Goal: Task Accomplishment & Management: Manage account settings

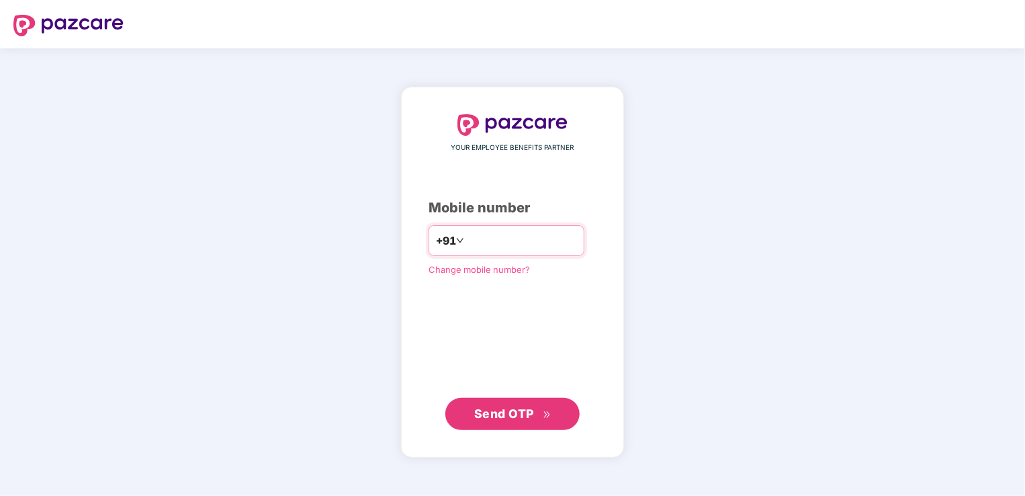
type input "**********"
click at [546, 415] on icon "double-right" at bounding box center [547, 414] width 9 height 9
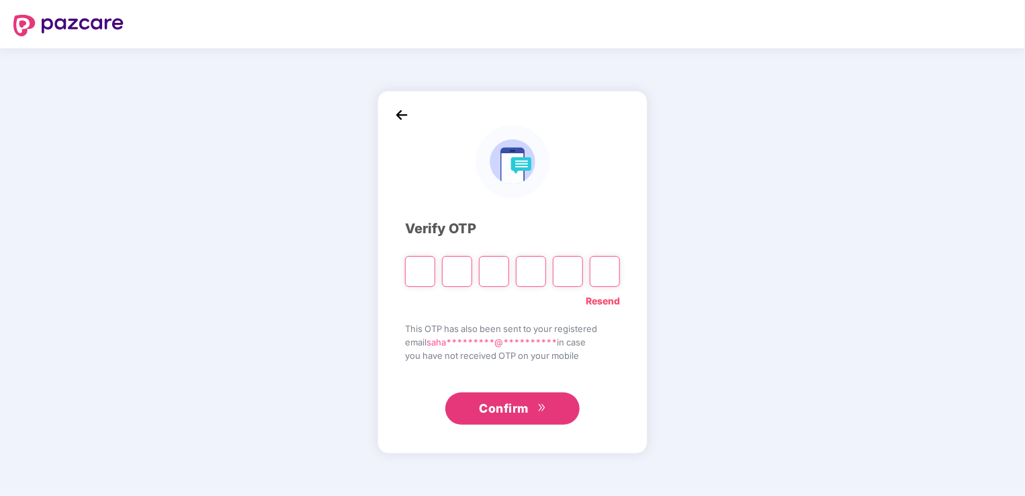
paste input "*"
type input "*"
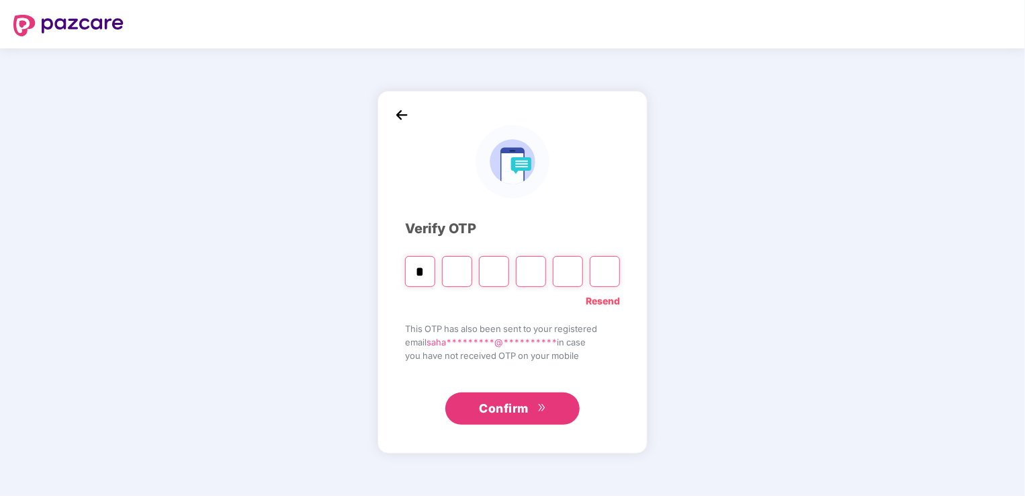
type input "*"
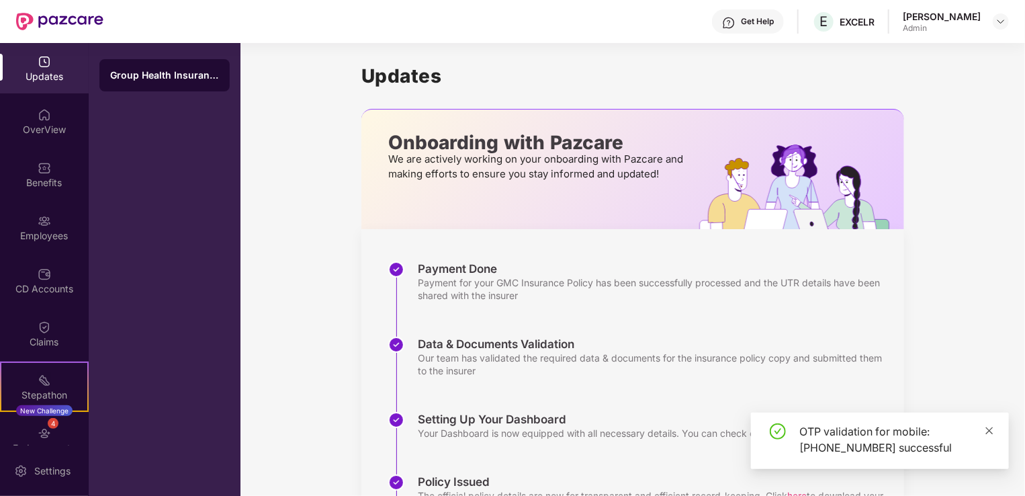
click at [989, 431] on icon "close" at bounding box center [989, 430] width 9 height 9
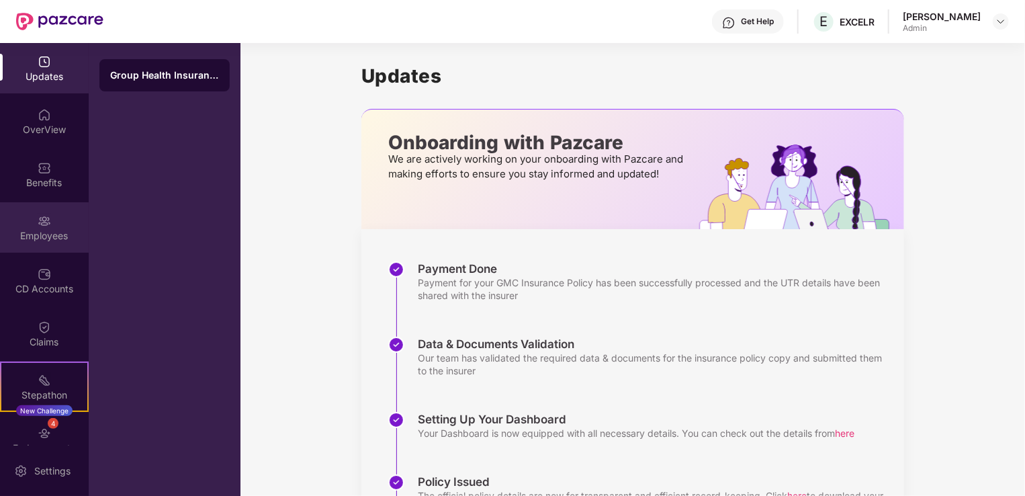
click at [42, 234] on div "Employees" at bounding box center [44, 235] width 89 height 13
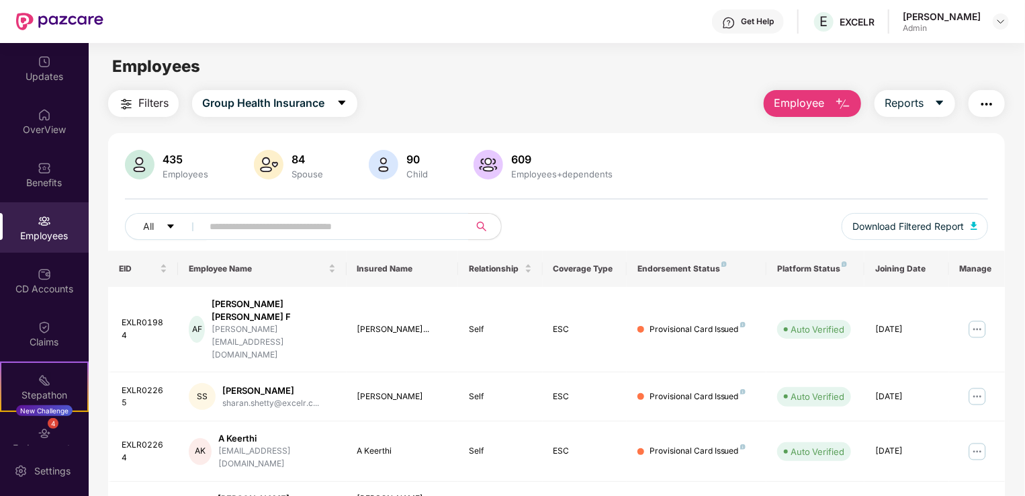
click at [823, 101] on button "Employee" at bounding box center [812, 103] width 97 height 27
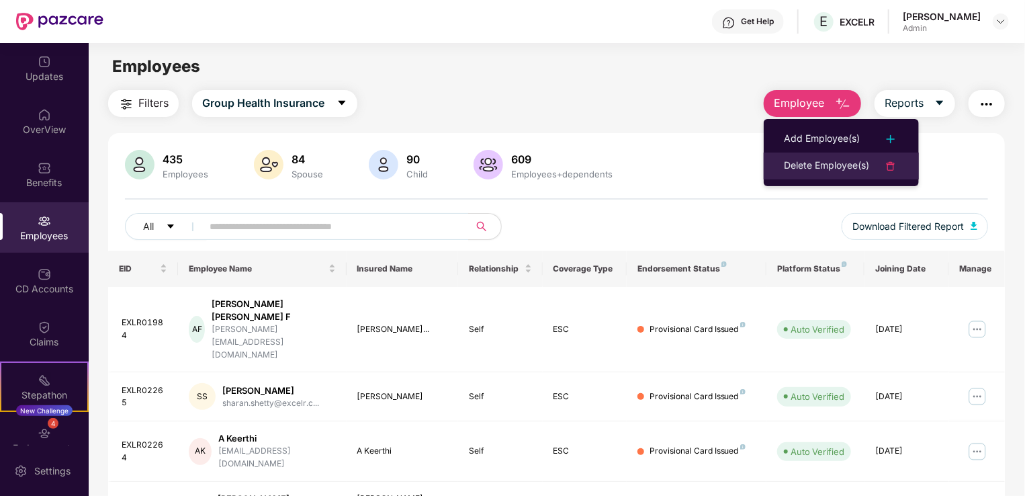
click at [828, 164] on div "Delete Employee(s)" at bounding box center [826, 166] width 85 height 16
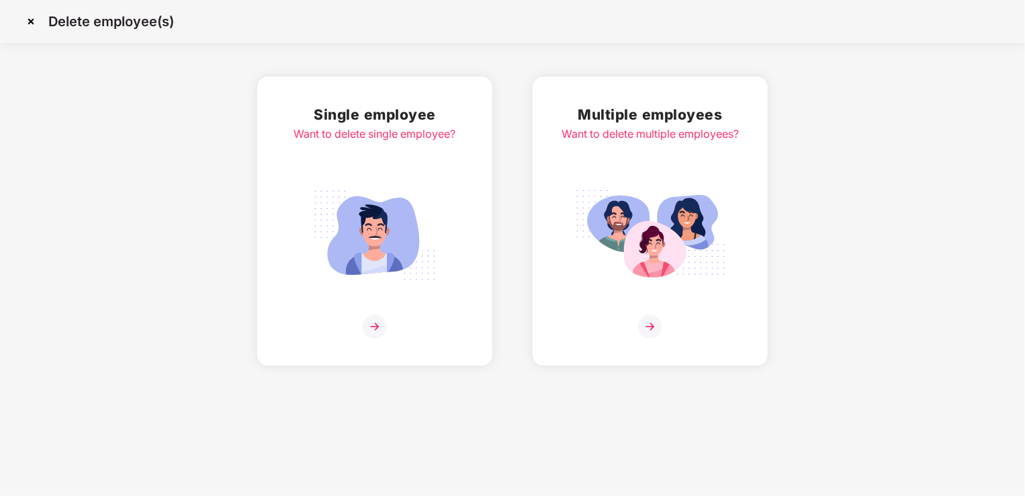
click at [377, 263] on img at bounding box center [375, 235] width 150 height 105
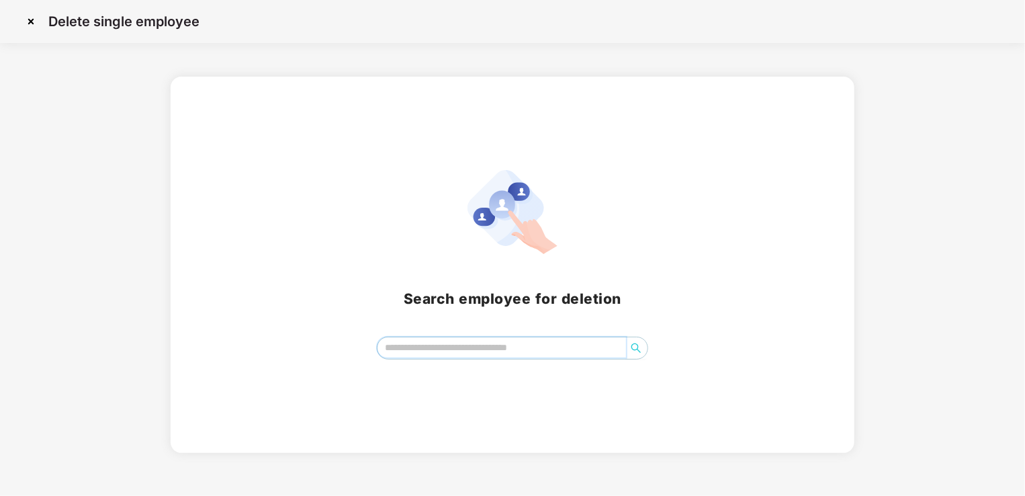
click at [476, 352] on input "search" at bounding box center [501, 347] width 249 height 20
paste input "******"
type input "*"
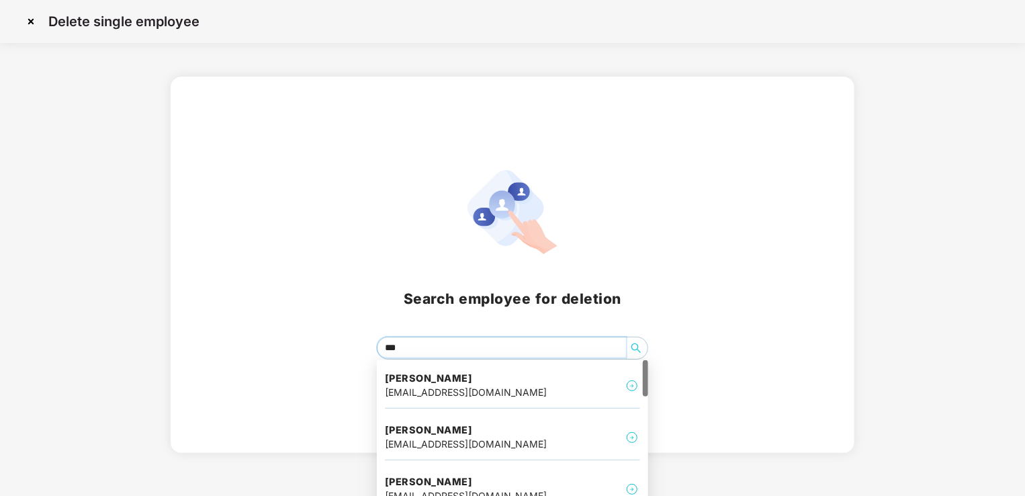
type input "****"
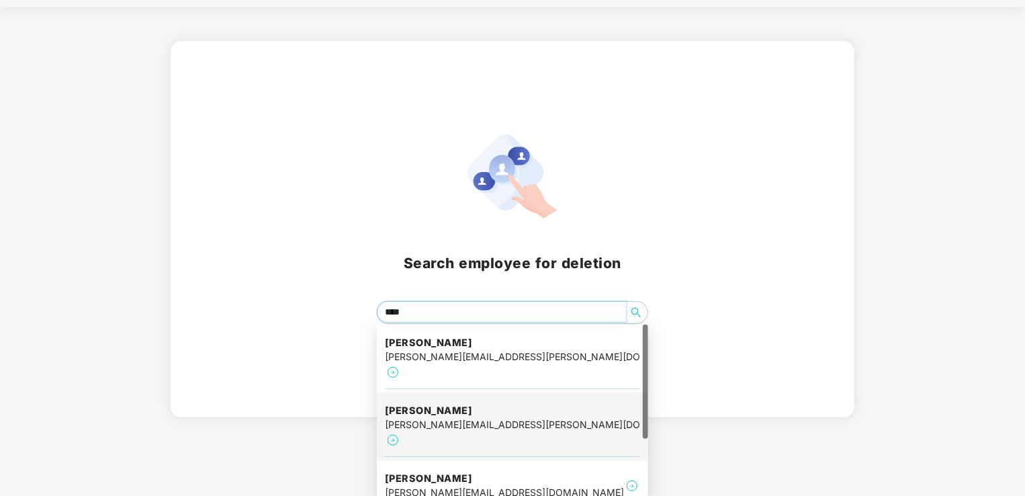
click at [445, 404] on h4 "Aniket" at bounding box center [512, 410] width 255 height 13
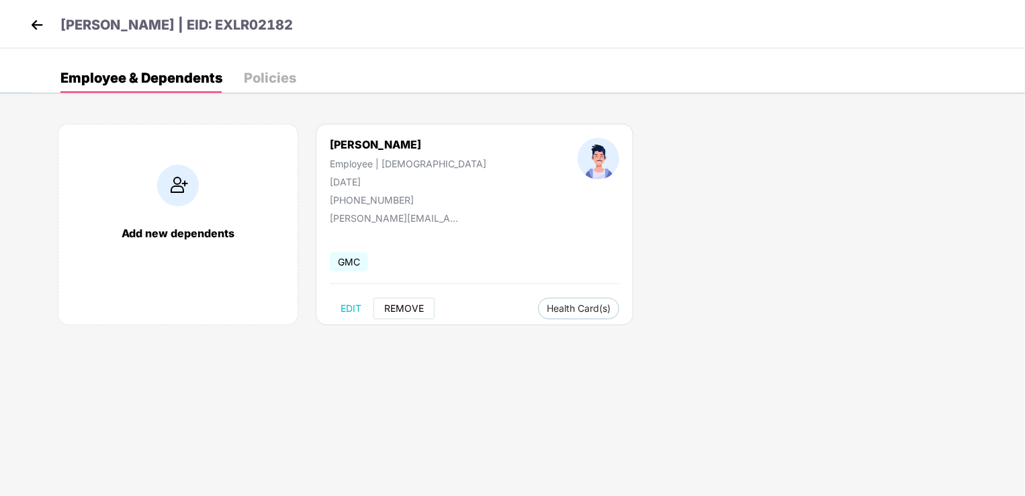
click at [400, 303] on span "REMOVE" at bounding box center [404, 308] width 40 height 11
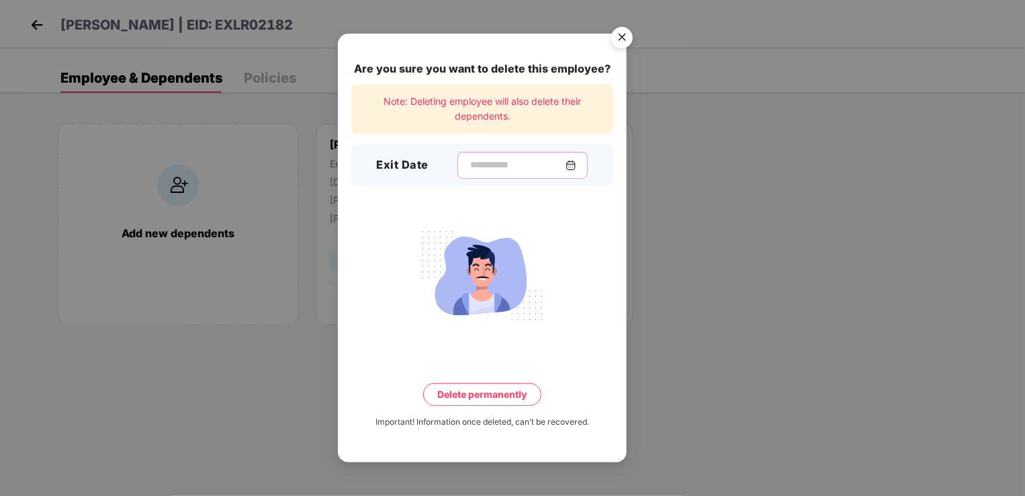
click at [469, 165] on input at bounding box center [517, 165] width 97 height 14
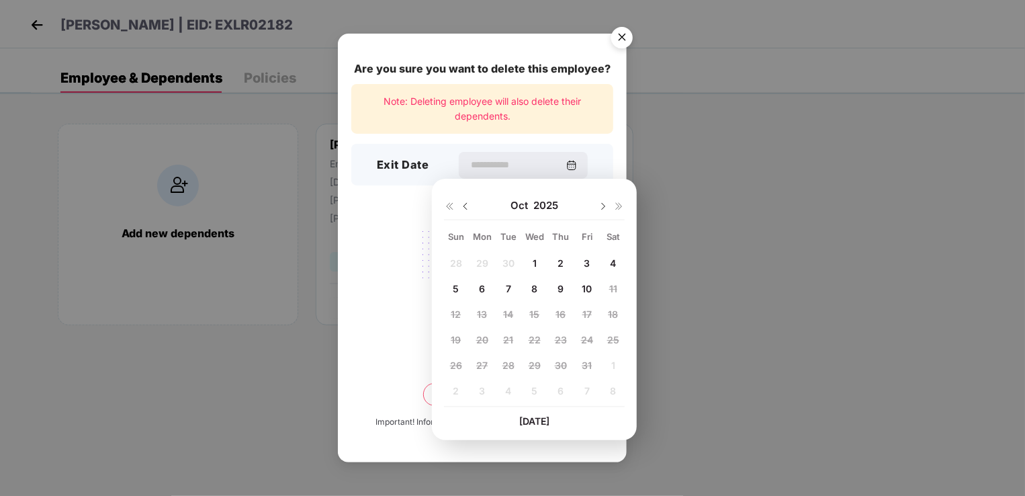
click at [467, 205] on img at bounding box center [465, 206] width 11 height 11
click at [505, 318] on span "16" at bounding box center [508, 313] width 10 height 11
type input "**********"
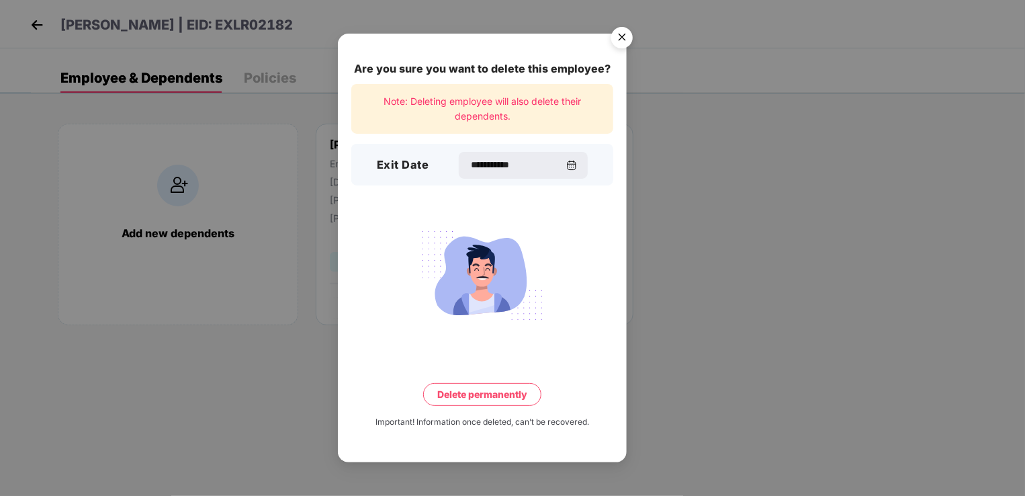
click at [490, 396] on button "Delete permanently" at bounding box center [482, 394] width 118 height 23
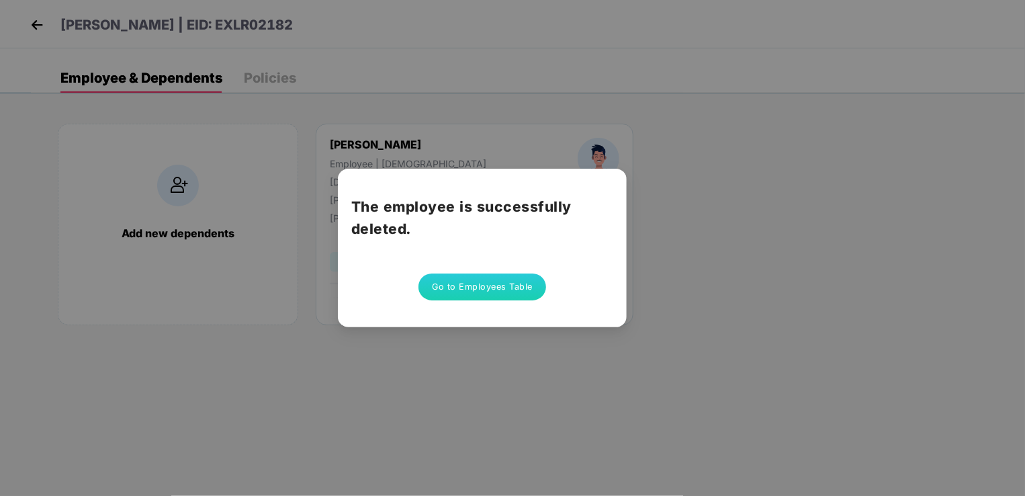
click at [499, 282] on button "Go to Employees Table" at bounding box center [482, 286] width 128 height 27
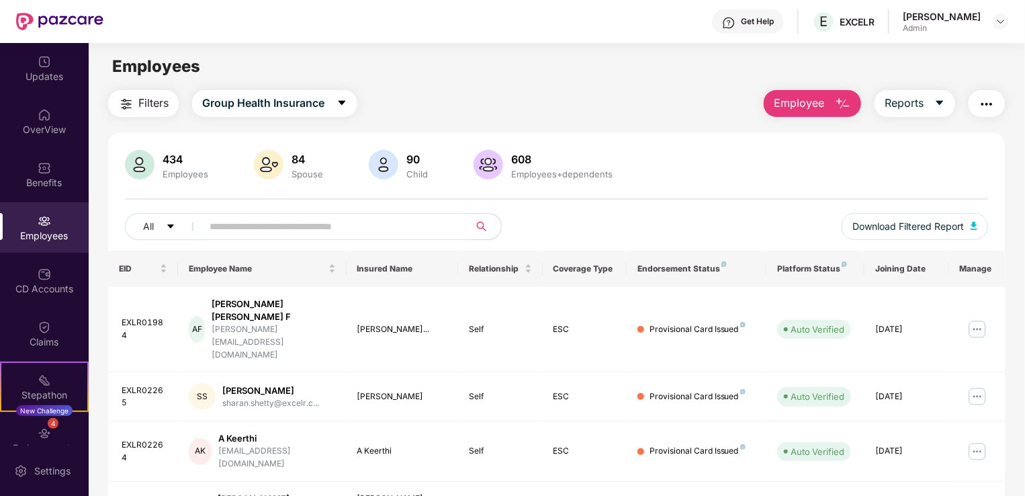
click at [809, 105] on span "Employee" at bounding box center [799, 103] width 50 height 17
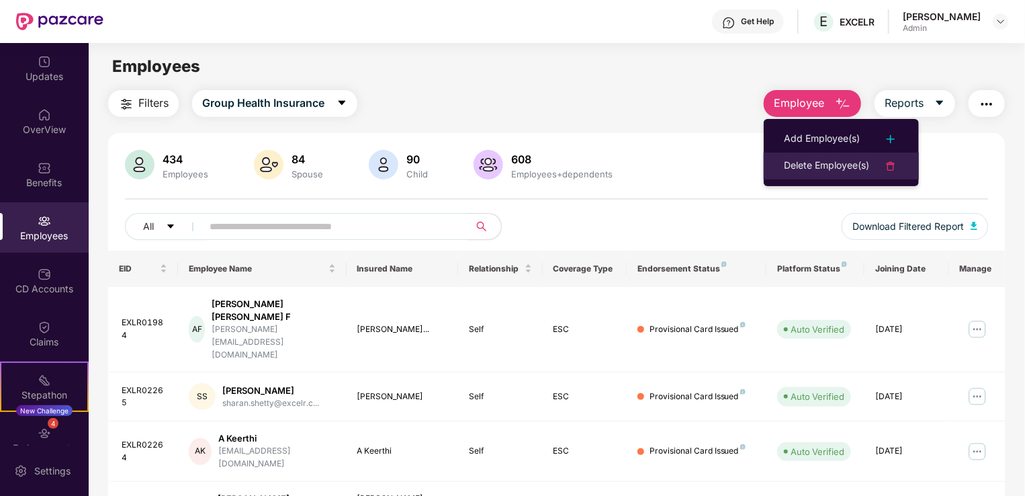
click at [819, 160] on div "Delete Employee(s)" at bounding box center [826, 166] width 85 height 16
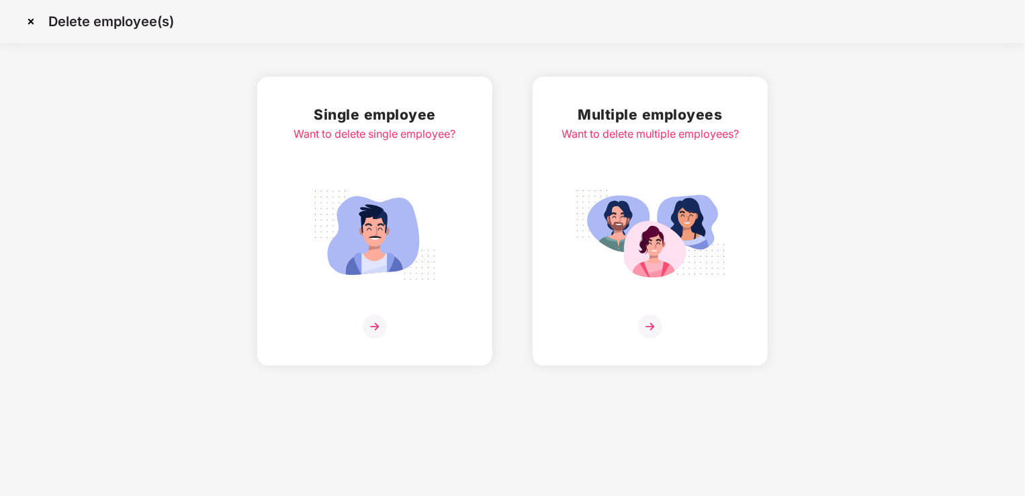
click at [389, 235] on img at bounding box center [375, 235] width 150 height 105
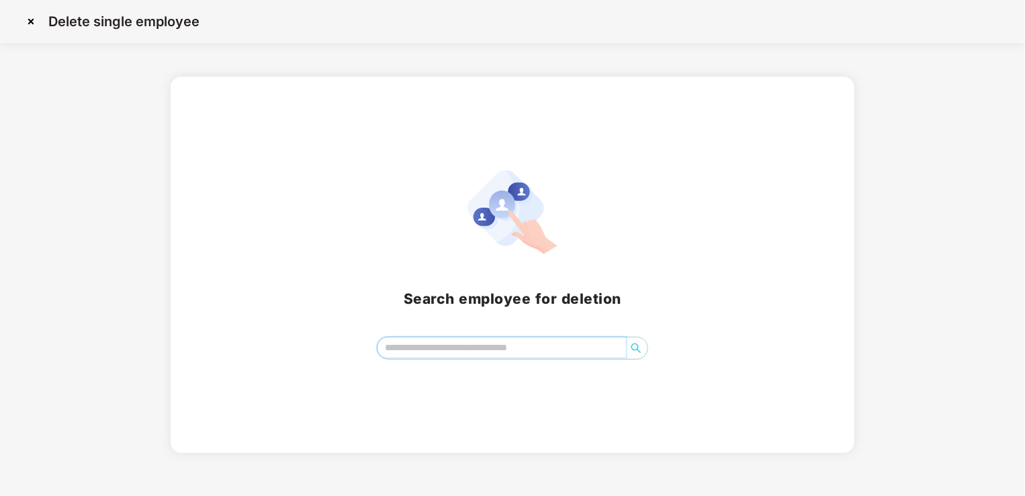
click at [437, 338] on input "search" at bounding box center [501, 347] width 249 height 20
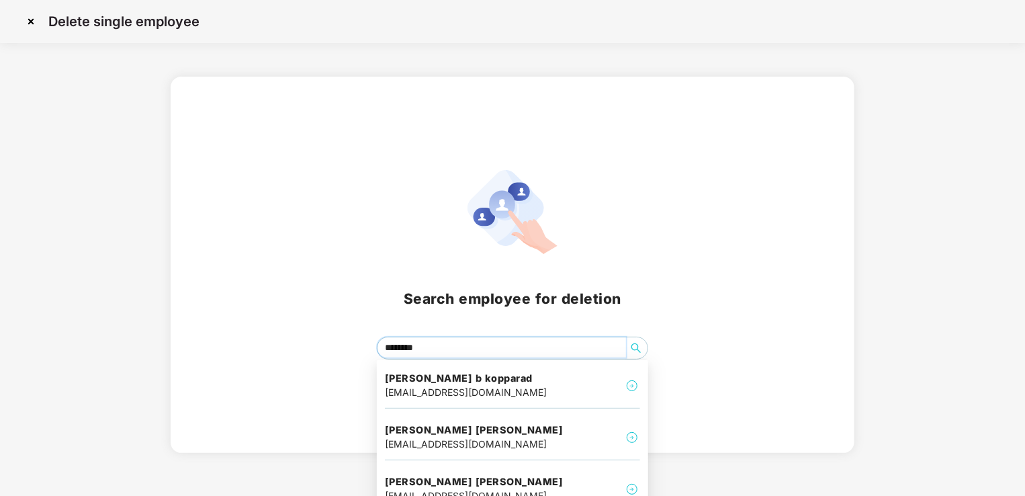
type input "*********"
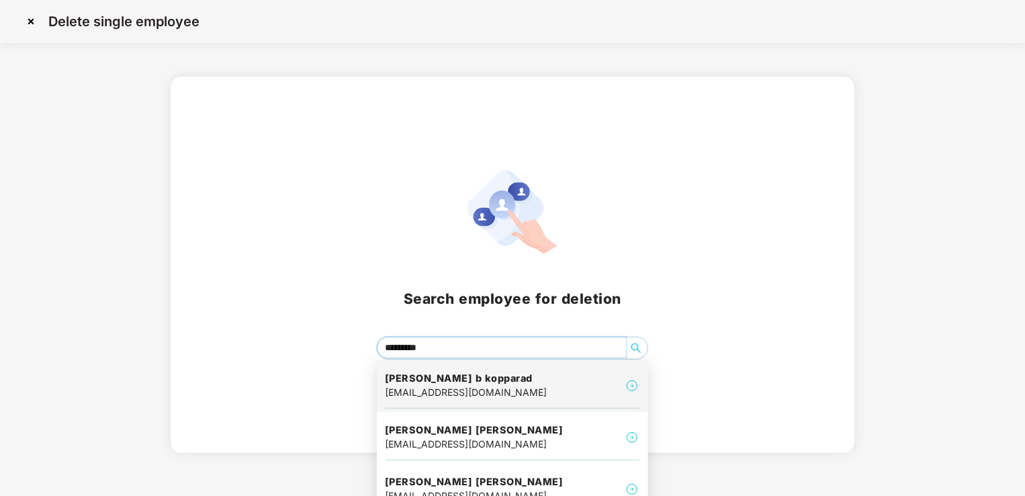
click at [440, 391] on div "kiran.kopparad@excelr.com" at bounding box center [466, 392] width 162 height 15
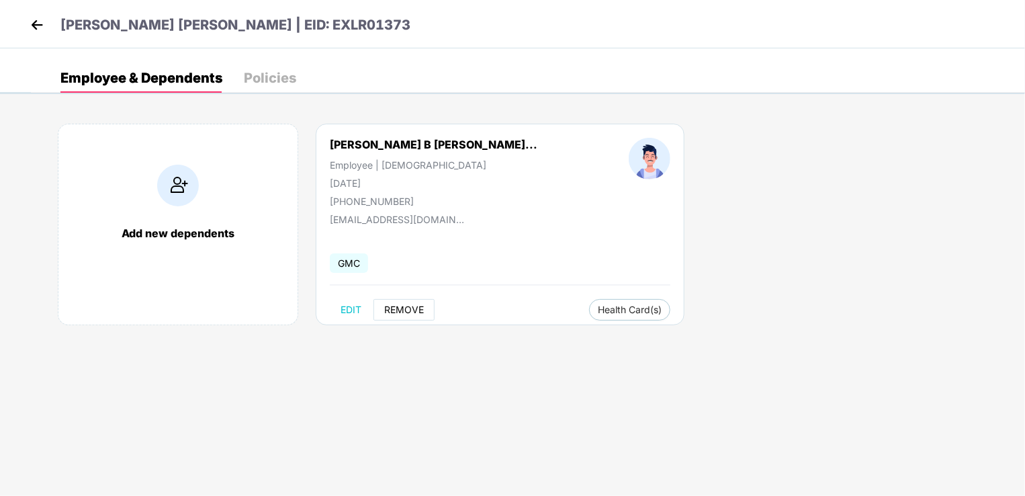
click at [403, 302] on button "REMOVE" at bounding box center [403, 309] width 61 height 21
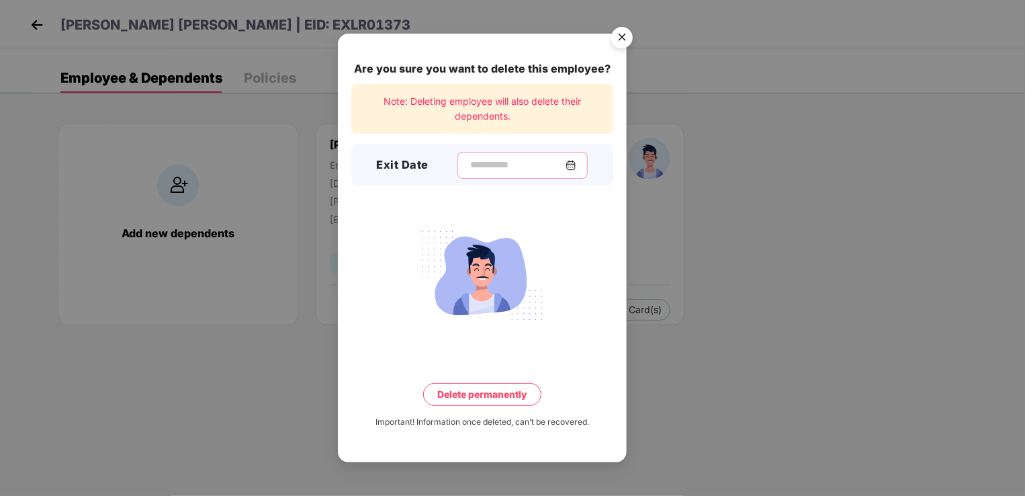
click at [482, 171] on input at bounding box center [517, 165] width 97 height 14
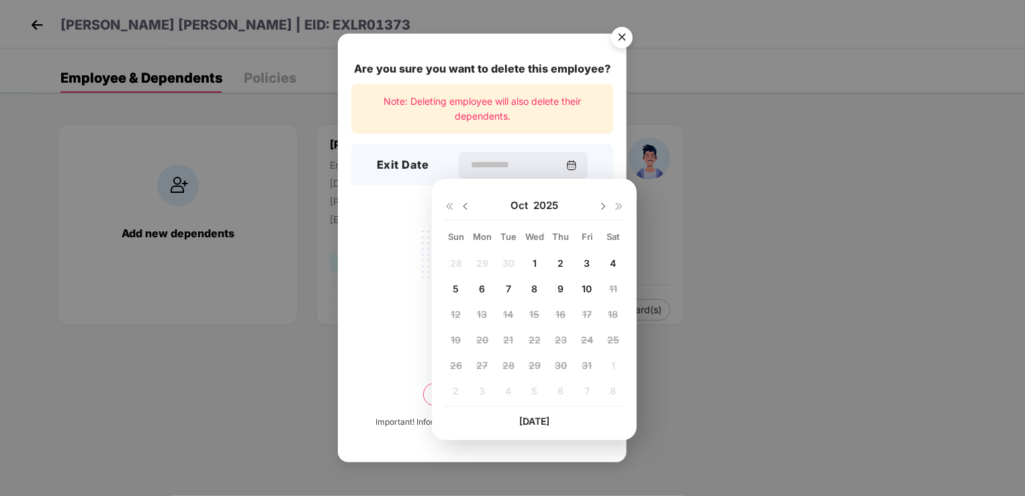
click at [464, 203] on img at bounding box center [465, 206] width 11 height 11
click at [510, 318] on span "16" at bounding box center [508, 313] width 10 height 11
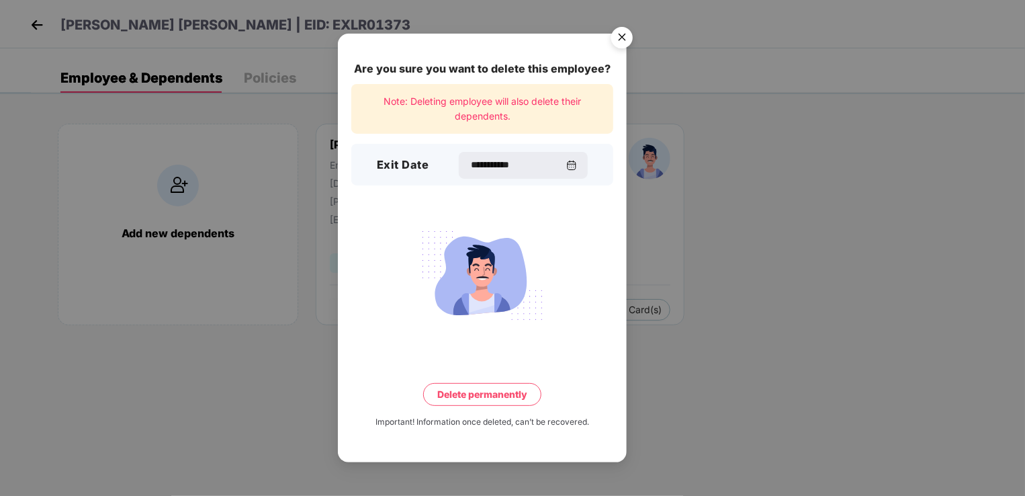
type input "**********"
click at [496, 391] on button "Delete permanently" at bounding box center [482, 394] width 118 height 23
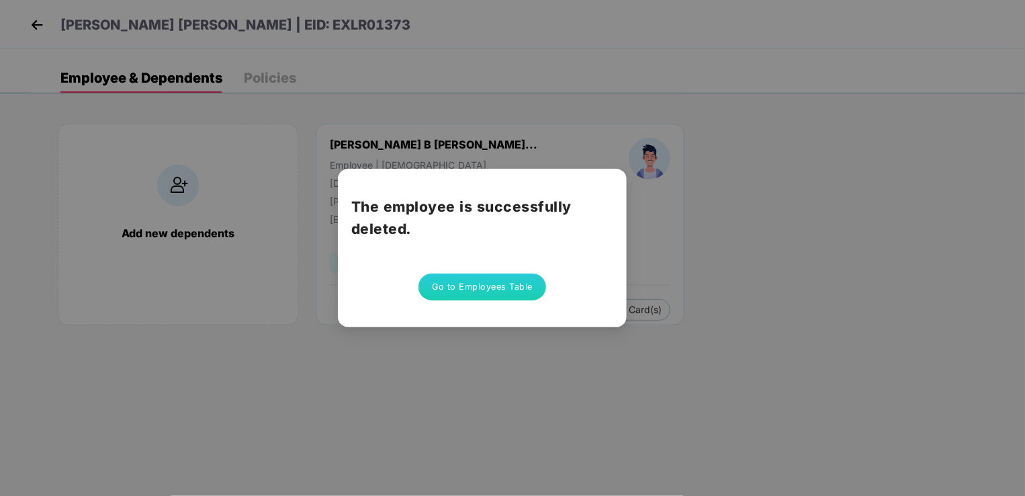
click at [508, 296] on button "Go to Employees Table" at bounding box center [482, 286] width 128 height 27
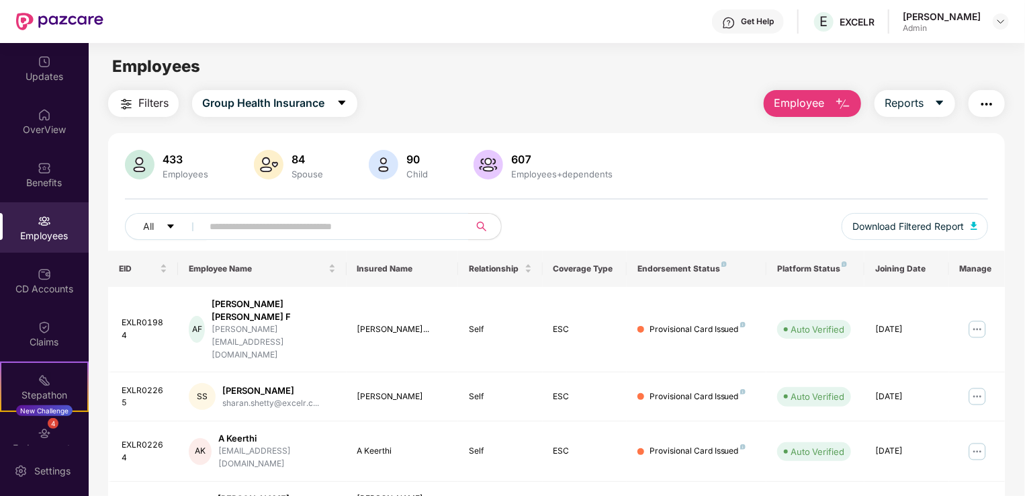
click at [830, 103] on button "Employee" at bounding box center [812, 103] width 97 height 27
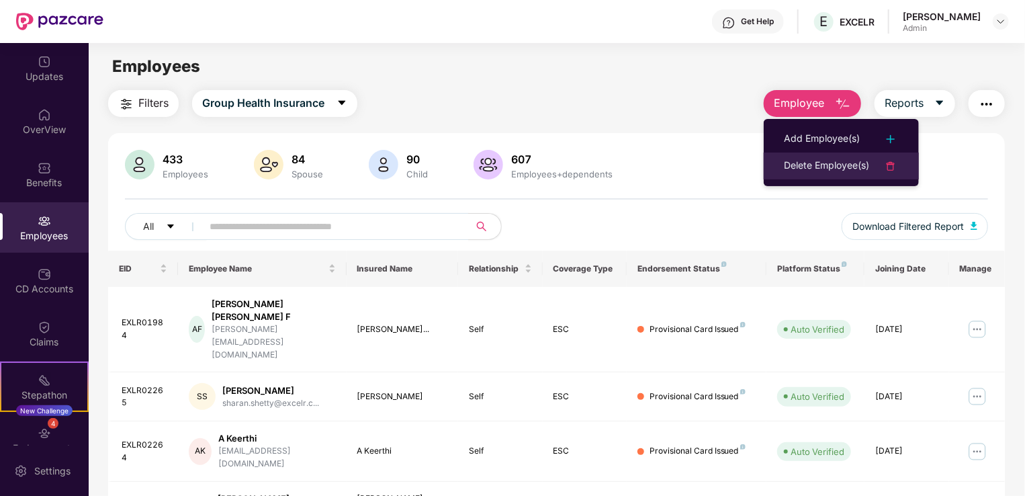
click at [835, 165] on div "Delete Employee(s)" at bounding box center [826, 166] width 85 height 16
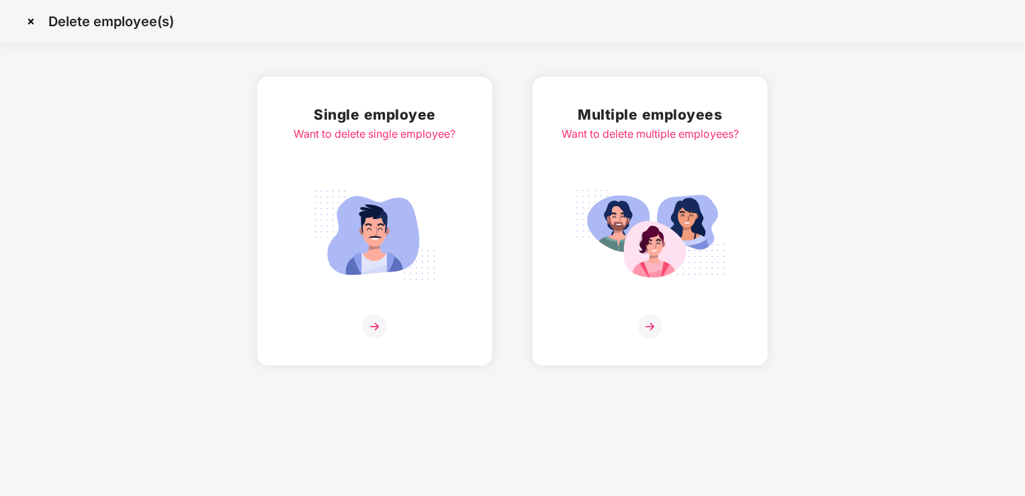
click at [364, 212] on img at bounding box center [375, 235] width 150 height 105
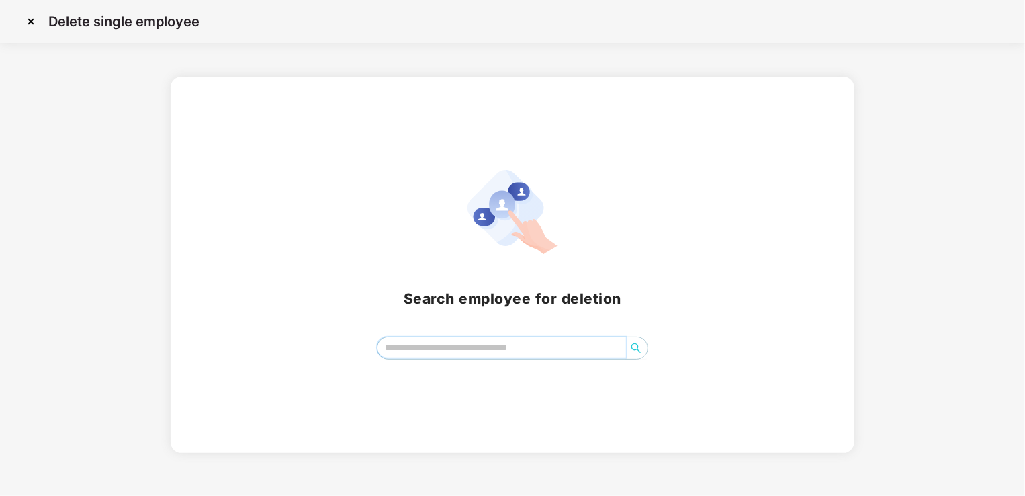
click at [406, 351] on input "search" at bounding box center [501, 347] width 249 height 20
type input "*"
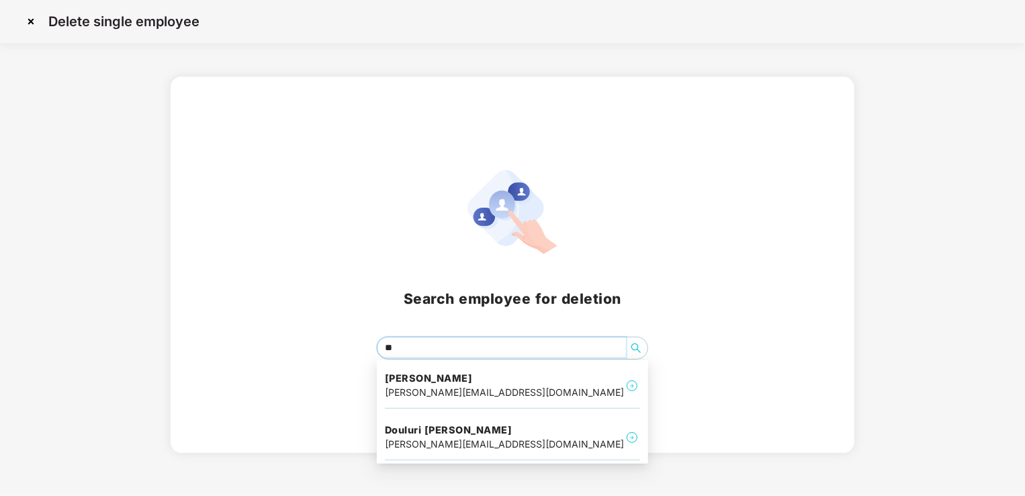
type input "***"
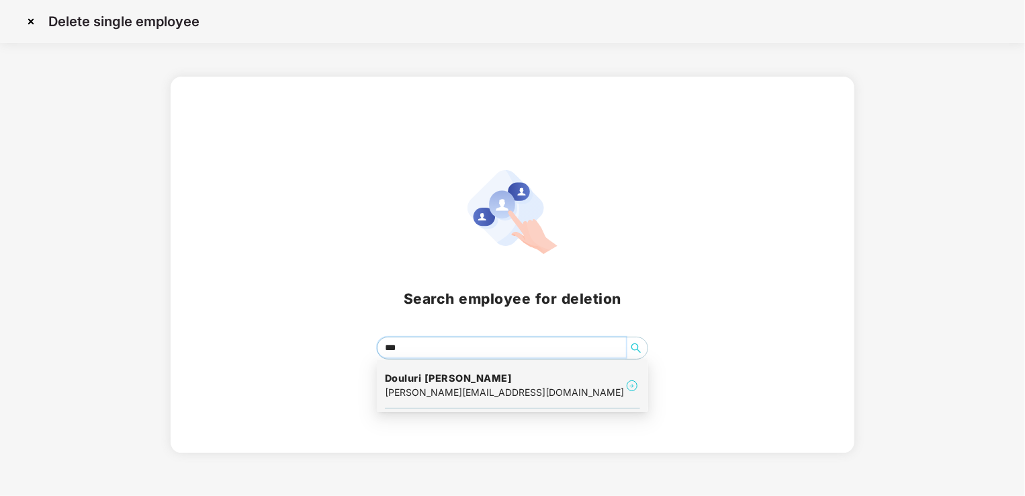
click at [463, 384] on h4 "Douluri Sai prasanth" at bounding box center [504, 377] width 239 height 13
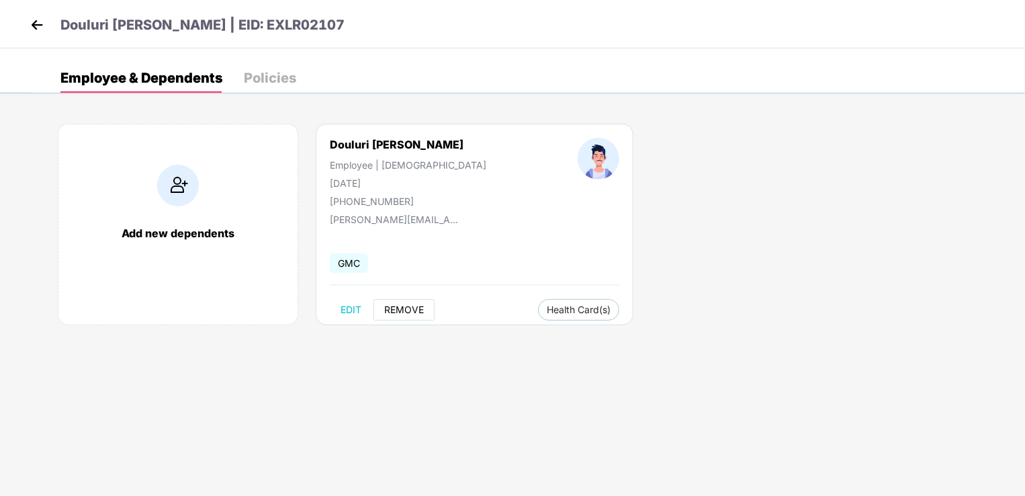
click at [400, 308] on span "REMOVE" at bounding box center [404, 309] width 40 height 11
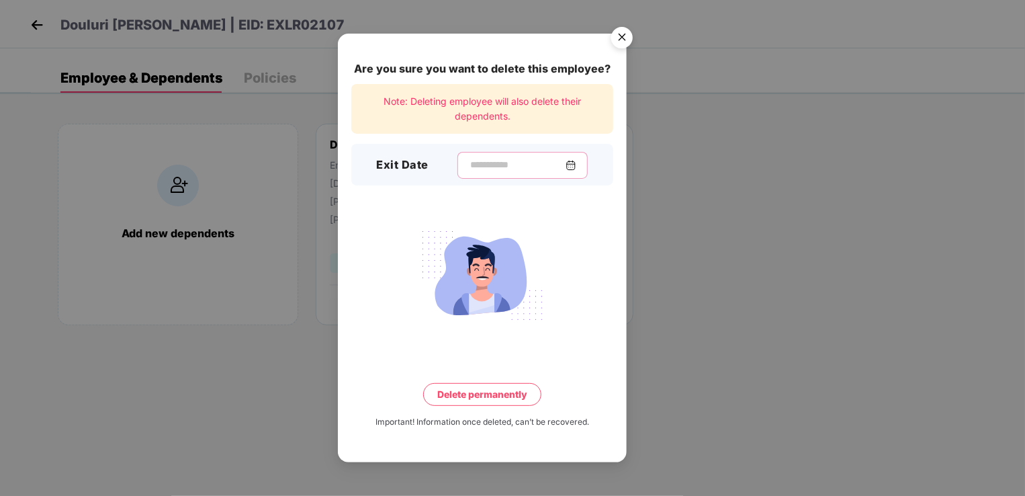
click at [488, 159] on input at bounding box center [517, 165] width 97 height 14
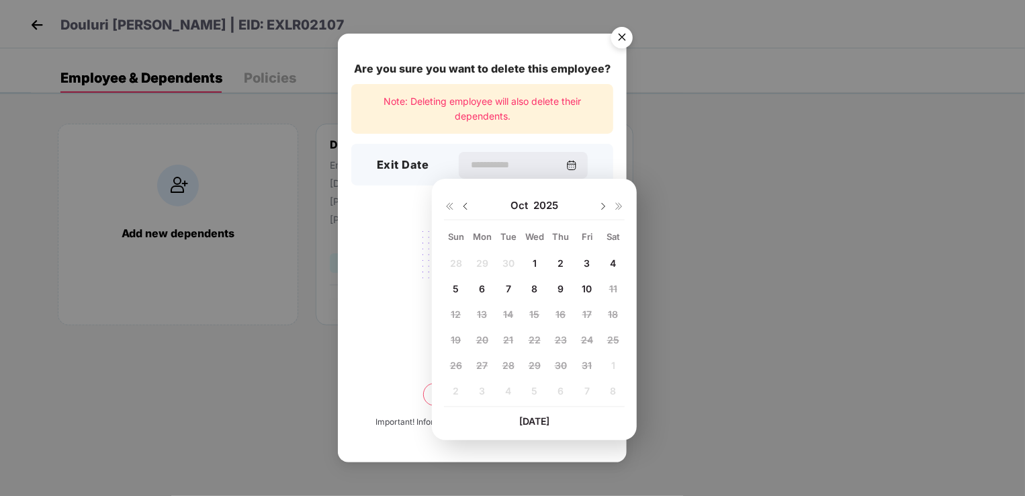
click at [467, 206] on img at bounding box center [465, 206] width 11 height 11
click at [553, 335] on div "25" at bounding box center [561, 339] width 20 height 20
type input "**********"
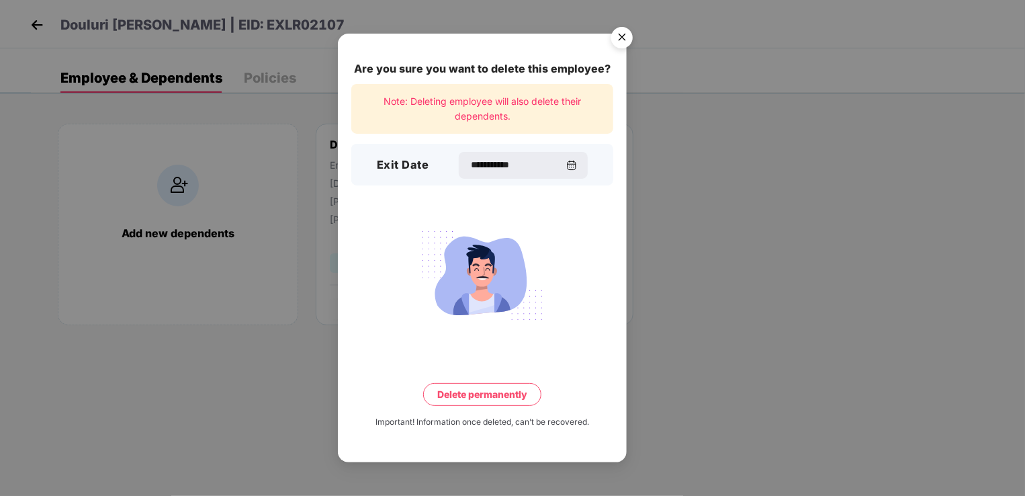
click at [503, 396] on button "Delete permanently" at bounding box center [482, 394] width 118 height 23
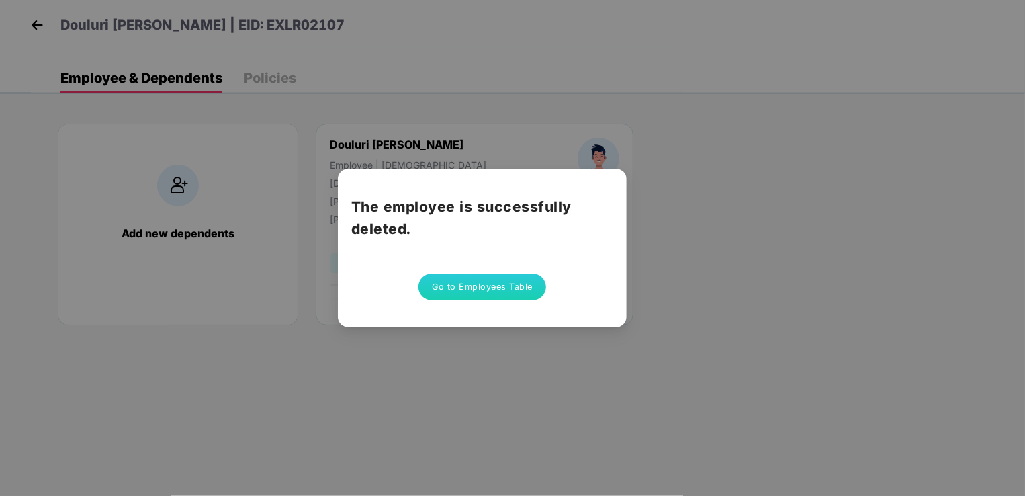
click at [505, 294] on button "Go to Employees Table" at bounding box center [482, 286] width 128 height 27
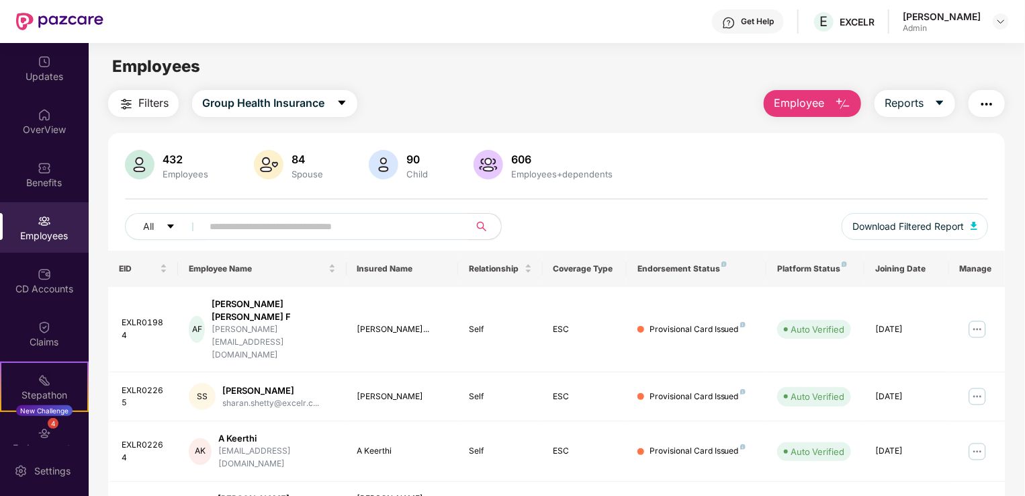
click at [805, 106] on span "Employee" at bounding box center [799, 103] width 50 height 17
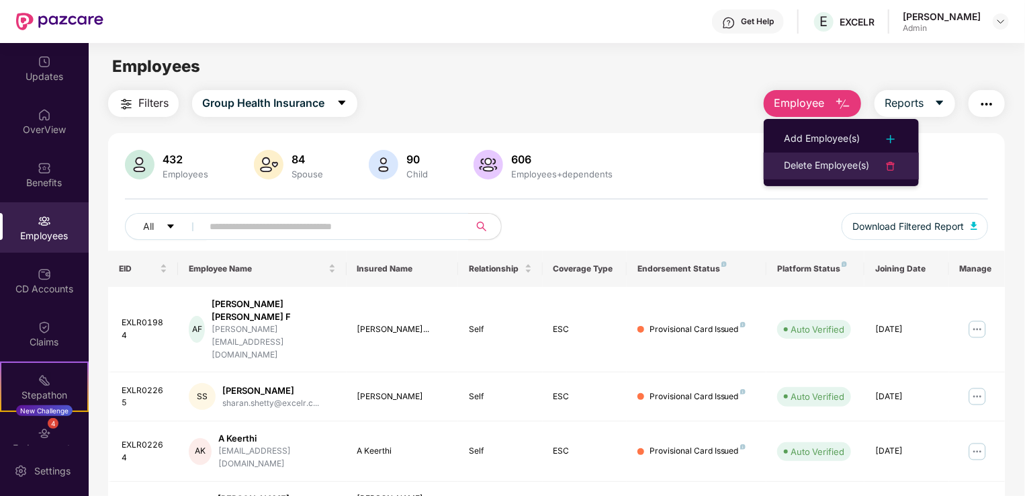
click at [822, 163] on div "Delete Employee(s)" at bounding box center [826, 166] width 85 height 16
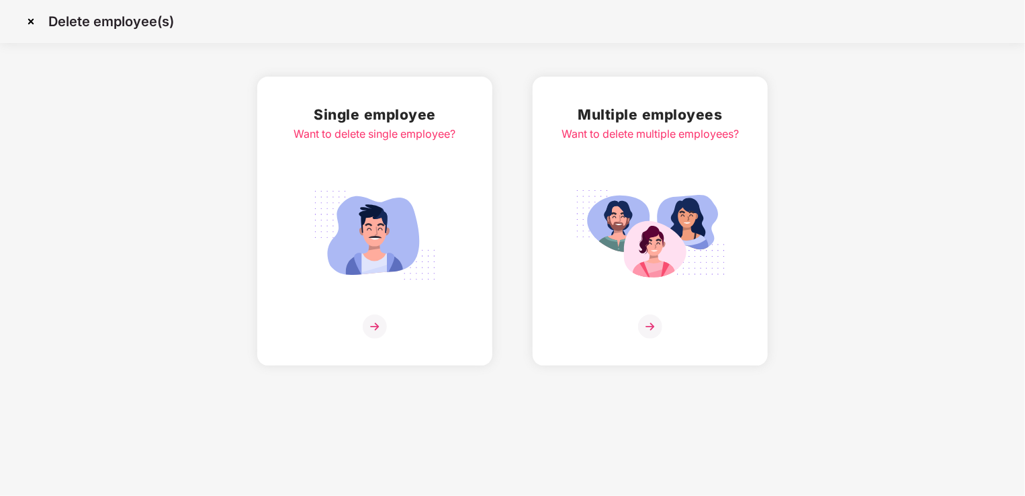
click at [390, 249] on img at bounding box center [375, 235] width 150 height 105
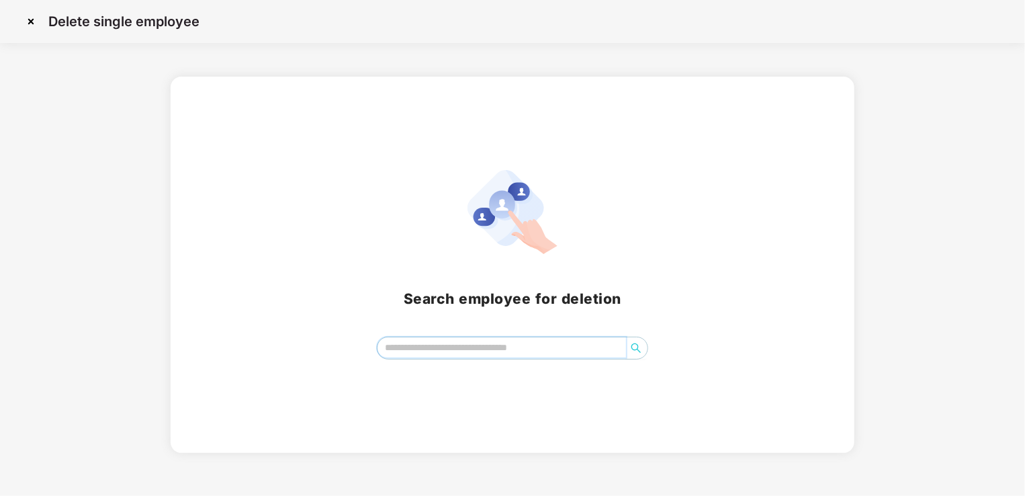
click at [425, 349] on input "search" at bounding box center [501, 347] width 249 height 20
type input "*"
click at [447, 349] on input "*****" at bounding box center [501, 347] width 249 height 20
paste input "**********"
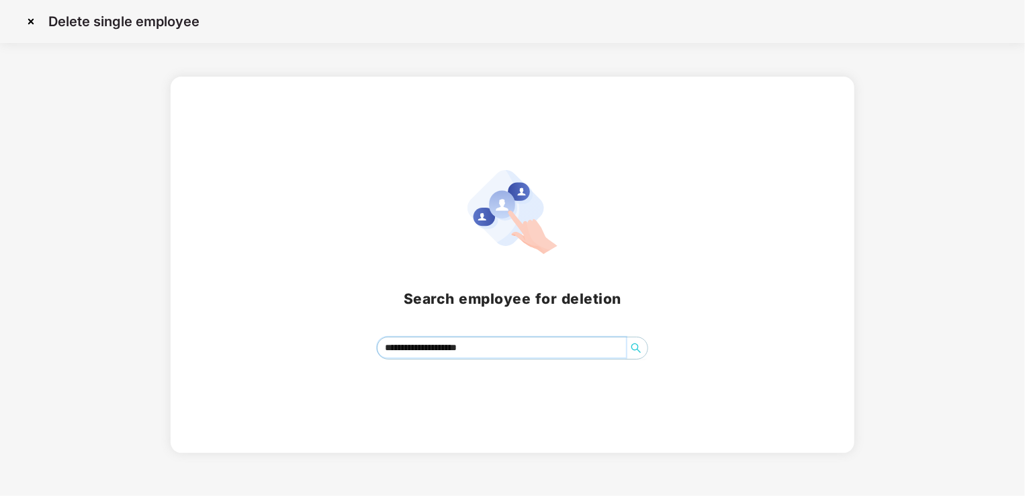
type input "**********"
click at [32, 23] on img at bounding box center [30, 21] width 21 height 21
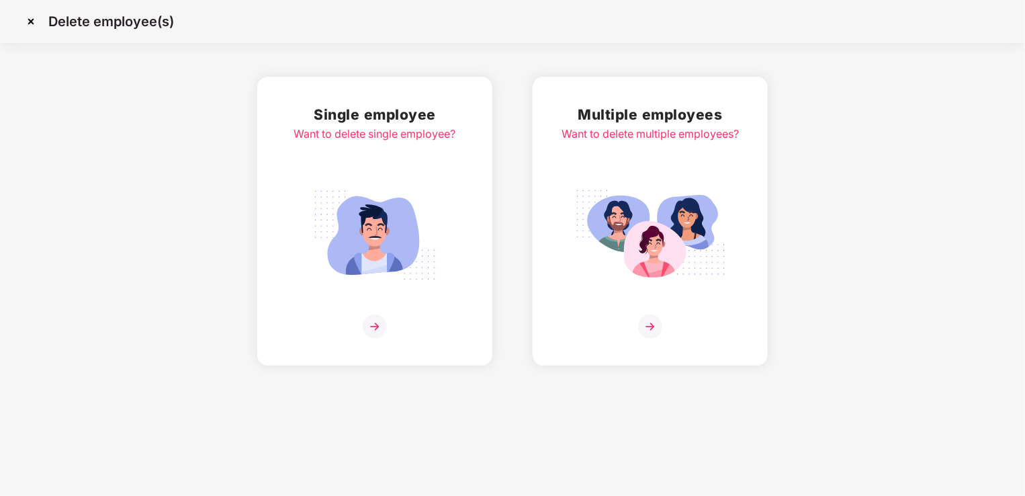
click at [376, 267] on img at bounding box center [375, 235] width 150 height 105
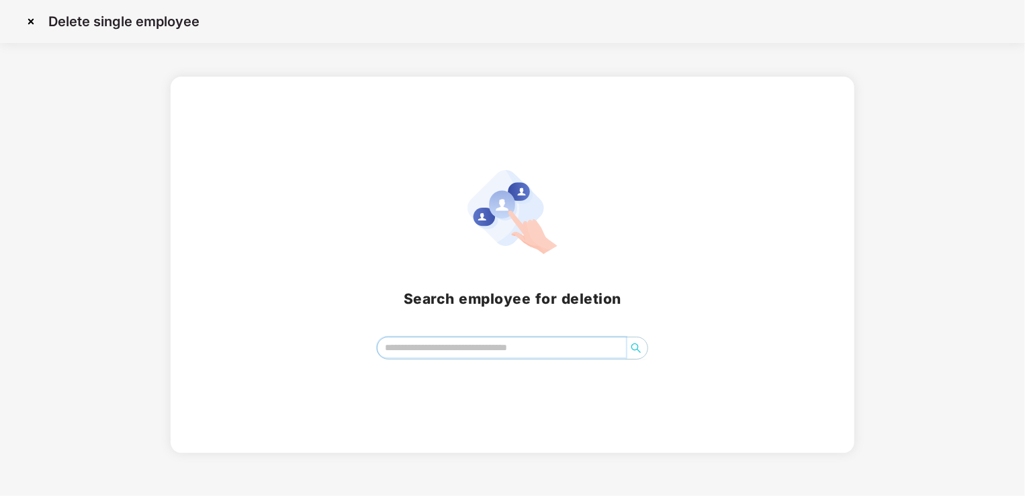
click at [424, 348] on input "search" at bounding box center [501, 347] width 249 height 20
type input "*"
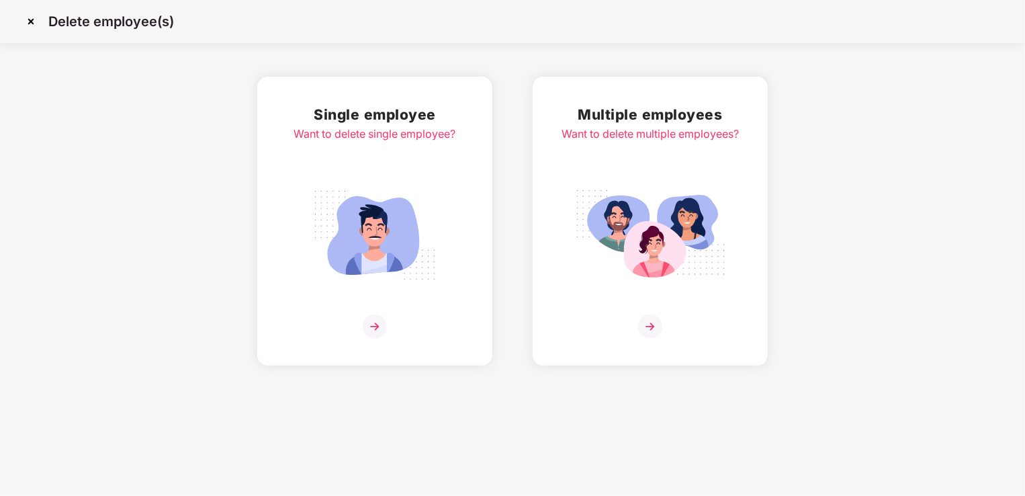
click at [371, 241] on img at bounding box center [375, 235] width 150 height 105
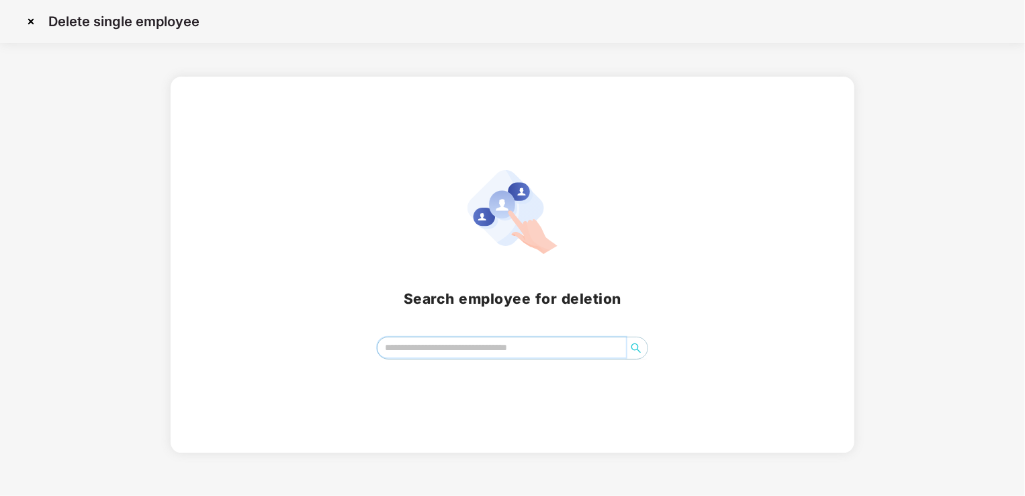
click at [433, 339] on input "search" at bounding box center [501, 347] width 249 height 20
type input "*"
click at [32, 25] on img at bounding box center [30, 21] width 21 height 21
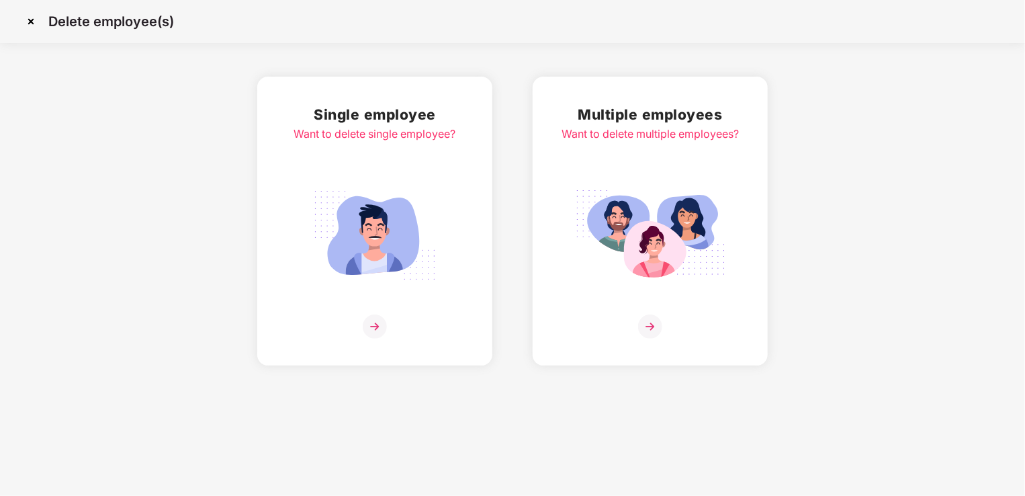
click at [35, 20] on img at bounding box center [30, 21] width 21 height 21
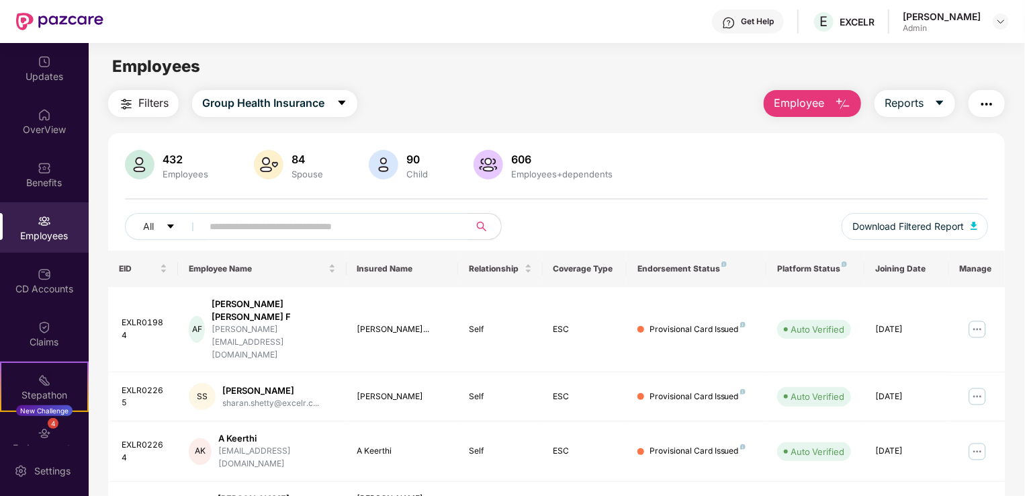
click at [833, 95] on button "Employee" at bounding box center [812, 103] width 97 height 27
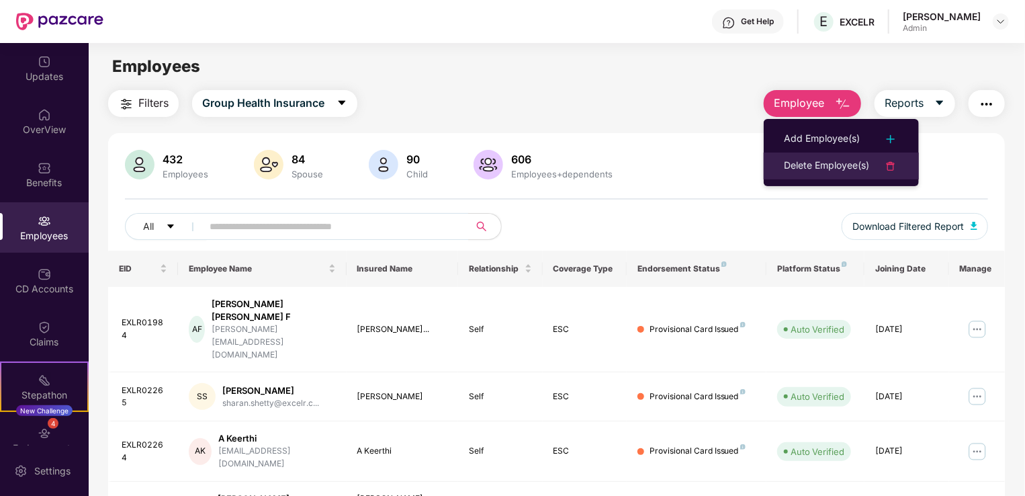
click at [830, 163] on div "Delete Employee(s)" at bounding box center [826, 166] width 85 height 16
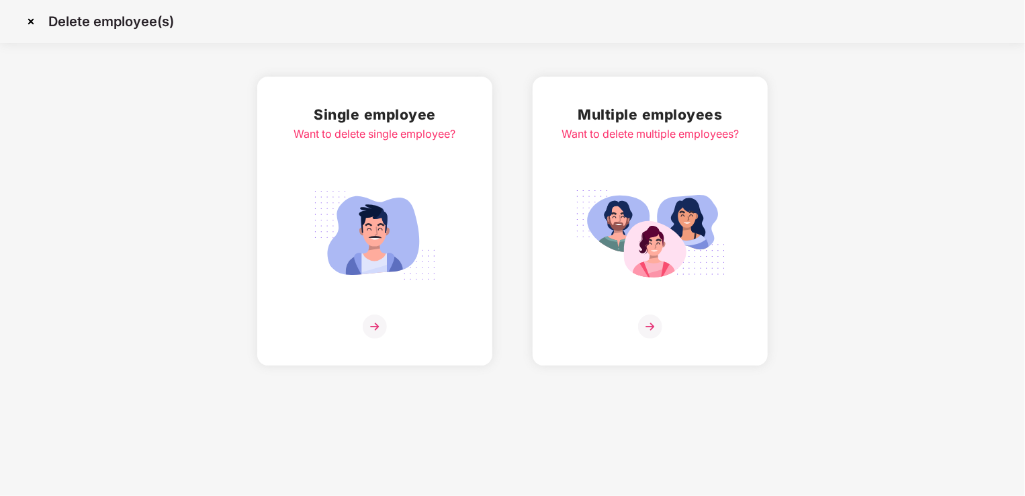
click at [371, 247] on img at bounding box center [375, 235] width 150 height 105
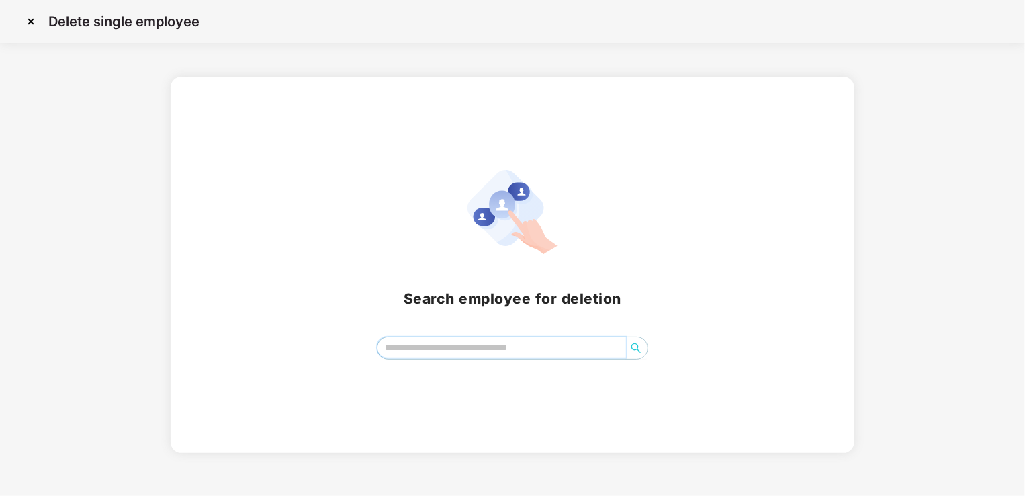
click at [417, 349] on input "search" at bounding box center [501, 347] width 249 height 20
type input "*"
click at [465, 347] on input "search" at bounding box center [501, 347] width 249 height 20
type input "*"
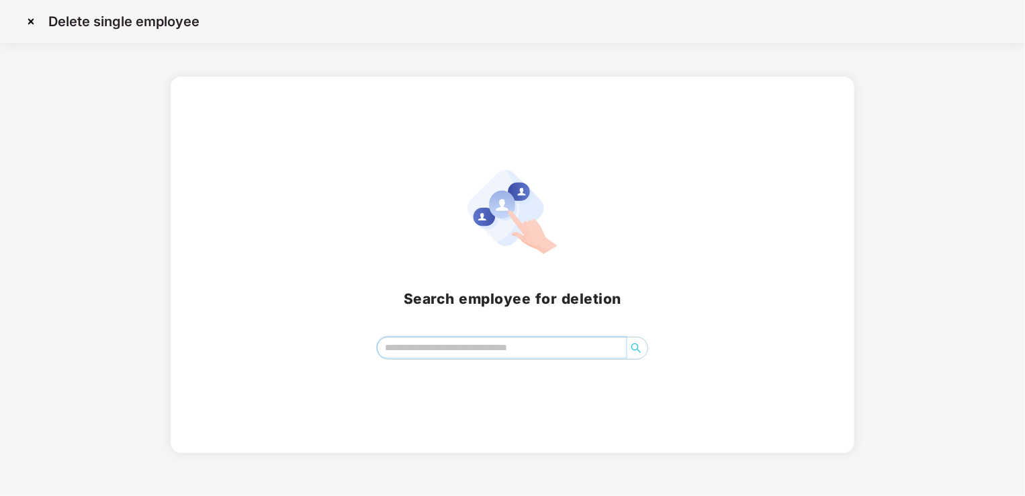
paste input "**********"
type input "**********"
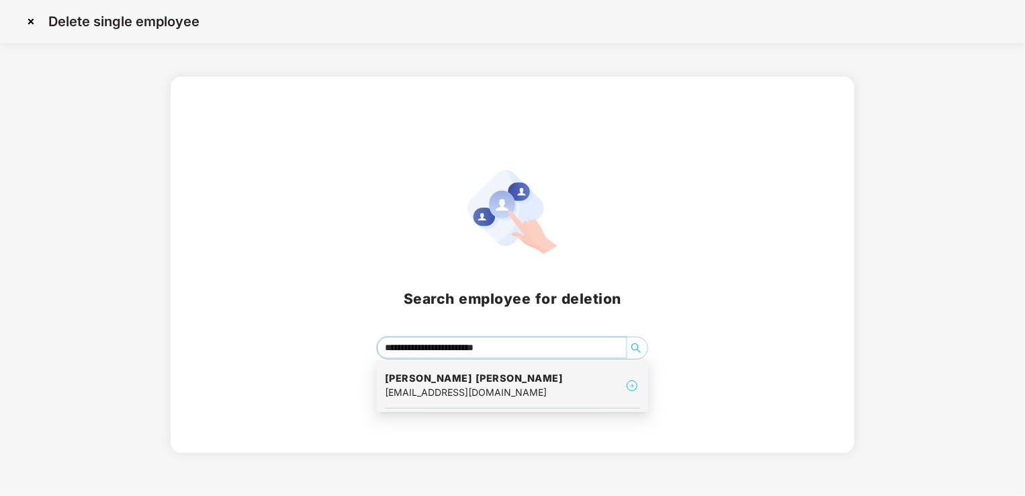
click at [451, 385] on div "kiran.kamadhenu@excelr.com" at bounding box center [474, 392] width 179 height 15
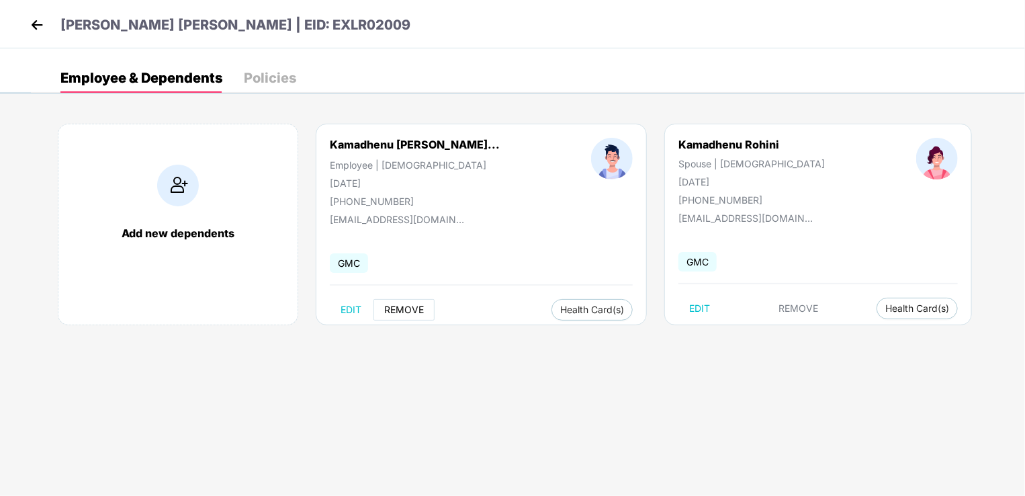
click at [410, 312] on span "REMOVE" at bounding box center [404, 309] width 40 height 11
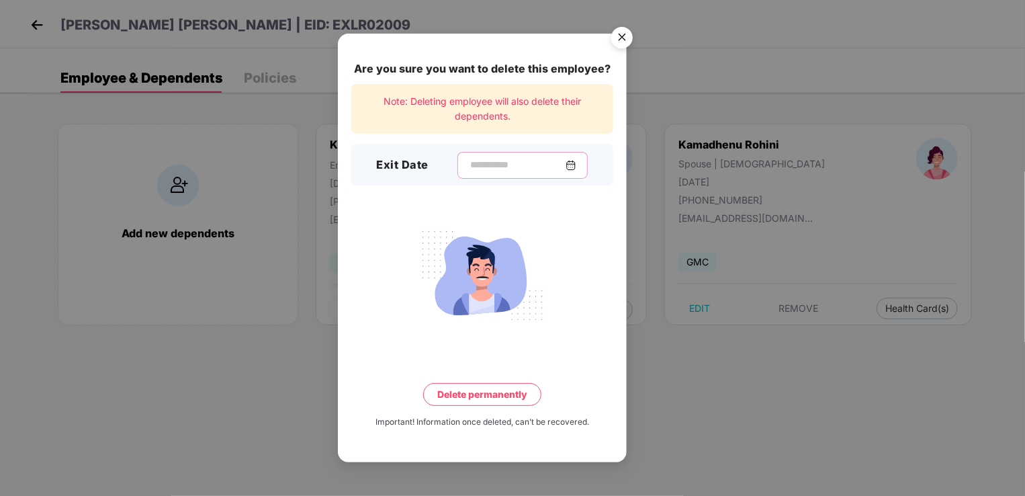
click at [470, 163] on input at bounding box center [517, 165] width 97 height 14
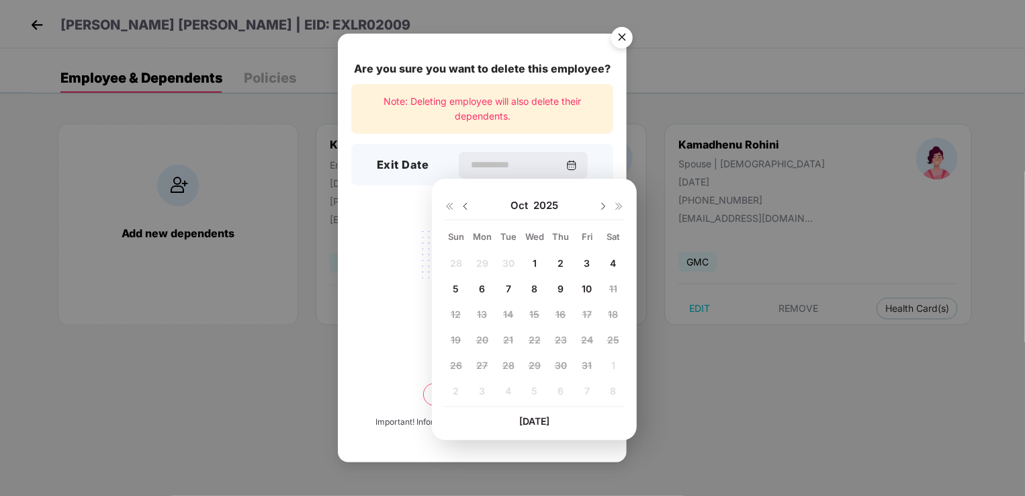
click at [462, 204] on img at bounding box center [465, 206] width 11 height 11
click at [484, 363] on span "29" at bounding box center [482, 364] width 12 height 11
type input "**********"
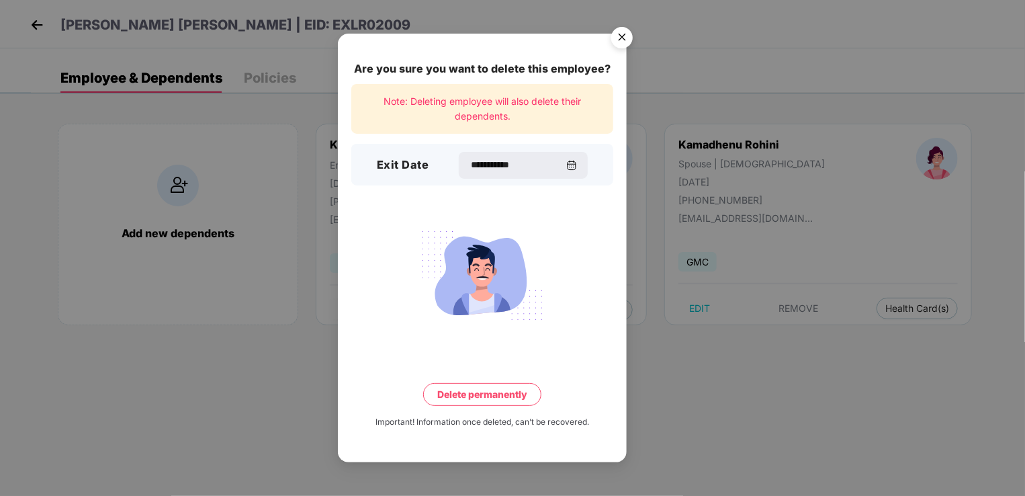
click at [480, 394] on button "Delete permanently" at bounding box center [482, 394] width 118 height 23
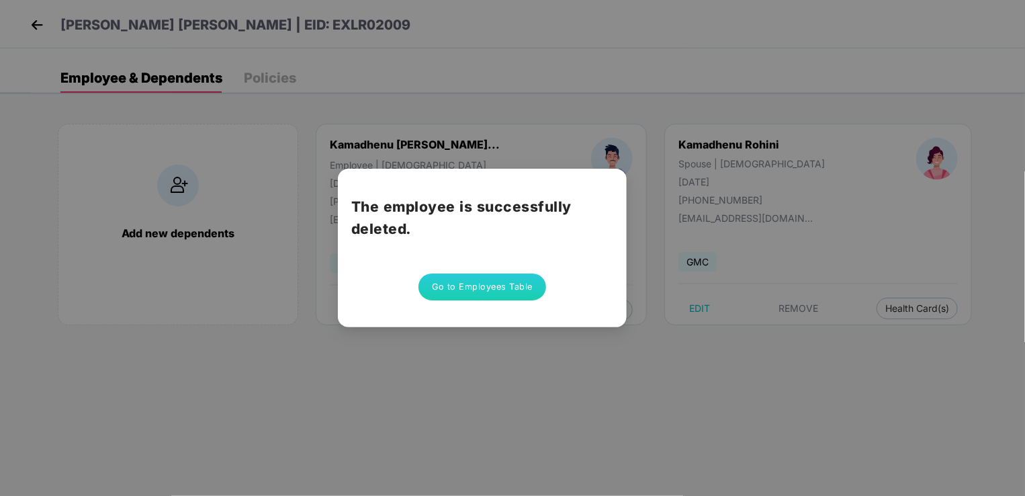
click at [500, 290] on button "Go to Employees Table" at bounding box center [482, 286] width 128 height 27
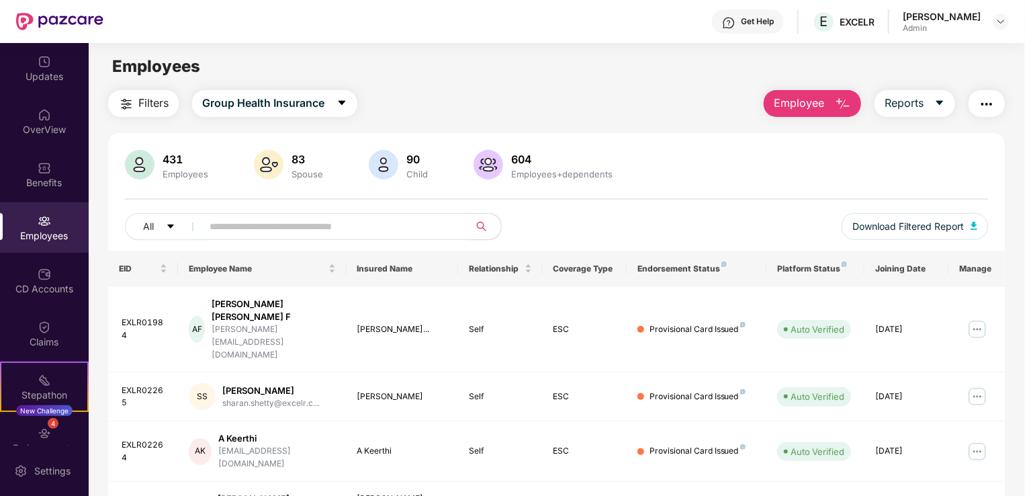
click at [804, 101] on span "Employee" at bounding box center [799, 103] width 50 height 17
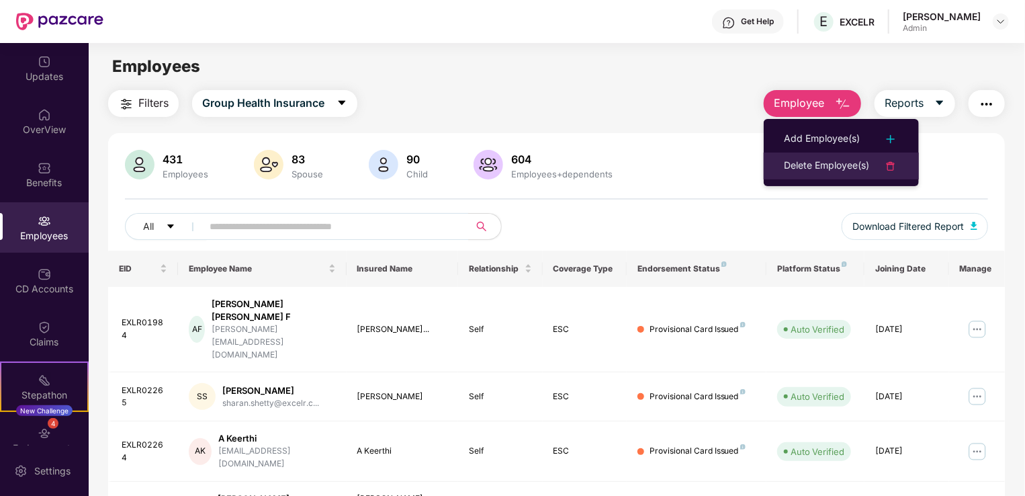
click at [812, 162] on div "Delete Employee(s)" at bounding box center [826, 166] width 85 height 16
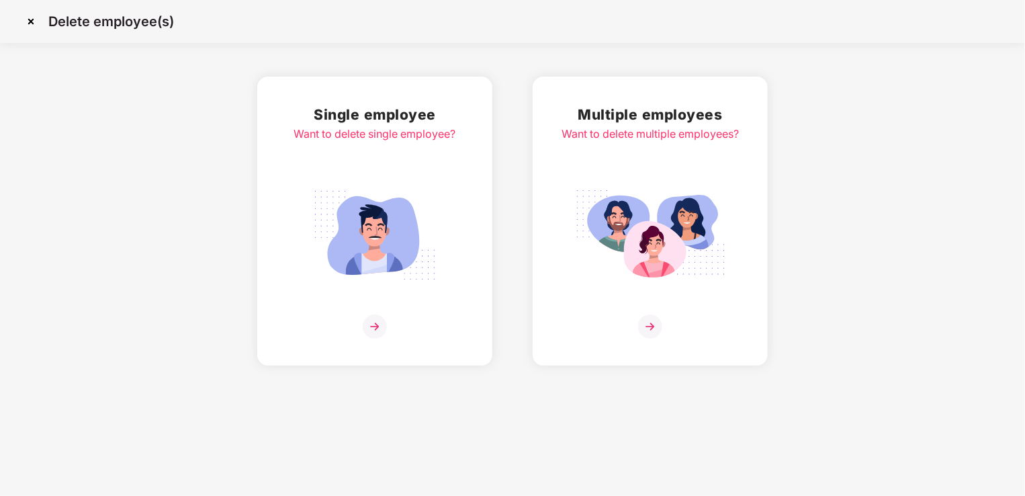
click at [366, 241] on img at bounding box center [375, 235] width 150 height 105
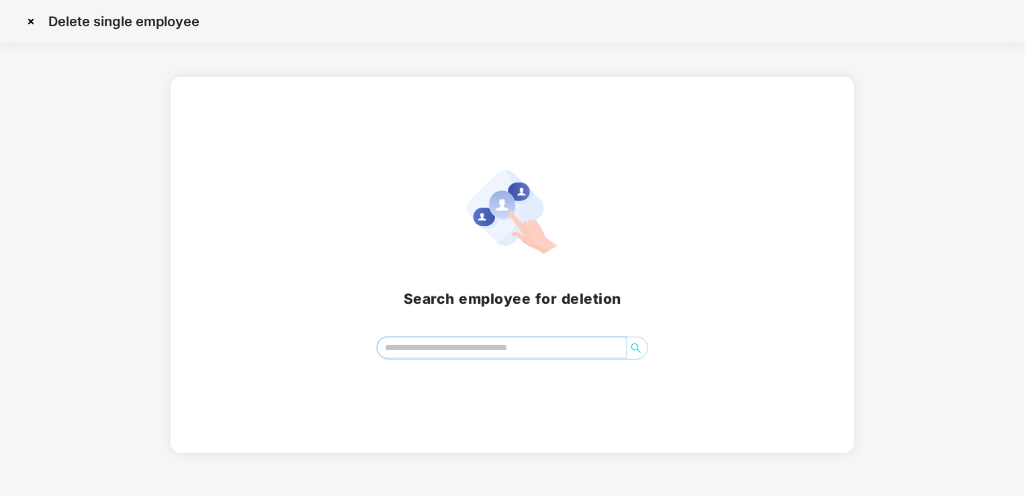
click at [420, 348] on input "search" at bounding box center [501, 347] width 249 height 20
paste input "**********"
type input "**********"
click at [490, 346] on input "**********" at bounding box center [501, 347] width 249 height 20
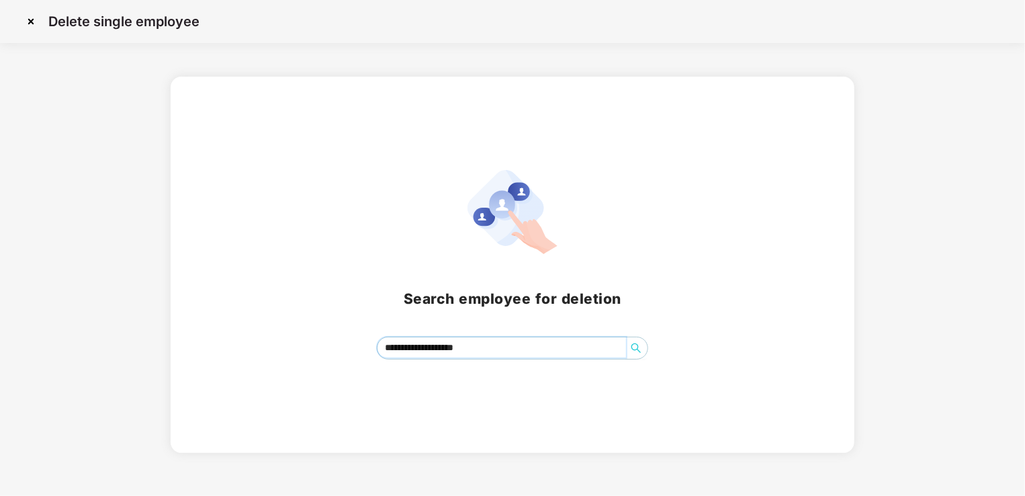
click at [490, 346] on input "**********" at bounding box center [501, 347] width 249 height 20
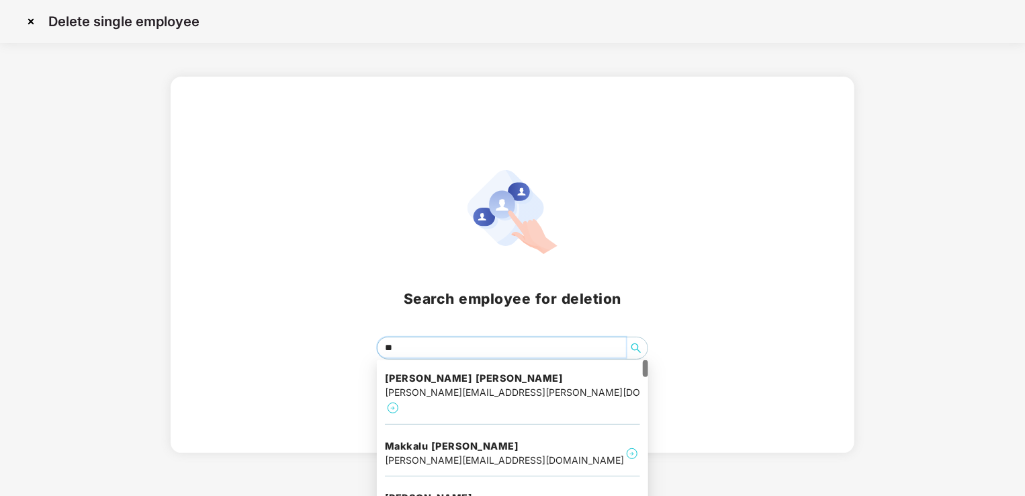
type input "***"
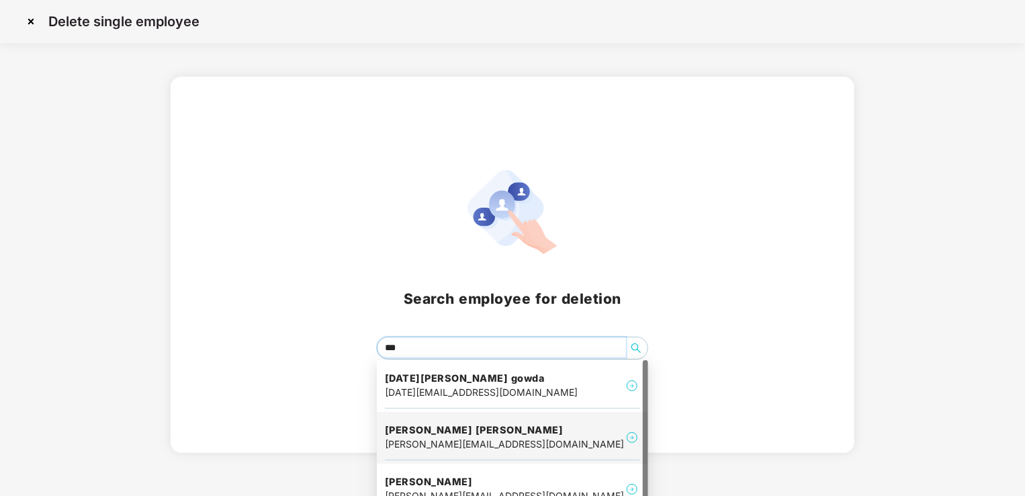
click at [457, 439] on div "himavanth@excelr.com" at bounding box center [504, 444] width 239 height 15
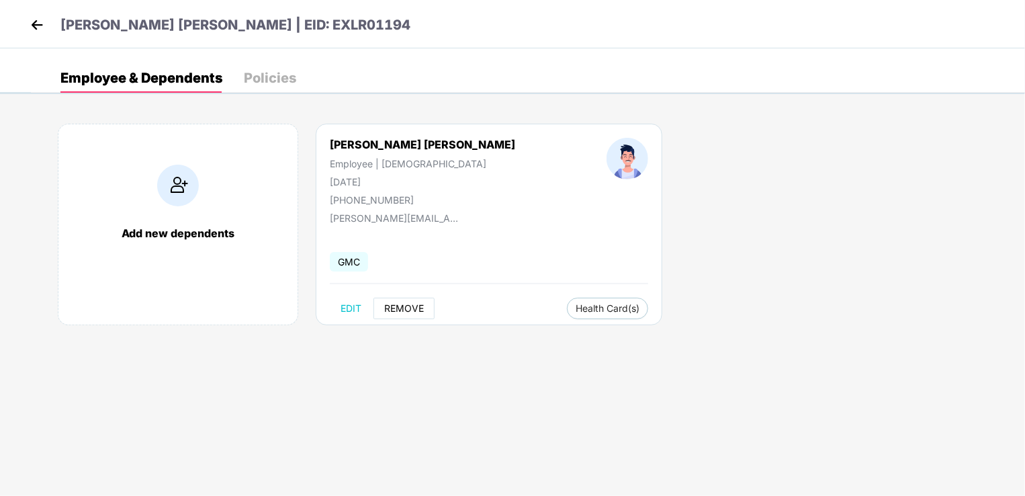
click at [400, 306] on span "REMOVE" at bounding box center [404, 308] width 40 height 11
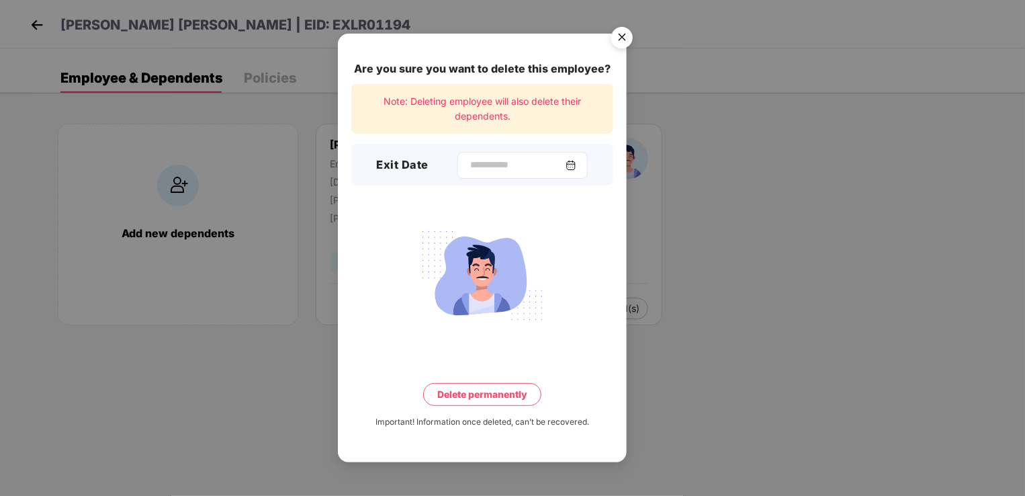
click at [465, 176] on div at bounding box center [522, 165] width 130 height 27
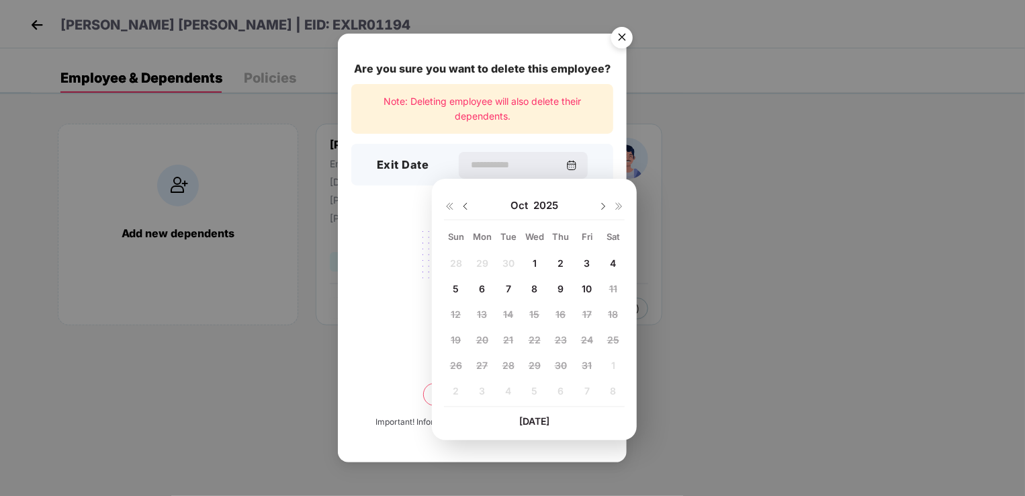
click at [465, 206] on img at bounding box center [465, 206] width 11 height 11
click at [486, 363] on span "29" at bounding box center [482, 364] width 12 height 11
type input "**********"
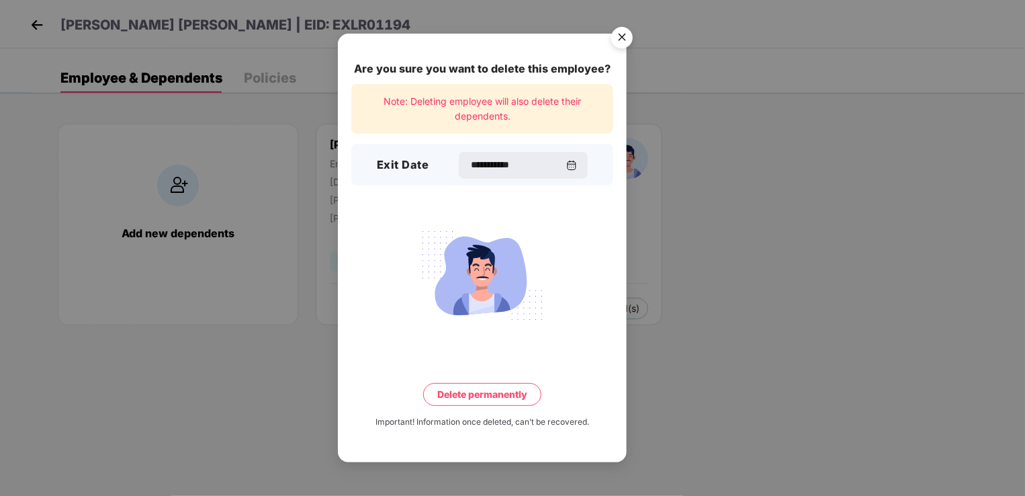
click at [492, 394] on button "Delete permanently" at bounding box center [482, 394] width 118 height 23
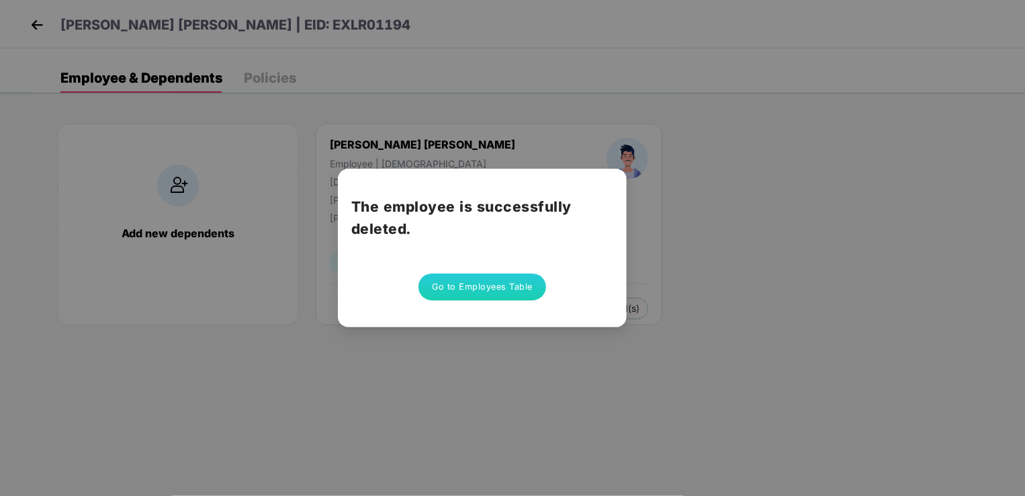
click at [501, 283] on button "Go to Employees Table" at bounding box center [482, 286] width 128 height 27
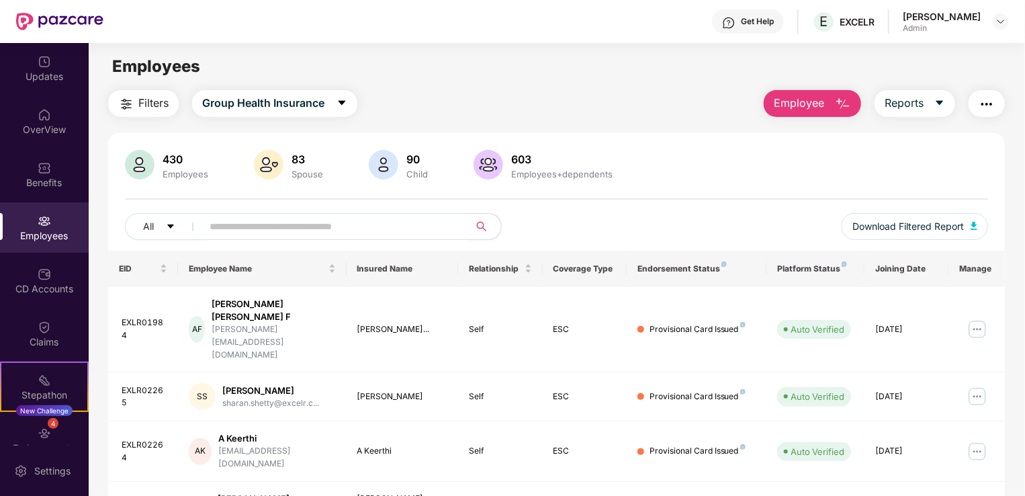
click at [822, 101] on span "Employee" at bounding box center [799, 103] width 50 height 17
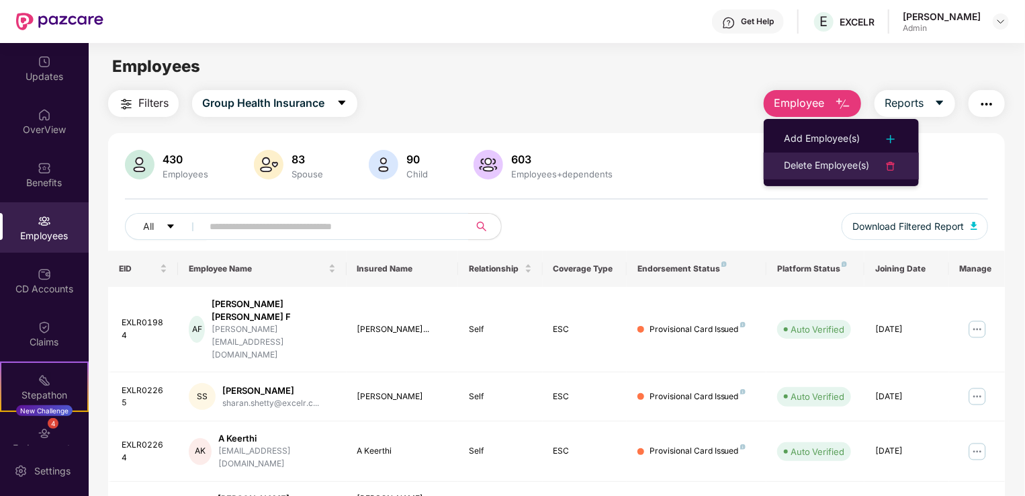
click at [839, 163] on div "Delete Employee(s)" at bounding box center [826, 166] width 85 height 16
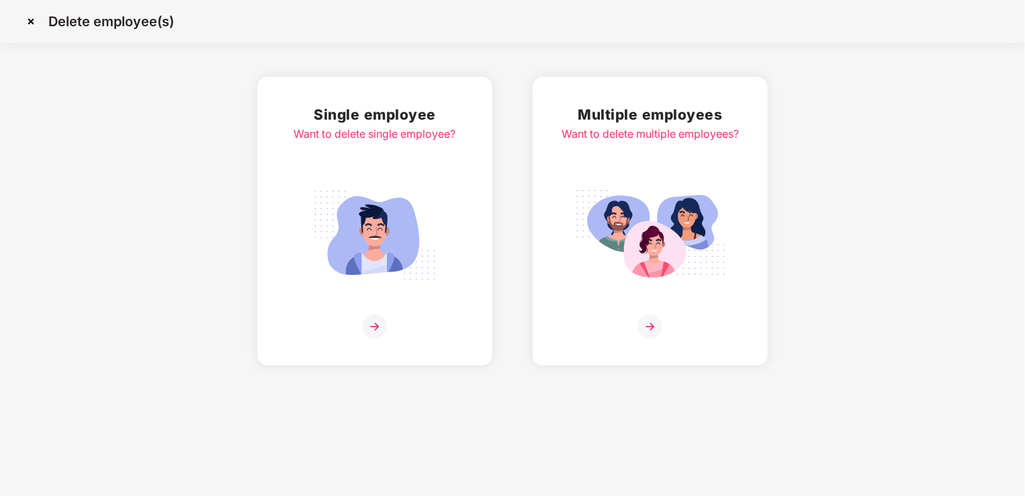
click at [405, 225] on img at bounding box center [375, 235] width 150 height 105
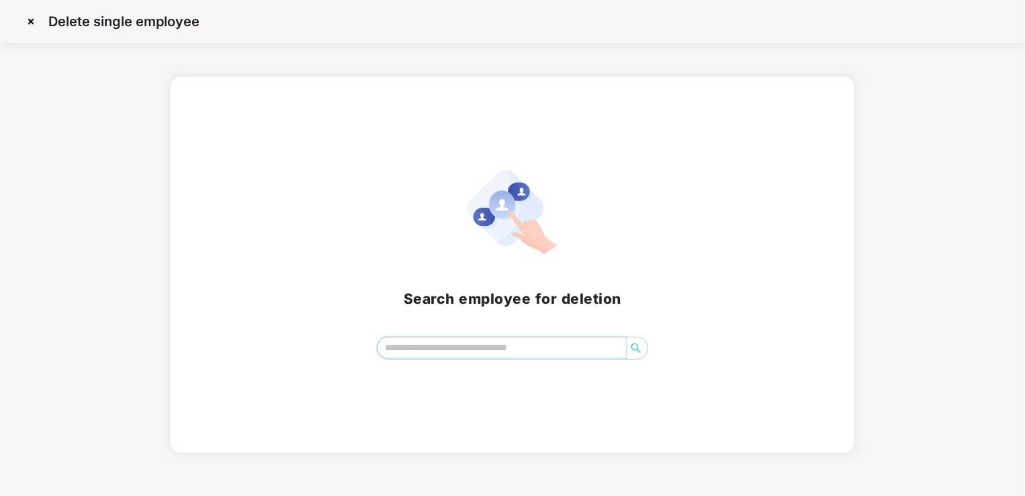
click at [439, 351] on input "search" at bounding box center [501, 347] width 249 height 20
paste input "**********"
type input "*"
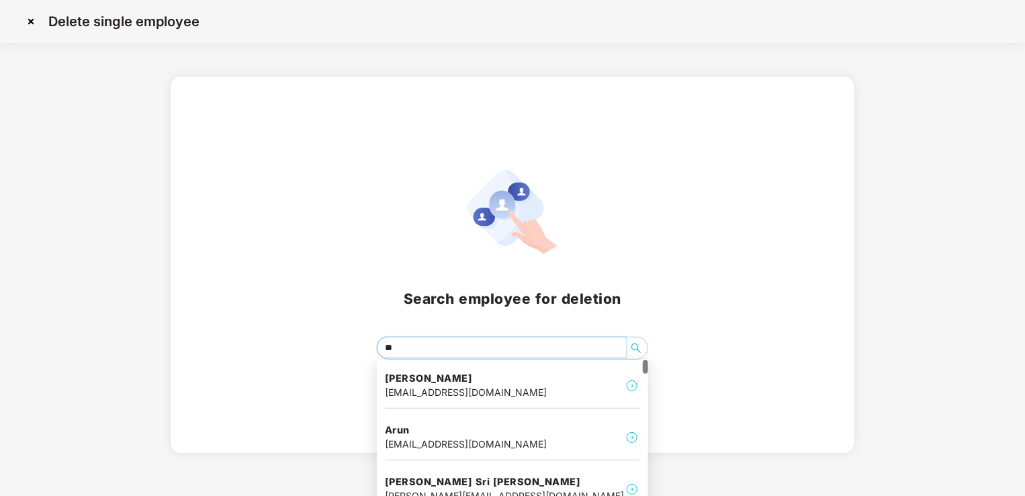
type input "*"
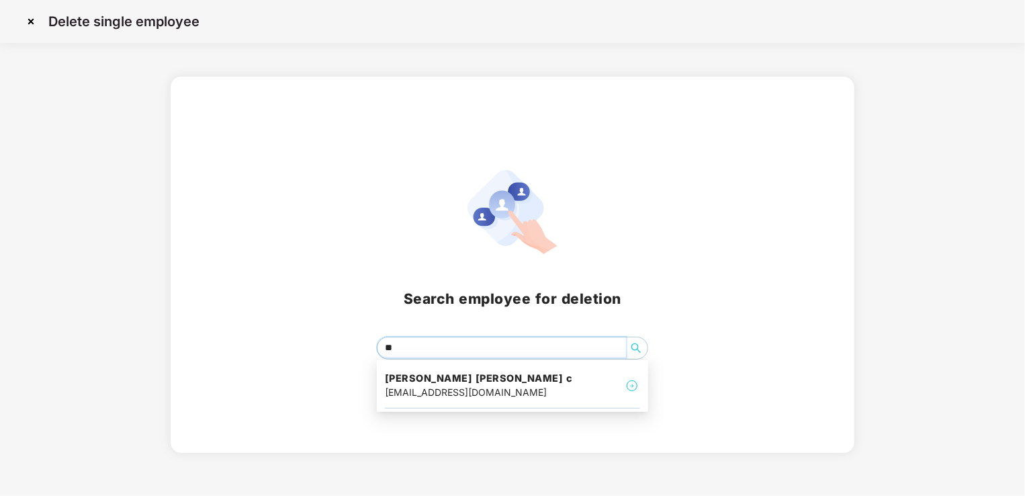
type input "*"
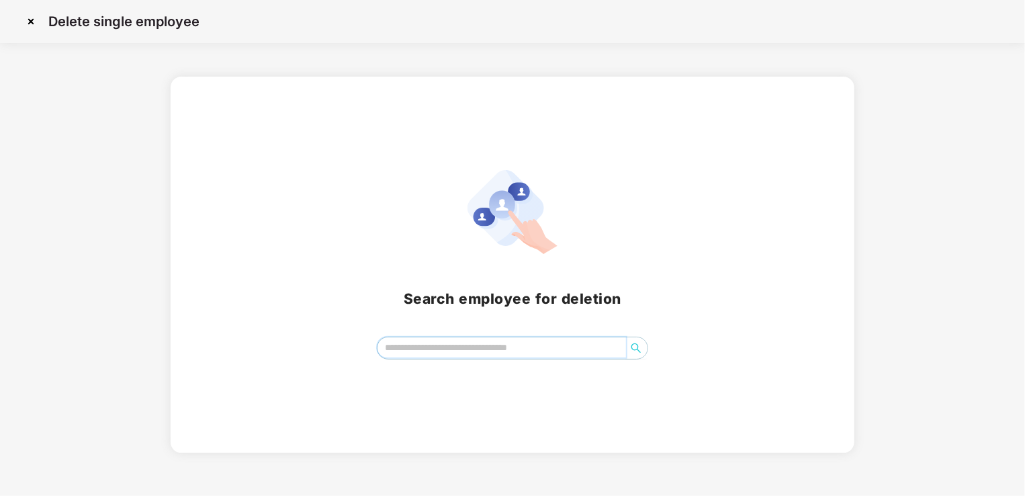
click at [440, 349] on input "search" at bounding box center [501, 347] width 249 height 20
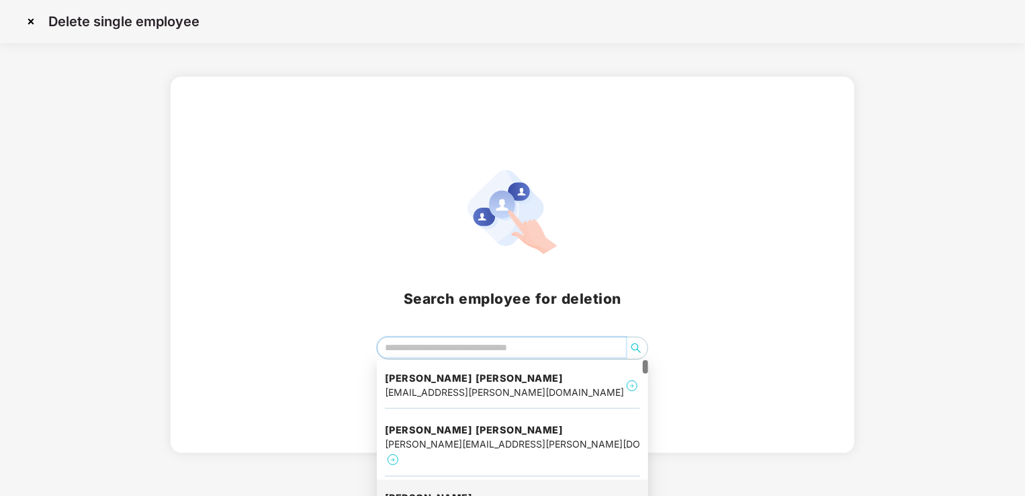
paste input "**********"
type input "**********"
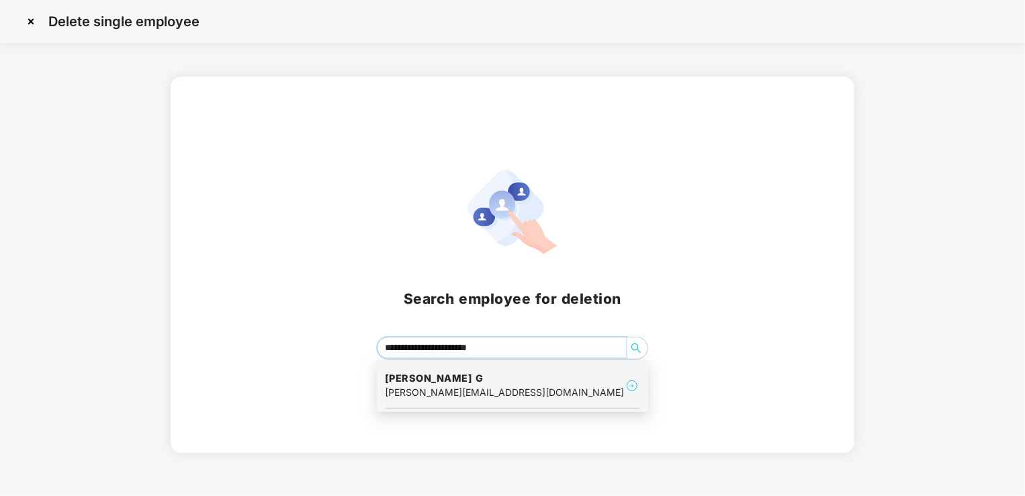
click at [472, 395] on div "raghavendra.g@excelr.com" at bounding box center [504, 392] width 239 height 15
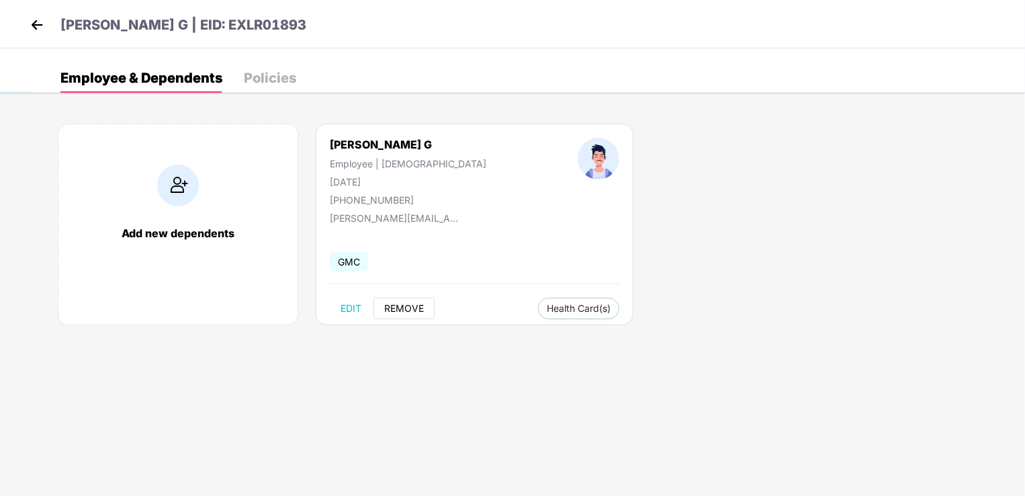
click at [398, 310] on span "REMOVE" at bounding box center [404, 308] width 40 height 11
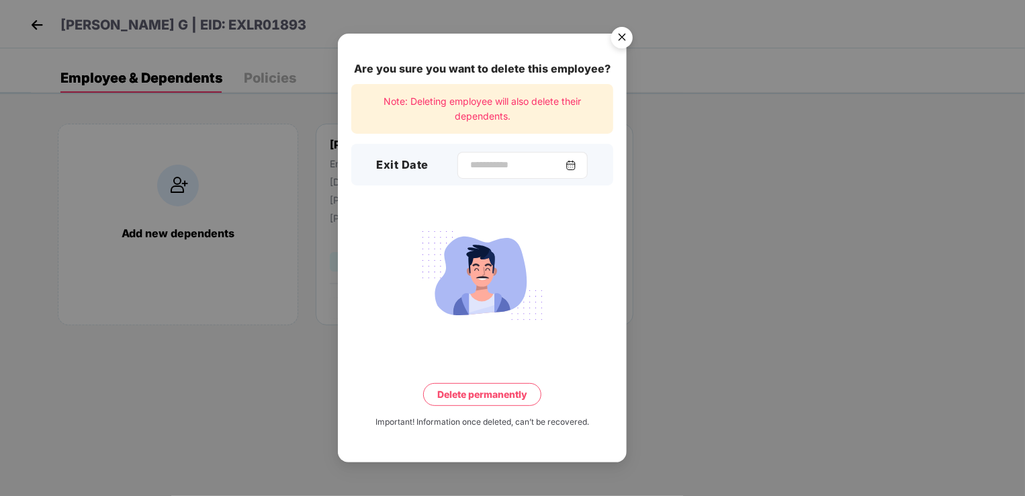
drag, startPoint x: 484, startPoint y: 148, endPoint x: 484, endPoint y: 160, distance: 11.4
click at [484, 160] on div "Exit Date" at bounding box center [482, 165] width 262 height 42
click at [484, 160] on input at bounding box center [517, 165] width 97 height 14
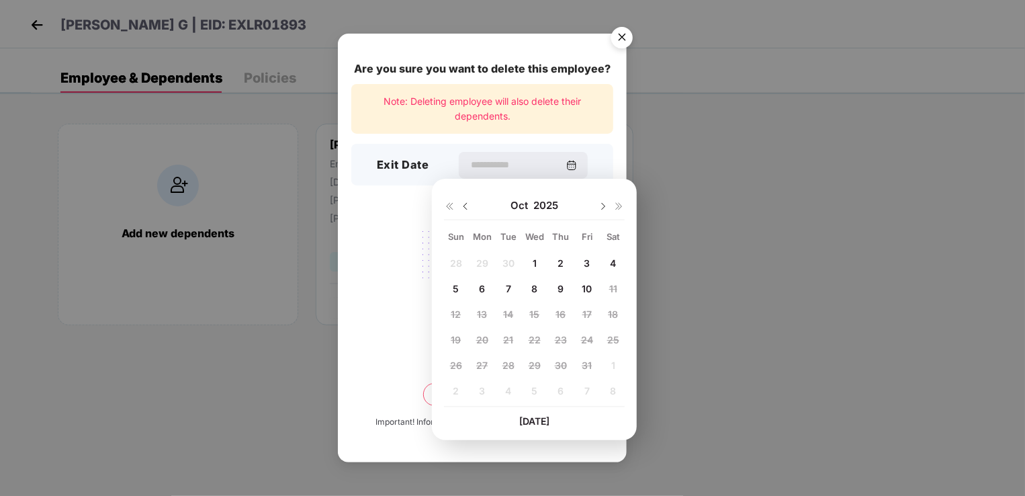
click at [465, 206] on img at bounding box center [465, 206] width 11 height 11
click at [507, 365] on span "30" at bounding box center [508, 364] width 12 height 11
type input "**********"
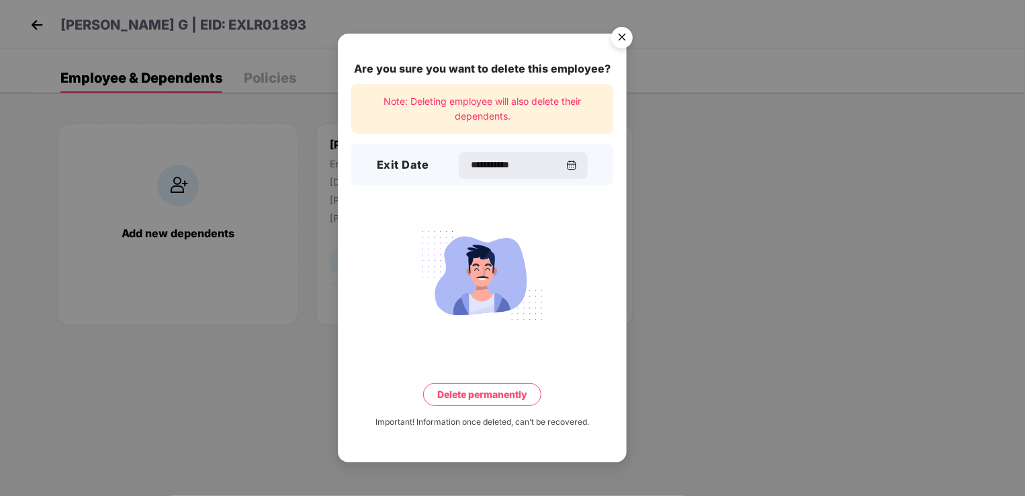
click at [400, 323] on div at bounding box center [482, 275] width 262 height 105
click at [467, 396] on button "Delete permanently" at bounding box center [482, 394] width 118 height 23
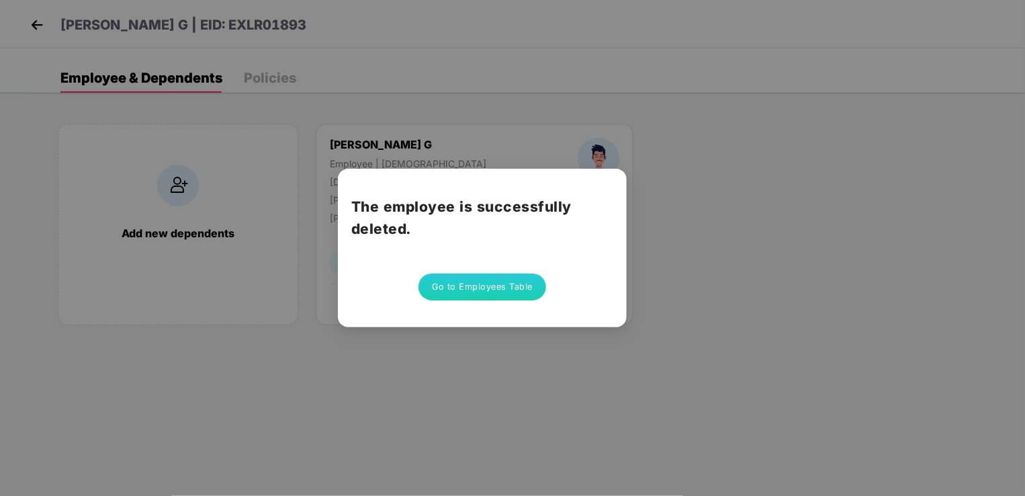
click at [480, 292] on button "Go to Employees Table" at bounding box center [482, 286] width 128 height 27
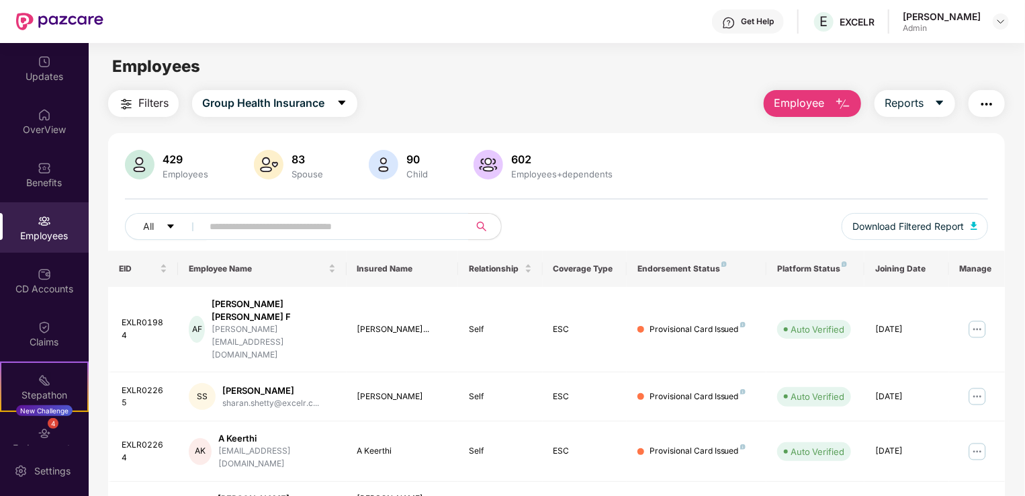
click at [821, 106] on span "Employee" at bounding box center [799, 103] width 50 height 17
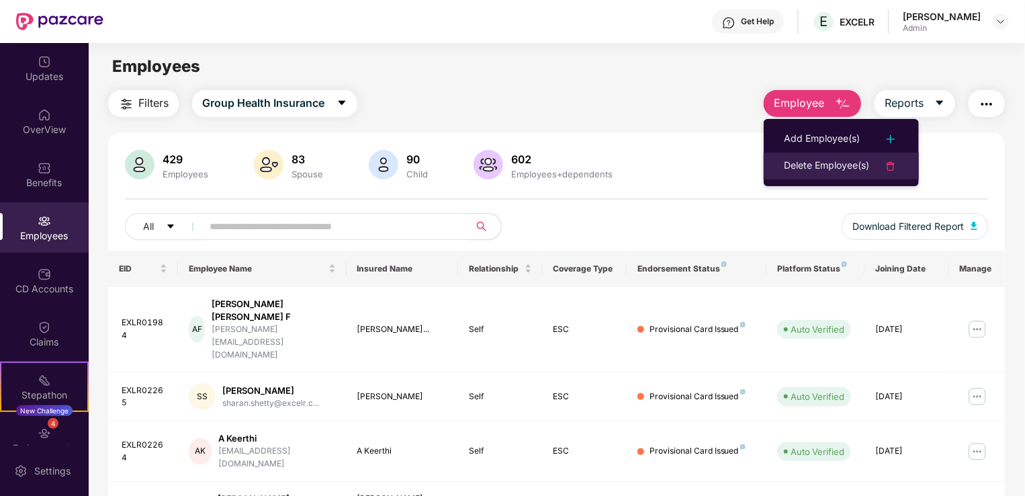
click at [821, 163] on div "Delete Employee(s)" at bounding box center [826, 166] width 85 height 16
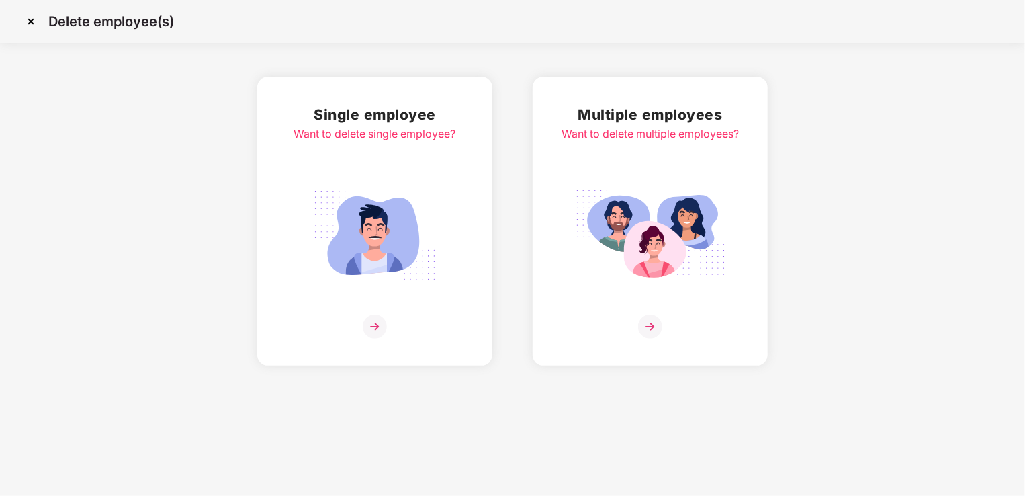
click at [391, 243] on img at bounding box center [375, 235] width 150 height 105
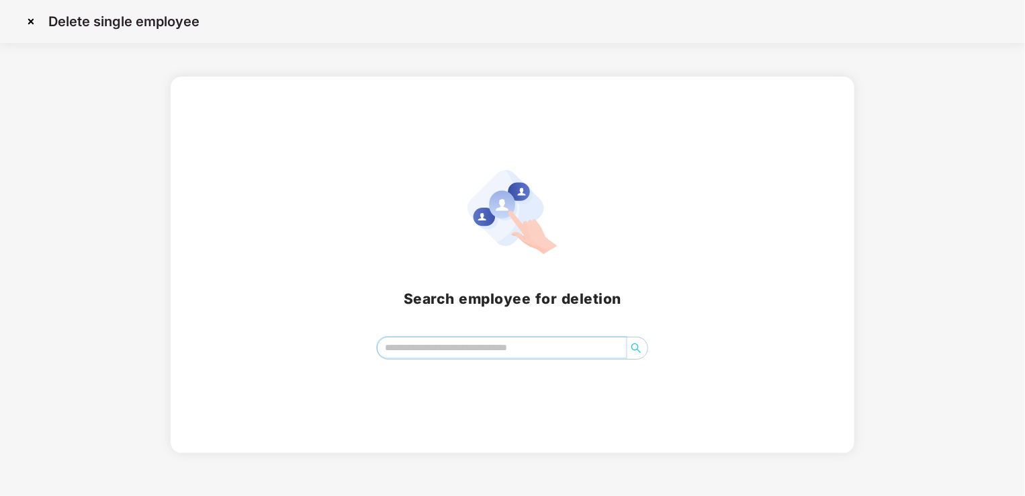
click at [452, 339] on input "search" at bounding box center [501, 347] width 249 height 20
paste input "**********"
type input "*"
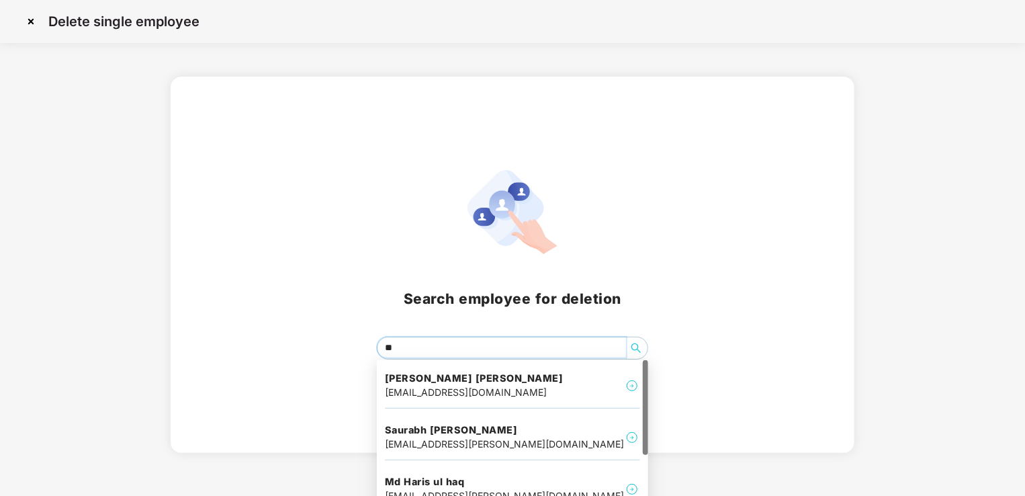
type input "*"
type input "****"
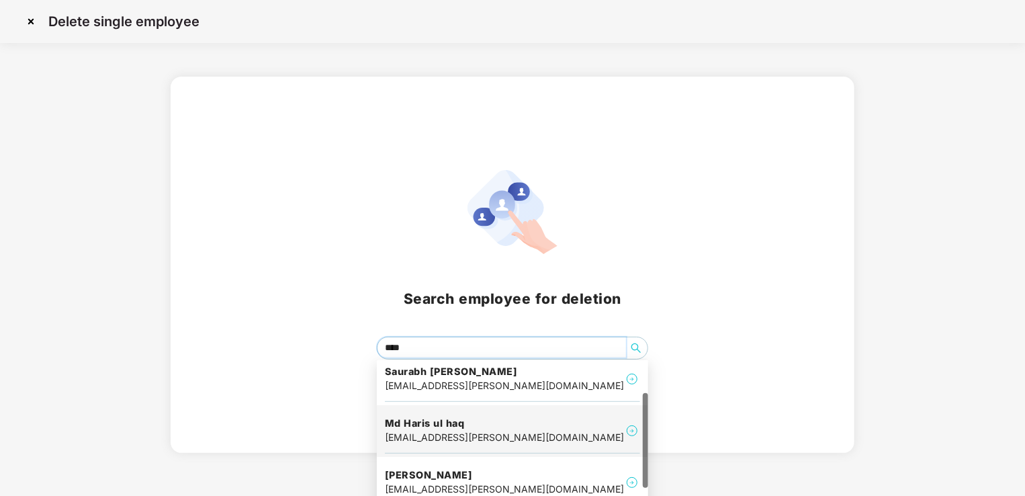
click at [484, 443] on div "haris.ulhaq@excelr.com" at bounding box center [504, 437] width 239 height 15
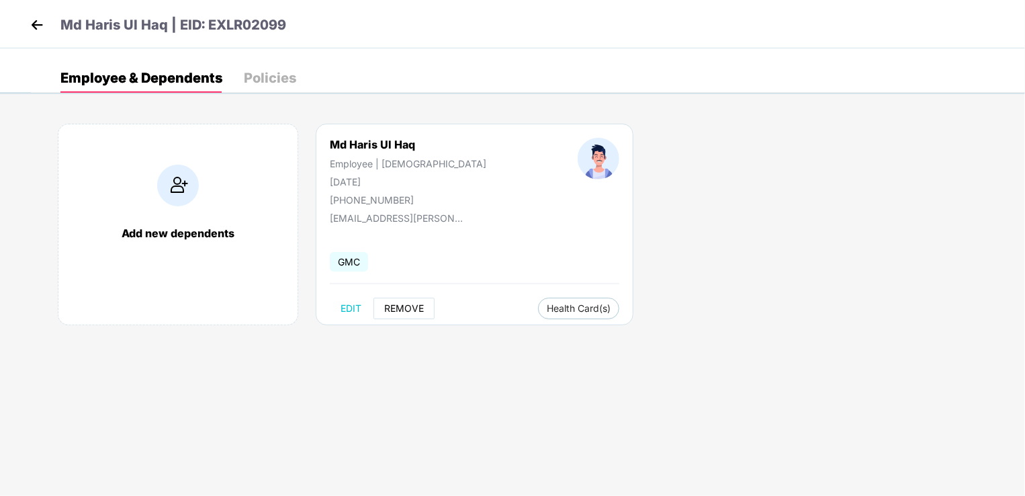
click at [402, 306] on span "REMOVE" at bounding box center [404, 308] width 40 height 11
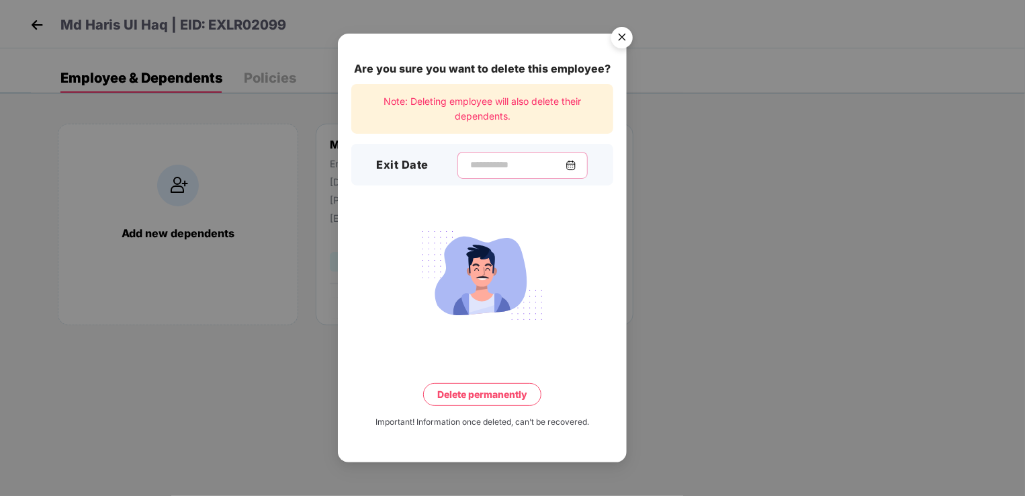
click at [493, 167] on input at bounding box center [517, 165] width 97 height 14
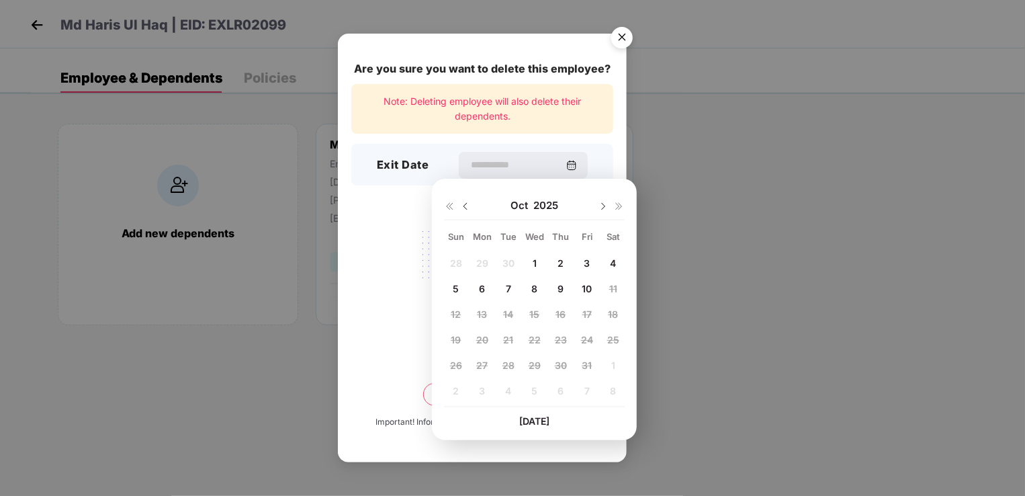
click at [465, 206] on img at bounding box center [465, 206] width 11 height 11
click at [510, 366] on span "30" at bounding box center [508, 364] width 12 height 11
type input "**********"
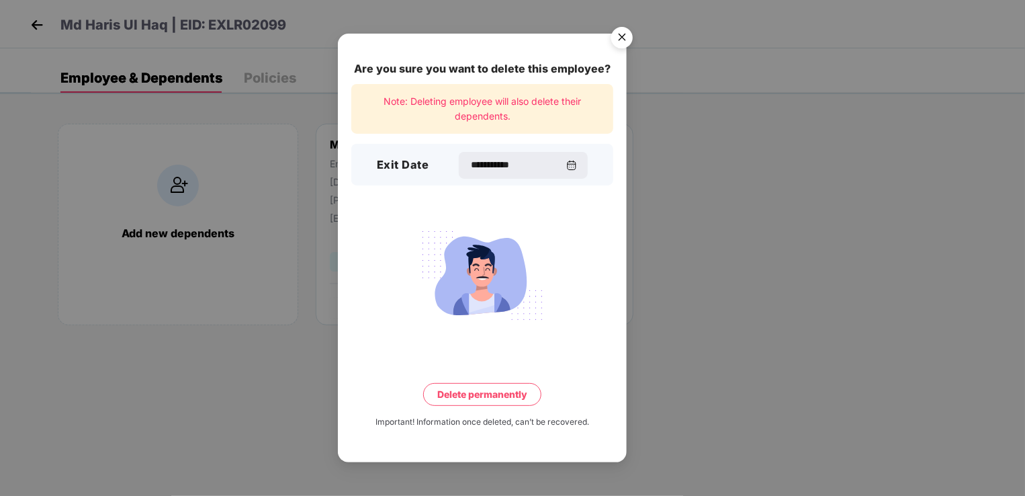
click at [495, 400] on button "Delete permanently" at bounding box center [482, 394] width 118 height 23
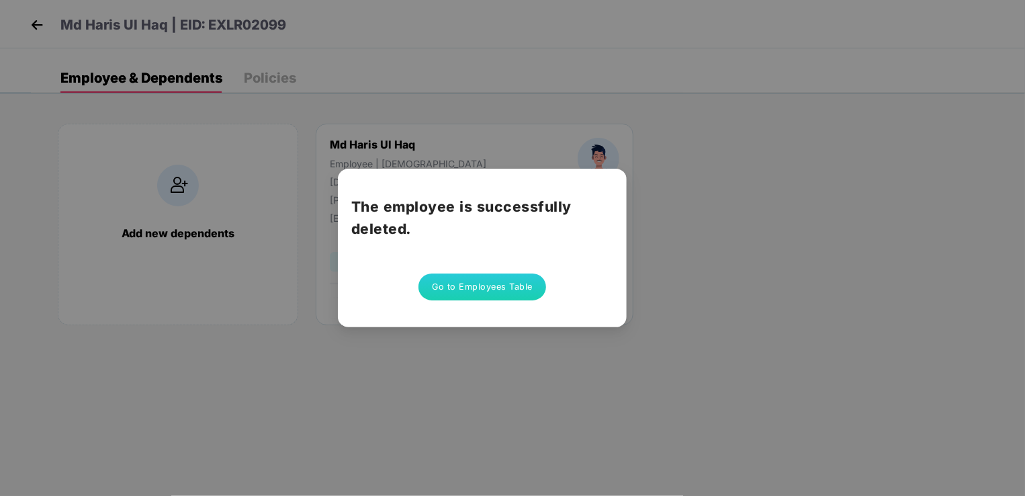
click at [511, 287] on button "Go to Employees Table" at bounding box center [482, 286] width 128 height 27
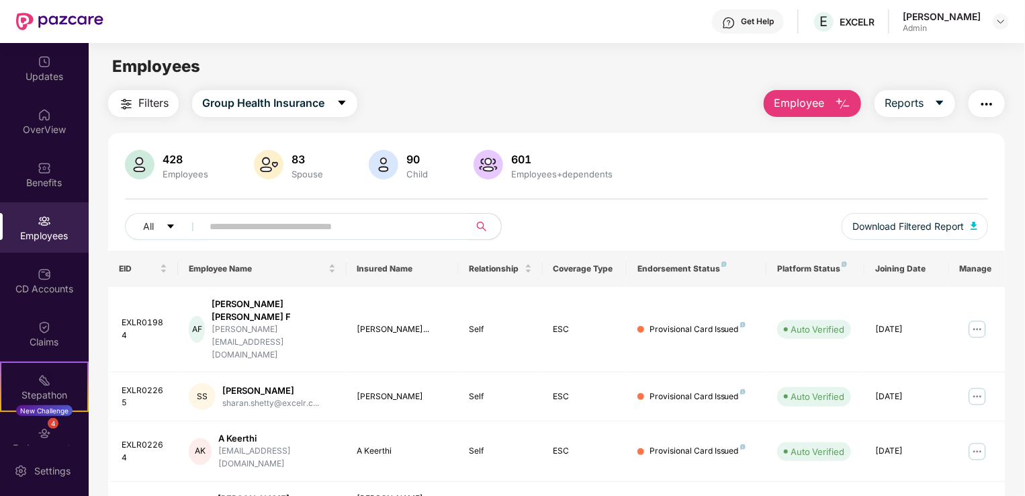
click at [829, 101] on button "Employee" at bounding box center [812, 103] width 97 height 27
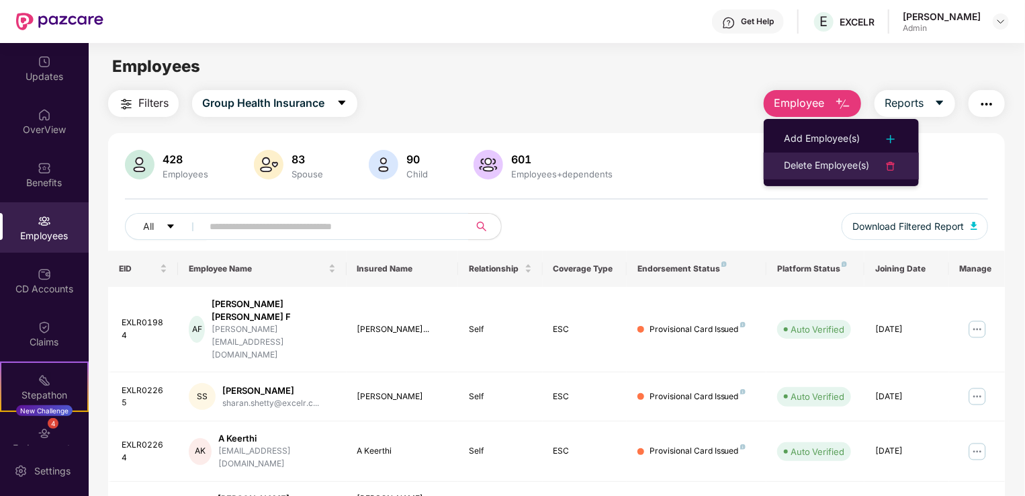
click at [830, 165] on div "Delete Employee(s)" at bounding box center [826, 166] width 85 height 16
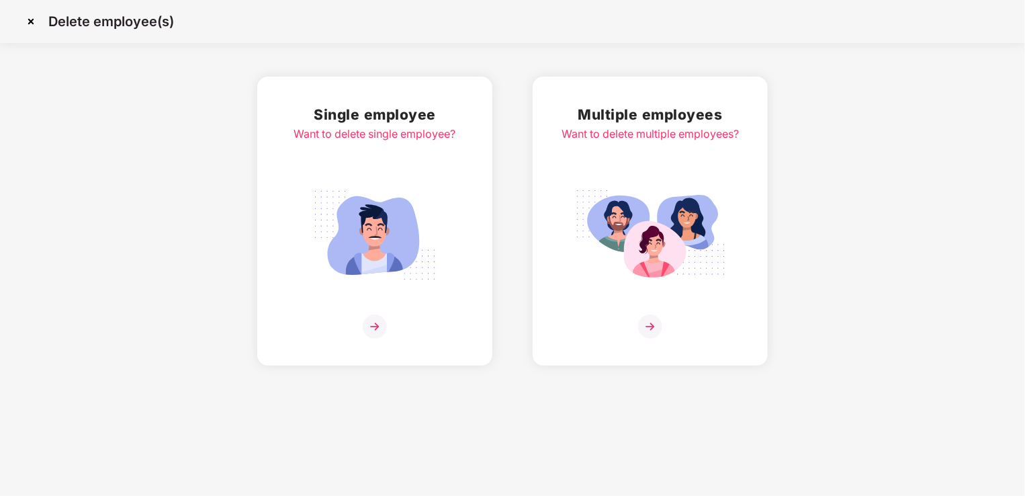
click at [372, 235] on img at bounding box center [375, 235] width 150 height 105
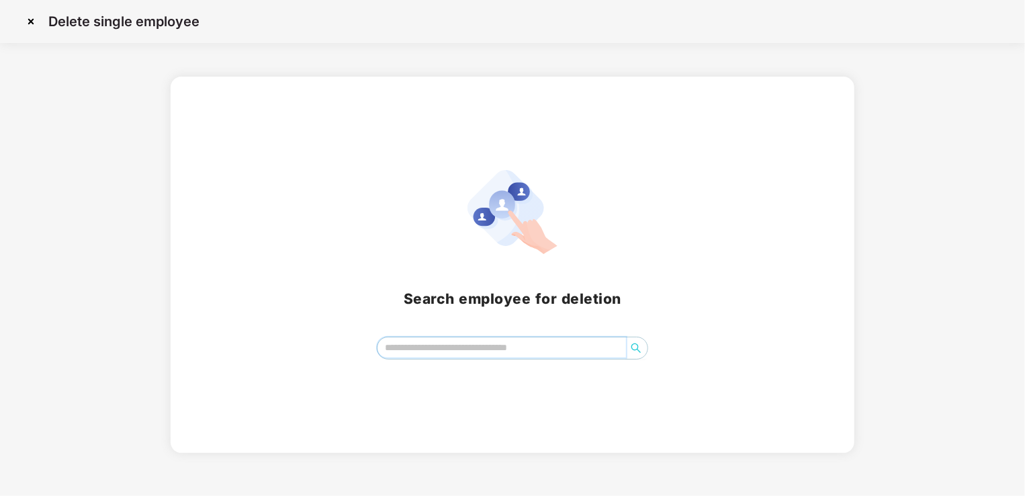
click at [439, 352] on input "search" at bounding box center [501, 347] width 249 height 20
type input "*"
type input "*****"
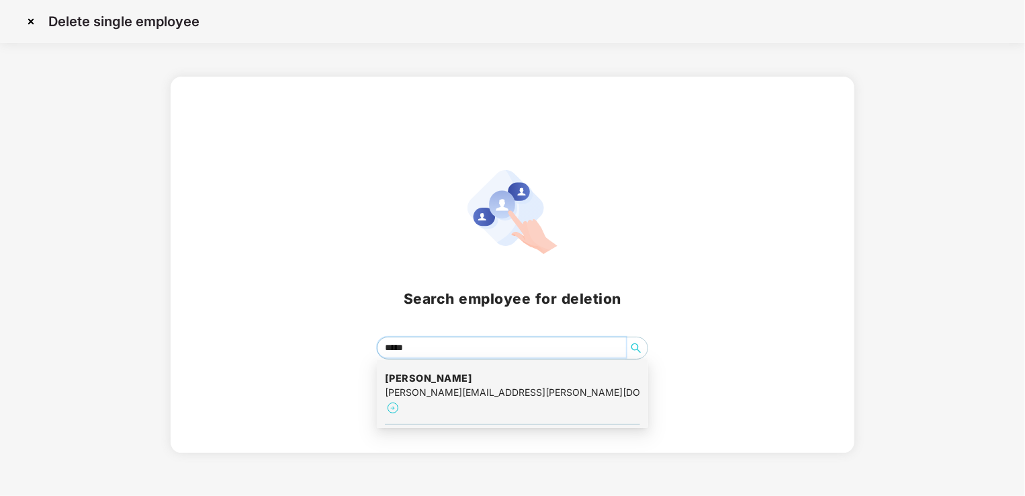
click at [449, 387] on div "manivardhan.kalva@excelr.com" at bounding box center [512, 392] width 255 height 15
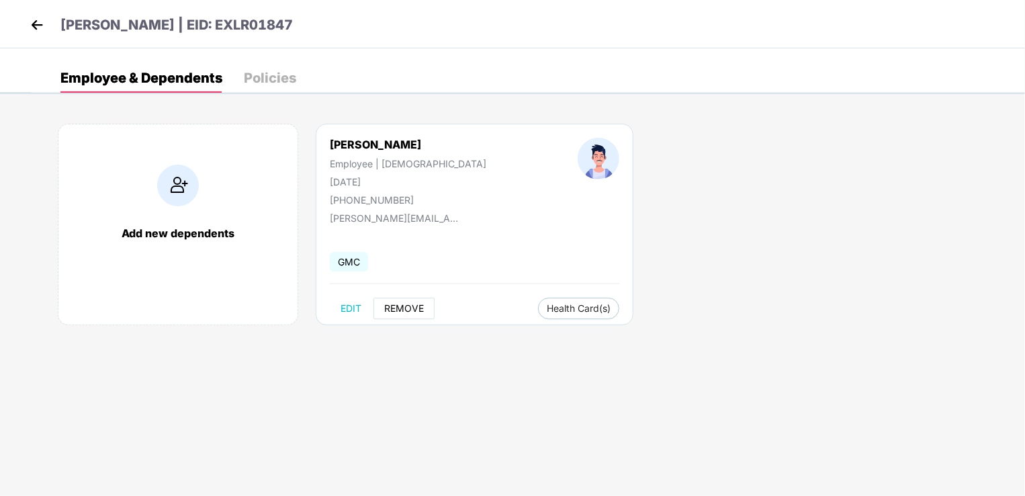
click at [408, 299] on button "REMOVE" at bounding box center [403, 308] width 61 height 21
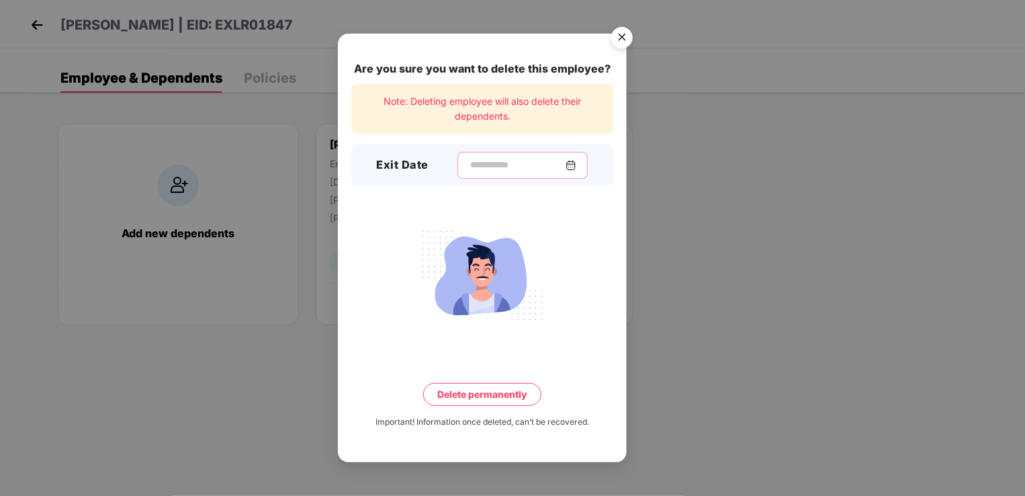
click at [469, 167] on input at bounding box center [517, 165] width 97 height 14
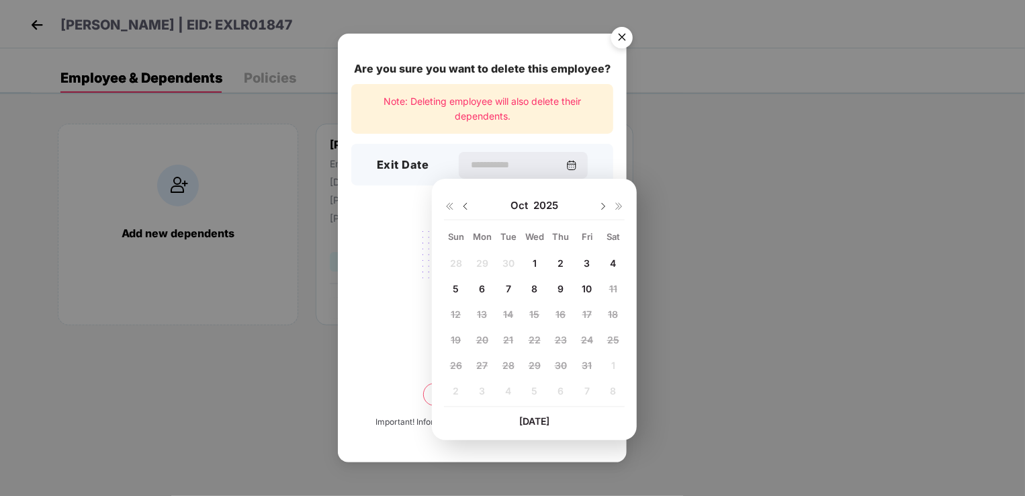
click at [463, 207] on img at bounding box center [465, 206] width 11 height 11
click at [506, 367] on span "30" at bounding box center [508, 364] width 12 height 11
type input "**********"
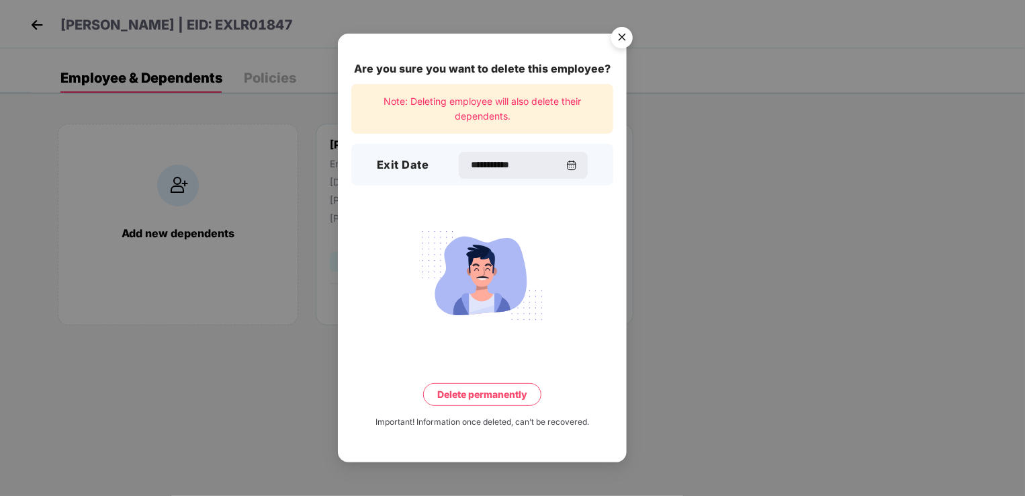
click at [485, 392] on button "Delete permanently" at bounding box center [482, 394] width 118 height 23
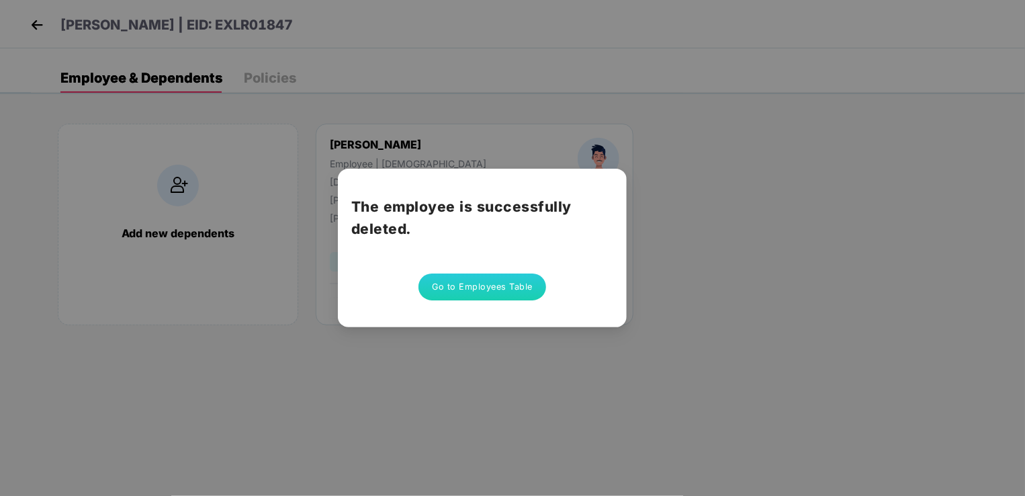
click at [495, 294] on button "Go to Employees Table" at bounding box center [482, 286] width 128 height 27
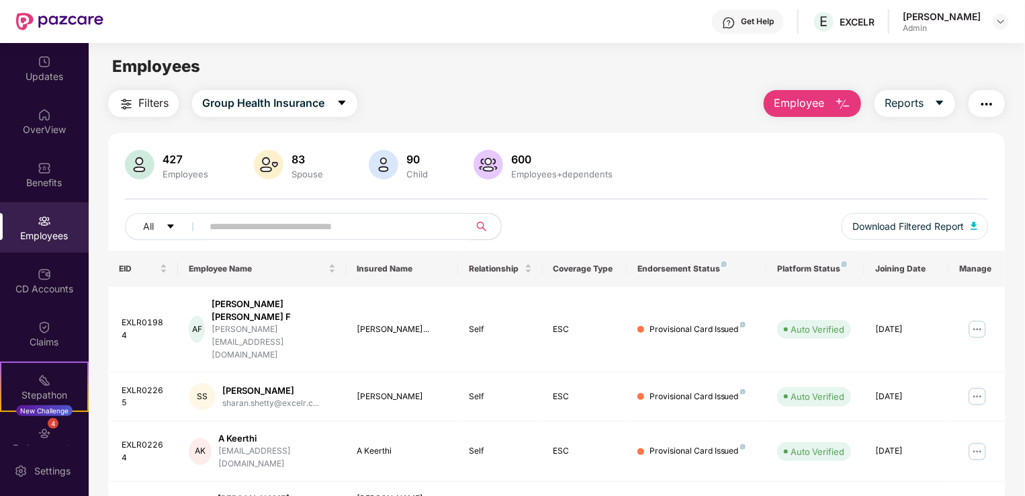
click at [817, 103] on span "Employee" at bounding box center [799, 103] width 50 height 17
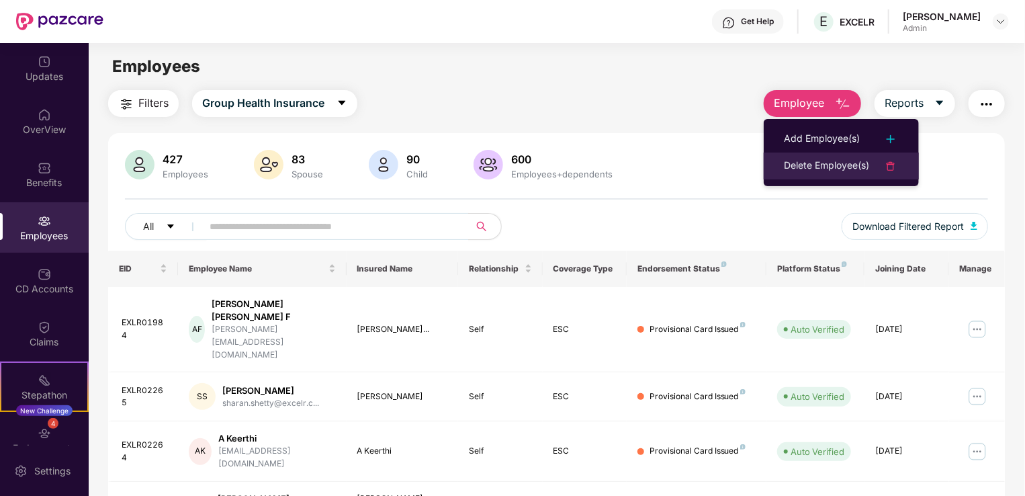
click at [823, 158] on div "Delete Employee(s)" at bounding box center [826, 166] width 85 height 16
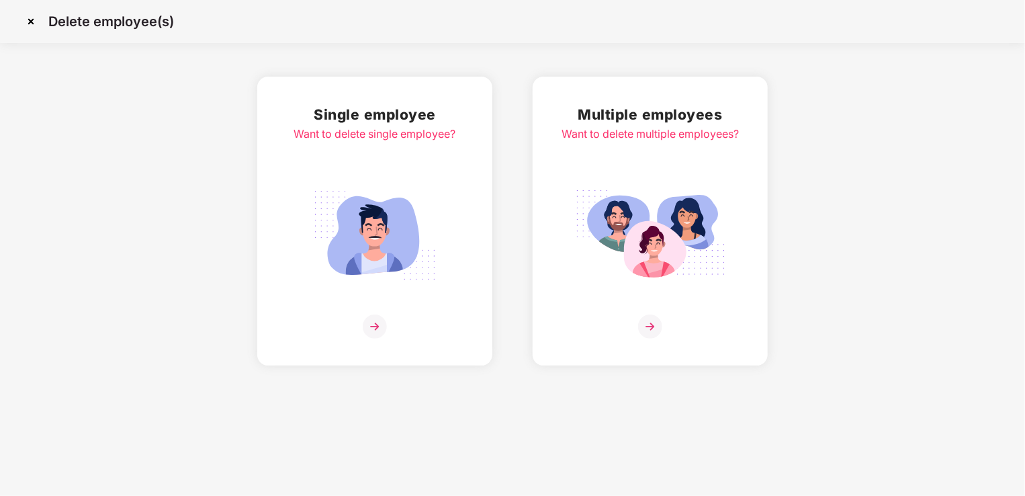
click at [331, 213] on img at bounding box center [375, 235] width 150 height 105
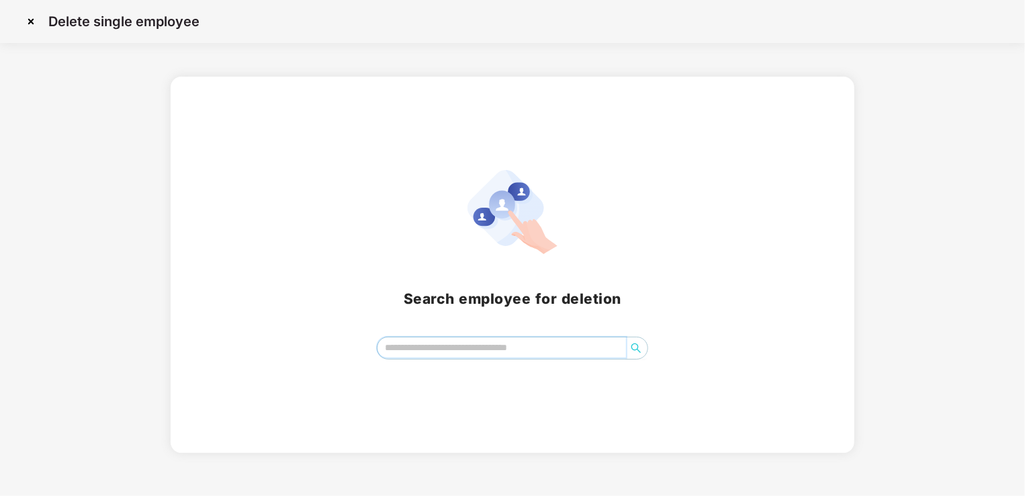
click at [422, 354] on input "search" at bounding box center [501, 347] width 249 height 20
paste input "**********"
type input "*"
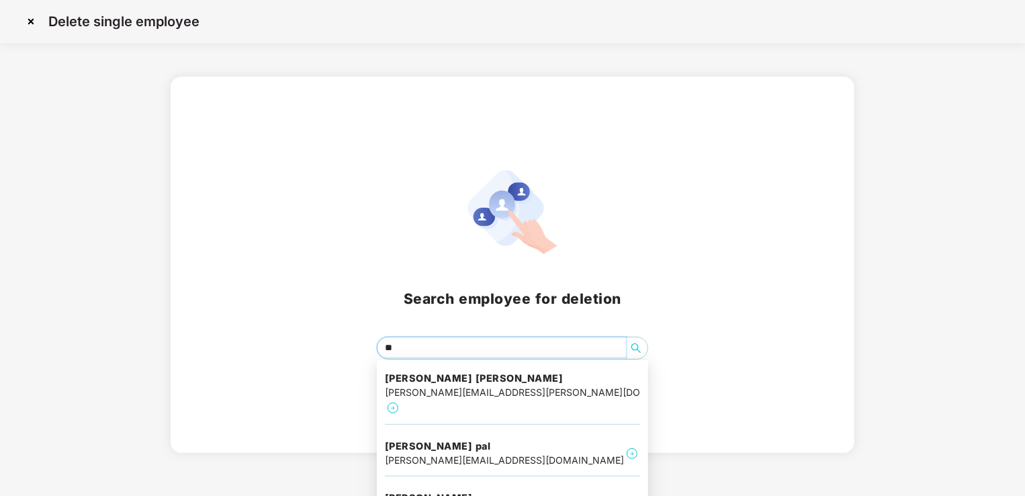
type input "*"
type input "****"
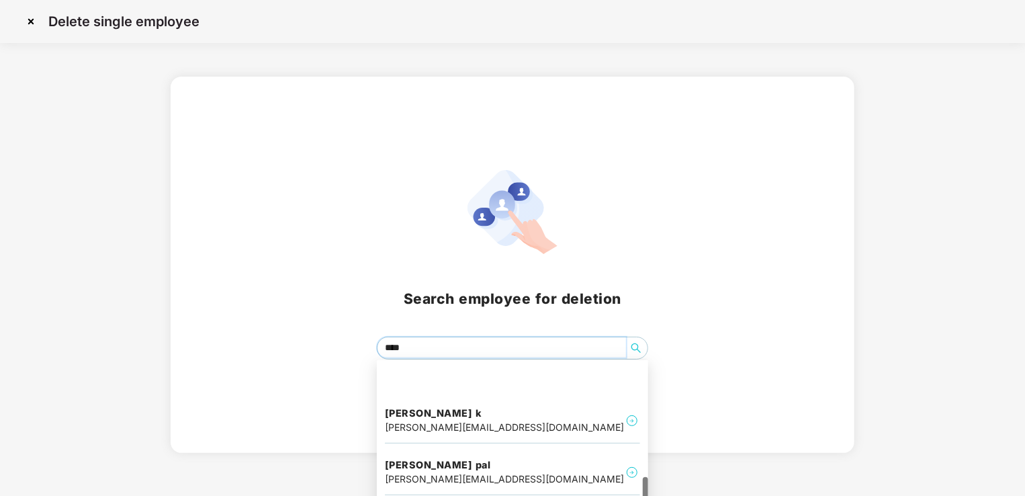
scroll to position [420, 0]
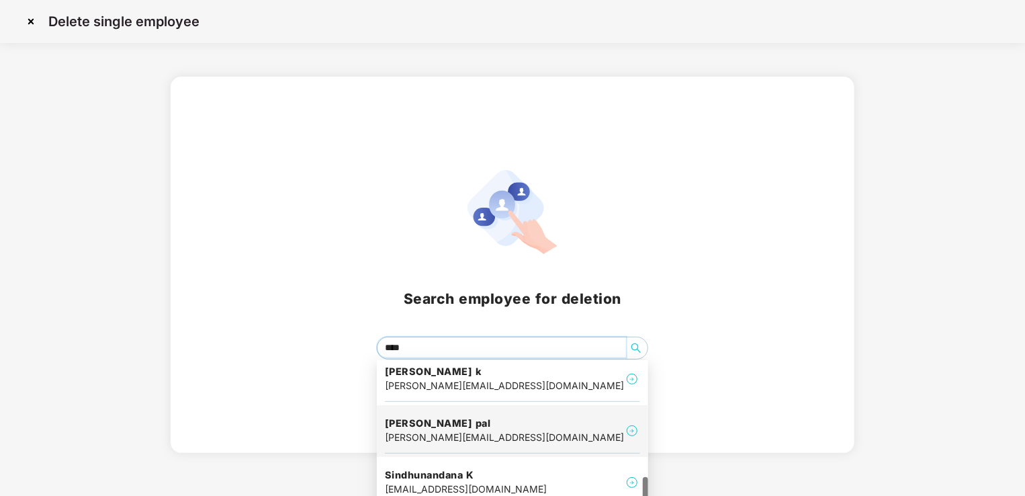
click at [497, 421] on div "Pravin Nandlal pal pravin.pal@excelr.com" at bounding box center [512, 430] width 255 height 45
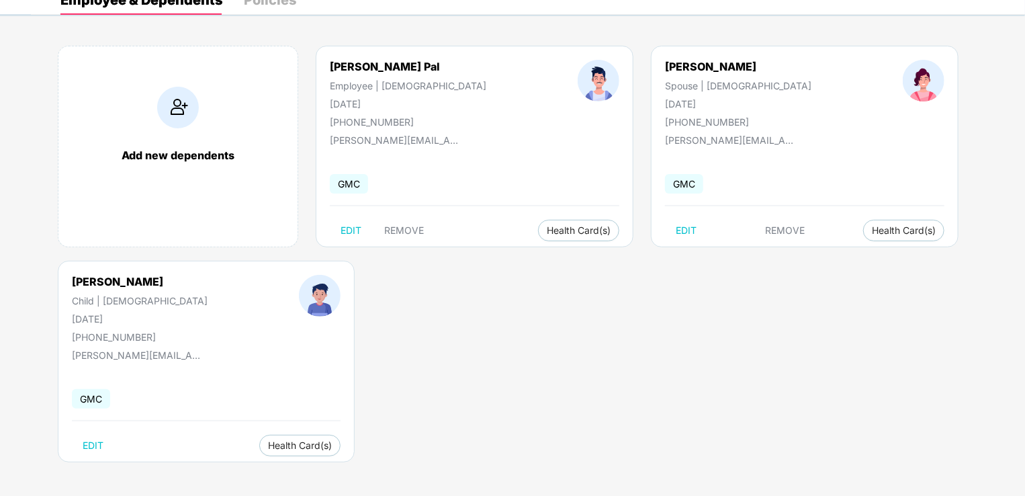
scroll to position [16, 0]
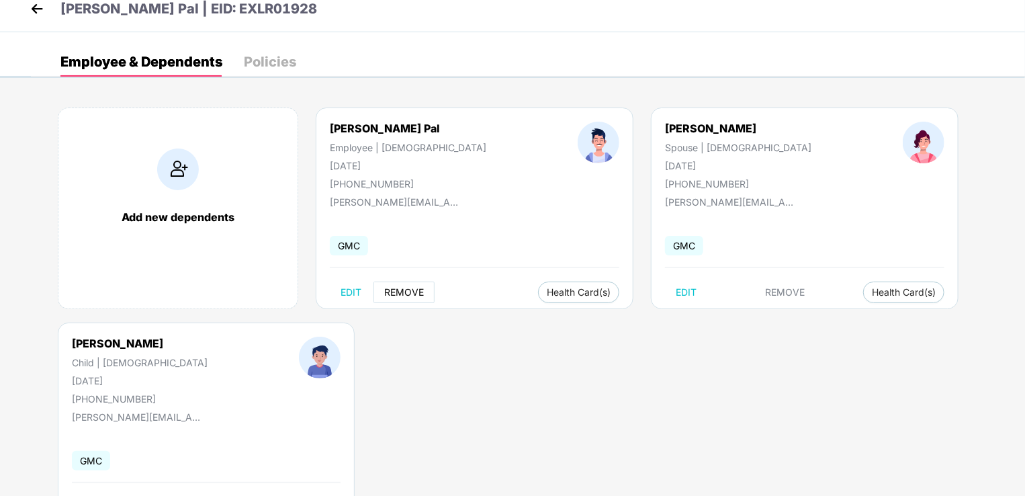
click at [396, 292] on span "REMOVE" at bounding box center [404, 292] width 40 height 11
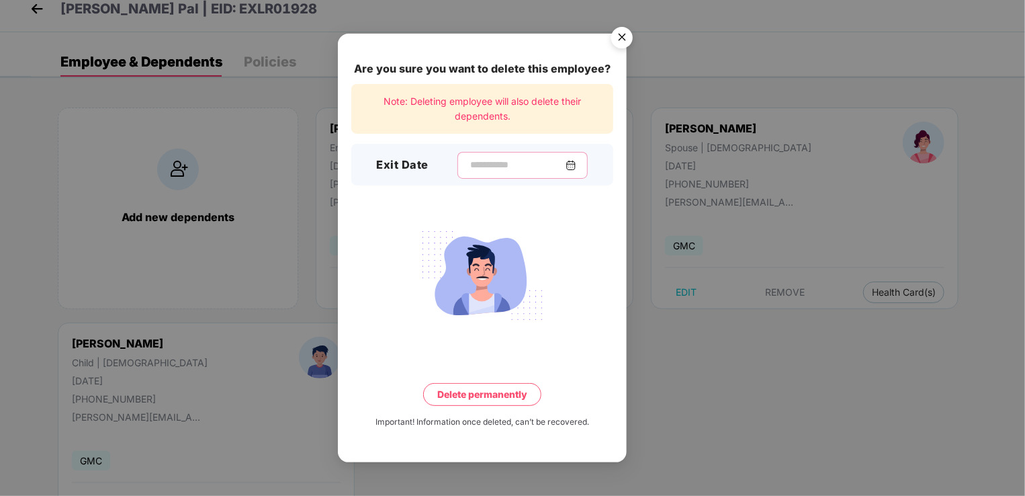
click at [478, 164] on input at bounding box center [517, 165] width 97 height 14
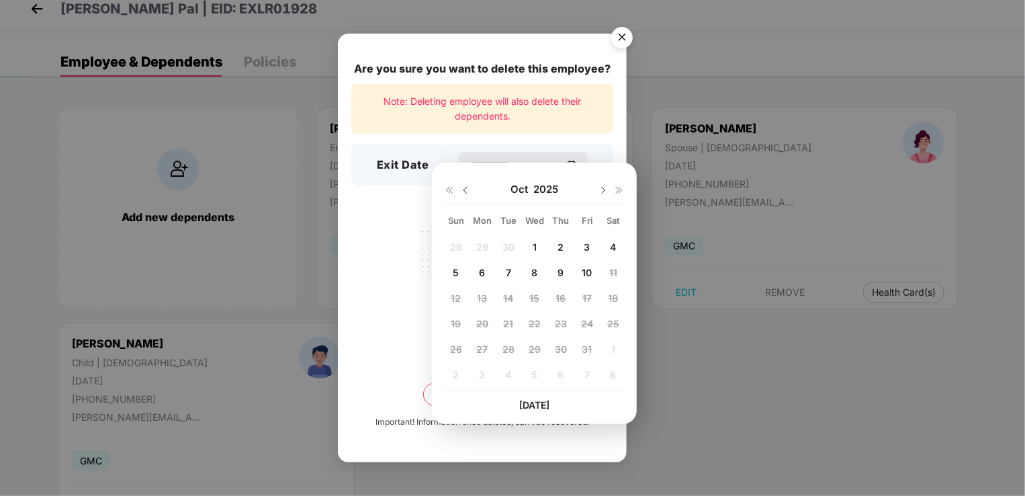
click at [465, 189] on img at bounding box center [465, 190] width 11 height 11
click at [506, 353] on span "30" at bounding box center [508, 348] width 12 height 11
type input "**********"
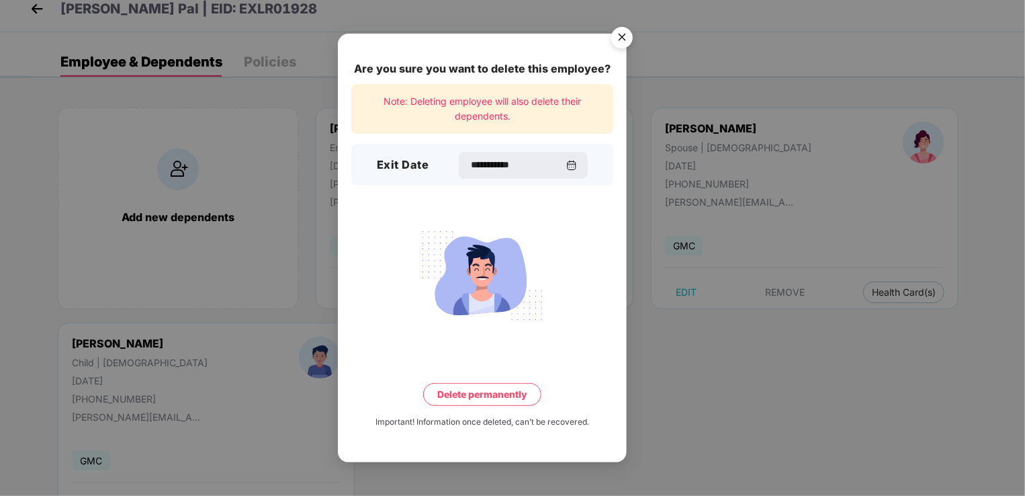
click at [493, 402] on button "Delete permanently" at bounding box center [482, 394] width 118 height 23
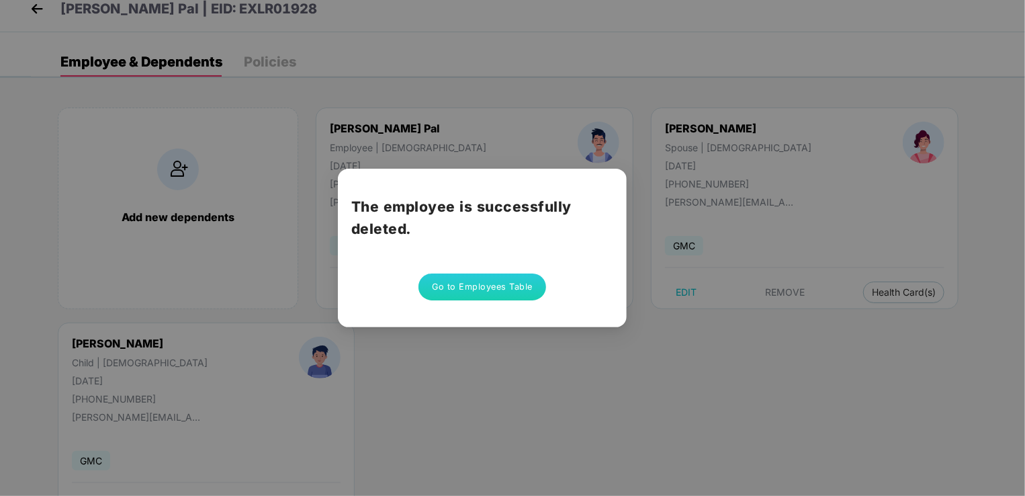
click at [515, 281] on button "Go to Employees Table" at bounding box center [482, 286] width 128 height 27
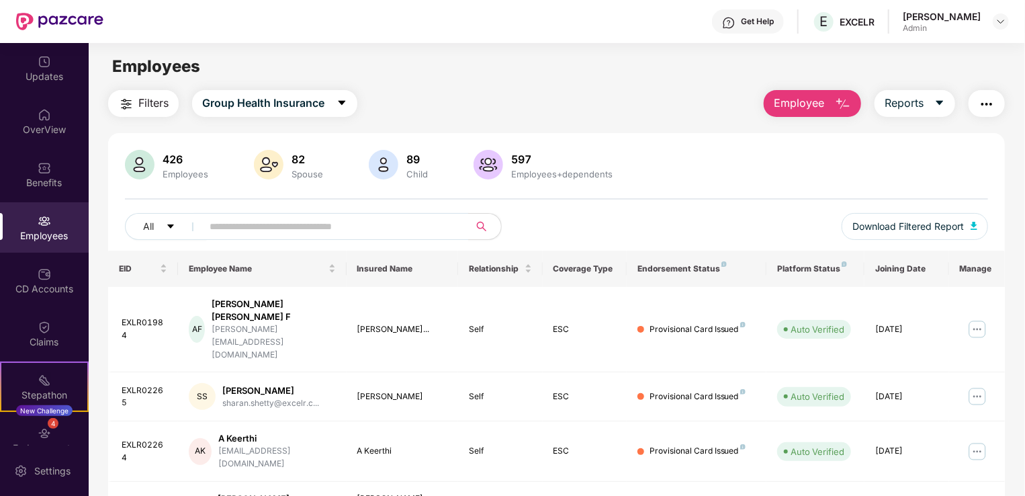
click at [828, 98] on button "Employee" at bounding box center [812, 103] width 97 height 27
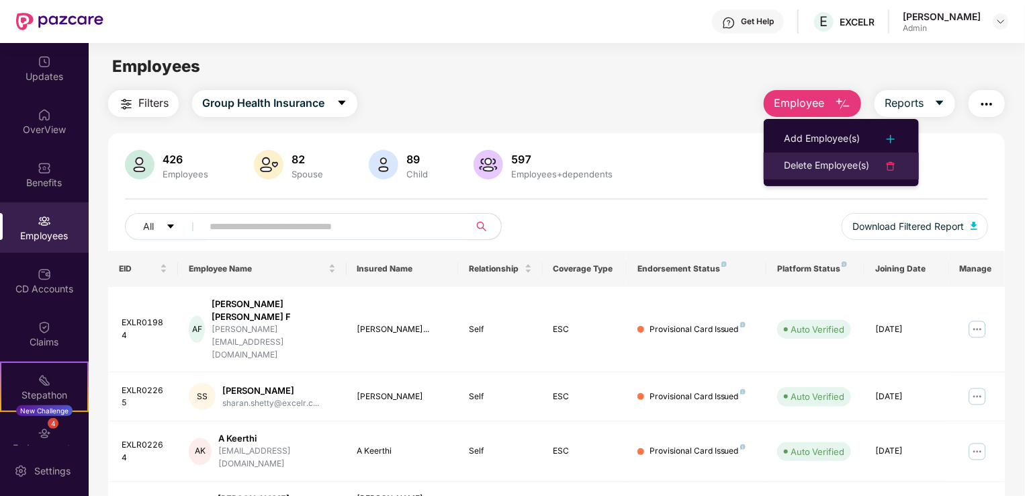
click at [823, 160] on div "Delete Employee(s)" at bounding box center [826, 166] width 85 height 16
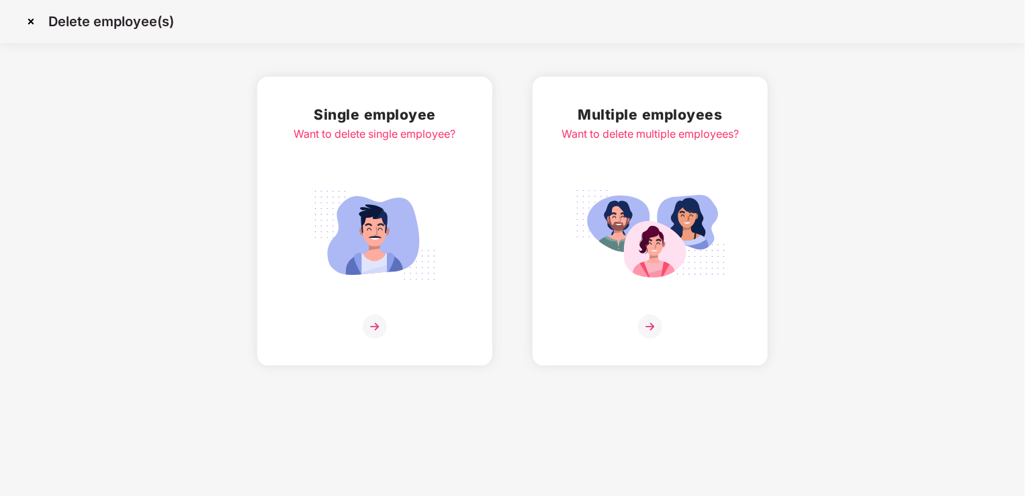
click at [408, 220] on img at bounding box center [375, 235] width 150 height 105
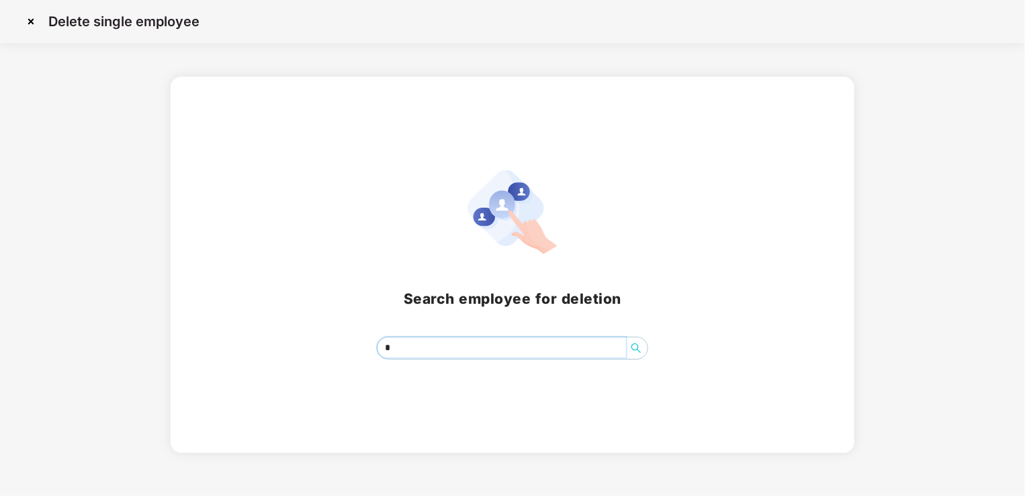
click at [420, 353] on input "*" at bounding box center [501, 347] width 249 height 20
type input "*****"
click at [30, 21] on img at bounding box center [30, 21] width 21 height 21
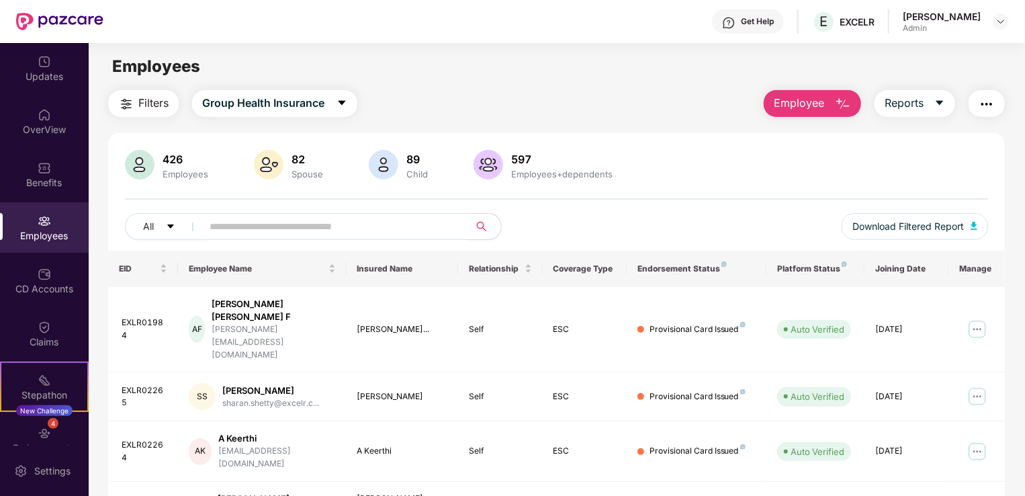
click at [38, 218] on img at bounding box center [44, 220] width 13 height 13
click at [838, 102] on img "button" at bounding box center [843, 104] width 16 height 16
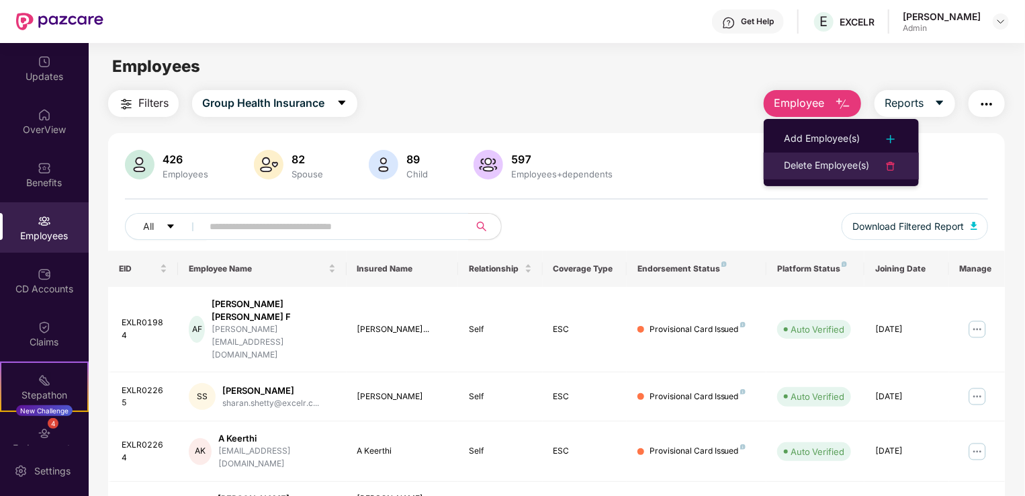
click at [816, 174] on li "Delete Employee(s)" at bounding box center [841, 165] width 155 height 27
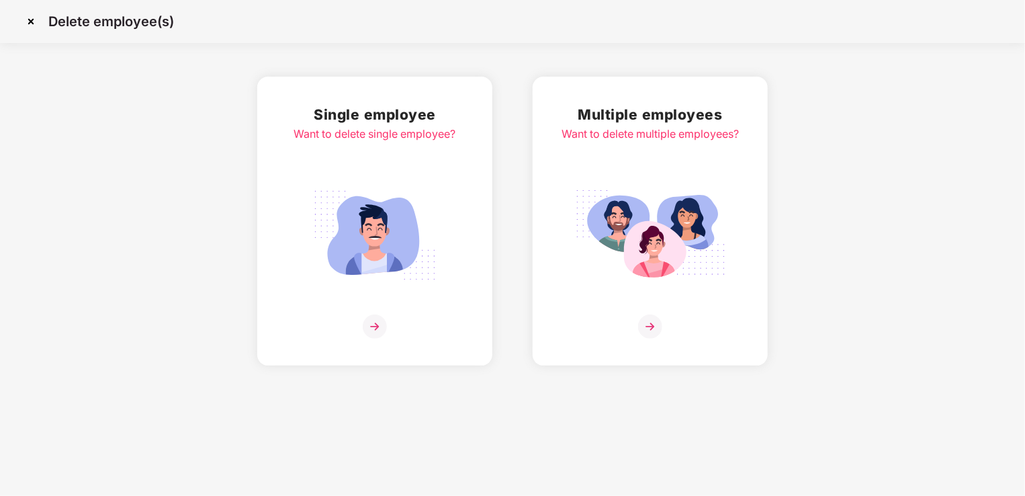
click at [366, 234] on img at bounding box center [375, 235] width 150 height 105
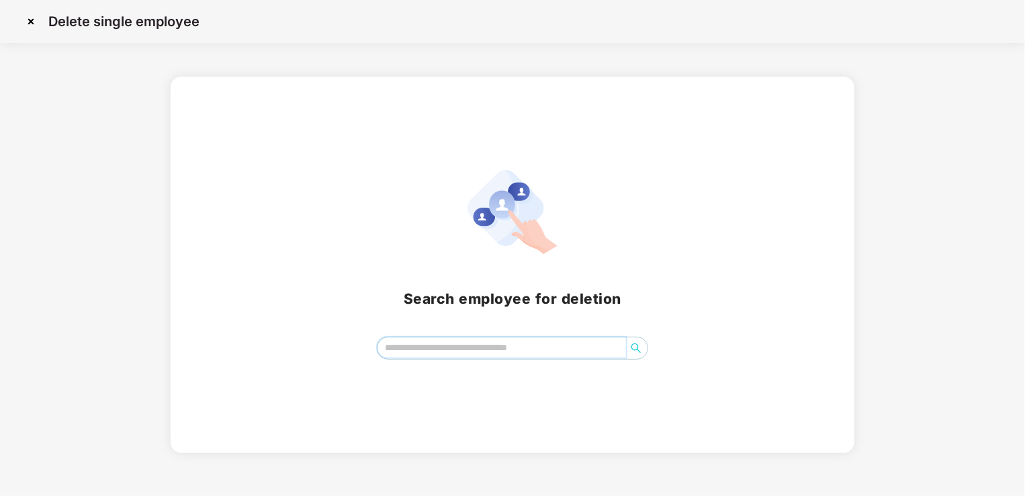
click at [425, 348] on input "search" at bounding box center [501, 347] width 249 height 20
paste input "**********"
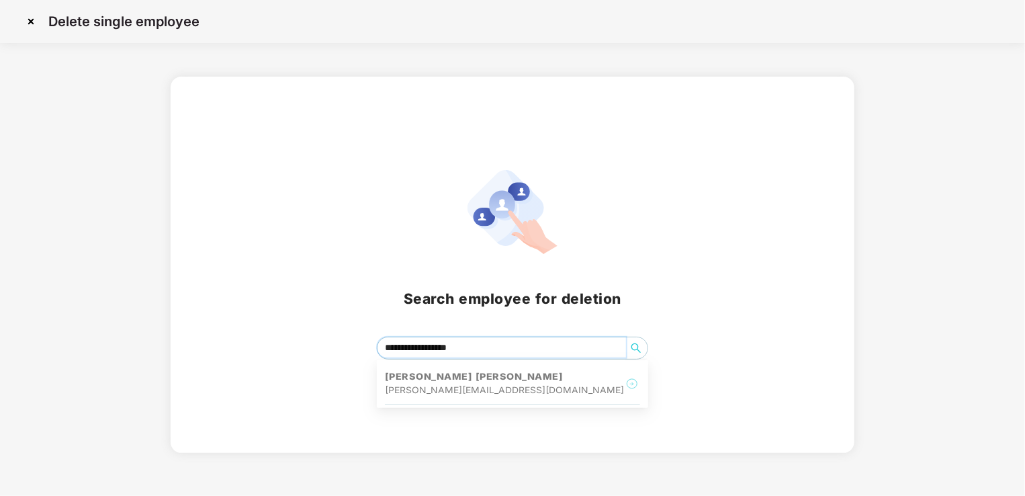
type input "**********"
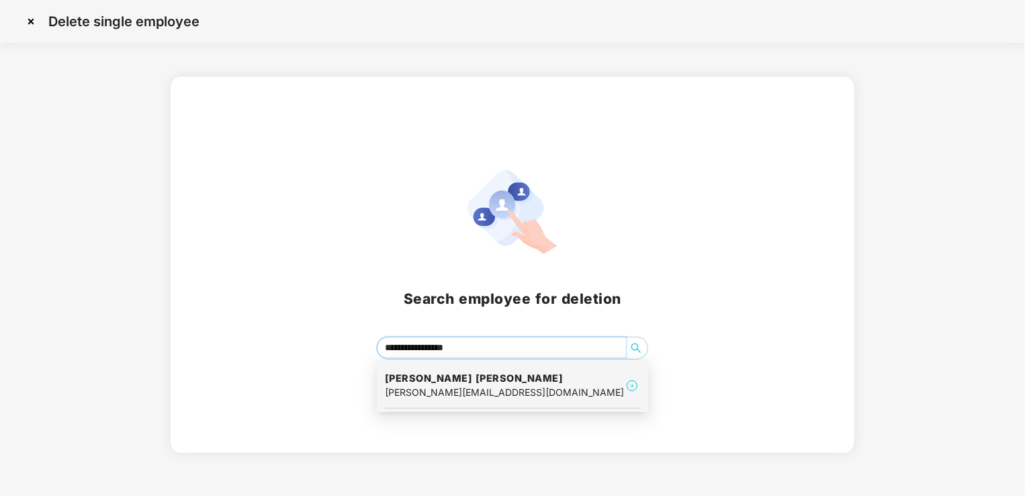
click at [483, 383] on h4 "[PERSON_NAME] [PERSON_NAME]" at bounding box center [504, 377] width 239 height 13
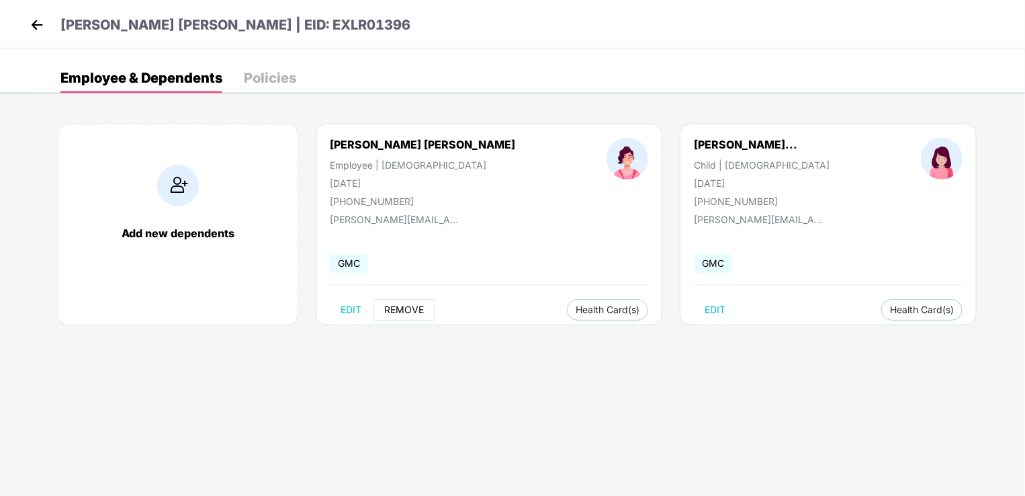
click at [401, 310] on span "REMOVE" at bounding box center [404, 309] width 40 height 11
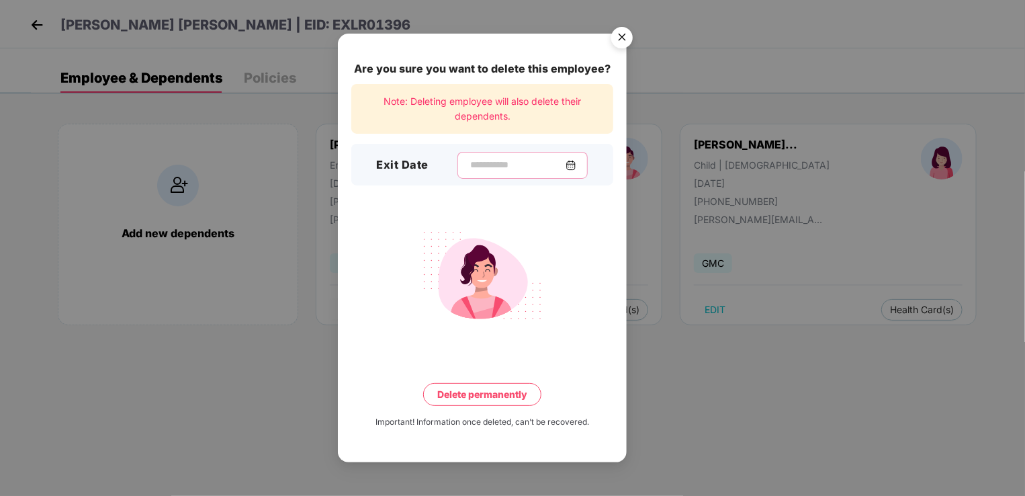
click at [500, 169] on input at bounding box center [517, 165] width 97 height 14
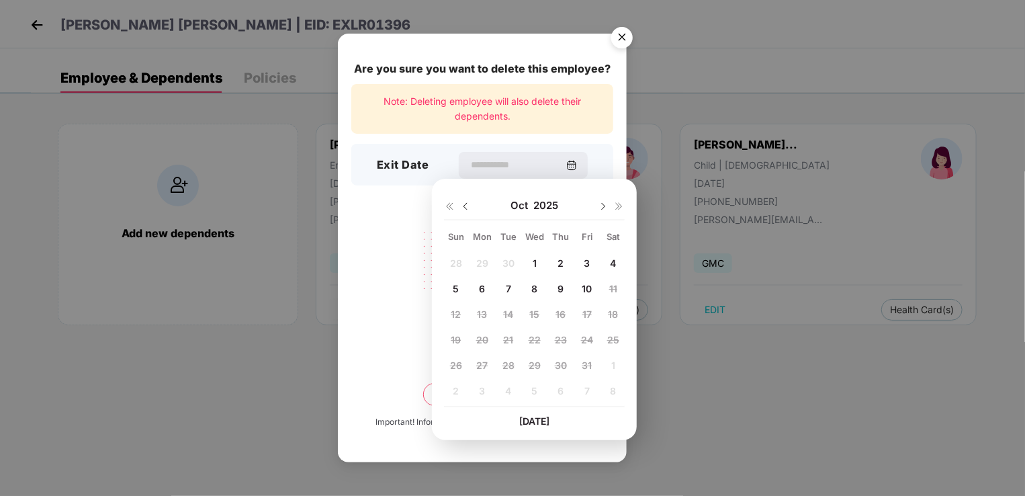
click at [465, 204] on img at bounding box center [465, 206] width 11 height 11
click at [600, 205] on img at bounding box center [603, 206] width 11 height 11
click at [536, 262] on span "1" at bounding box center [535, 262] width 4 height 11
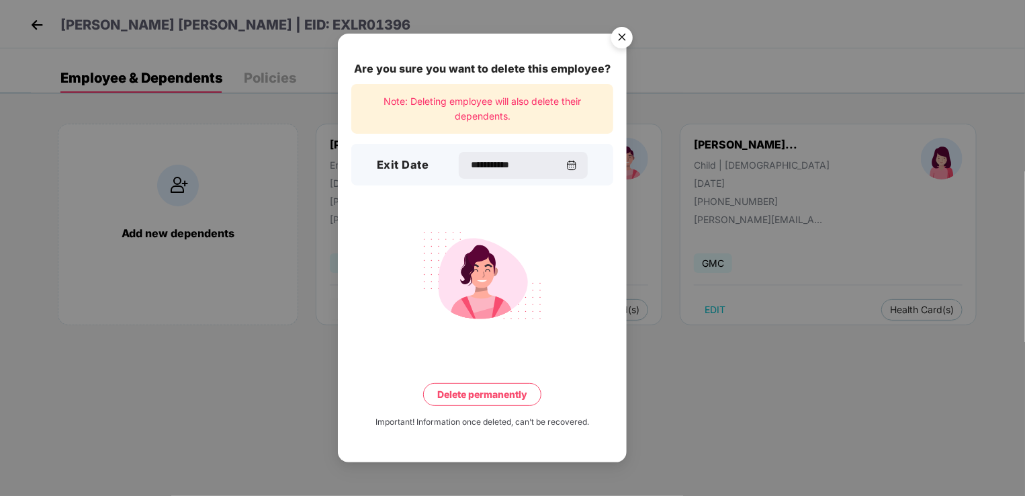
type input "**********"
click at [500, 394] on button "Delete permanently" at bounding box center [482, 394] width 118 height 23
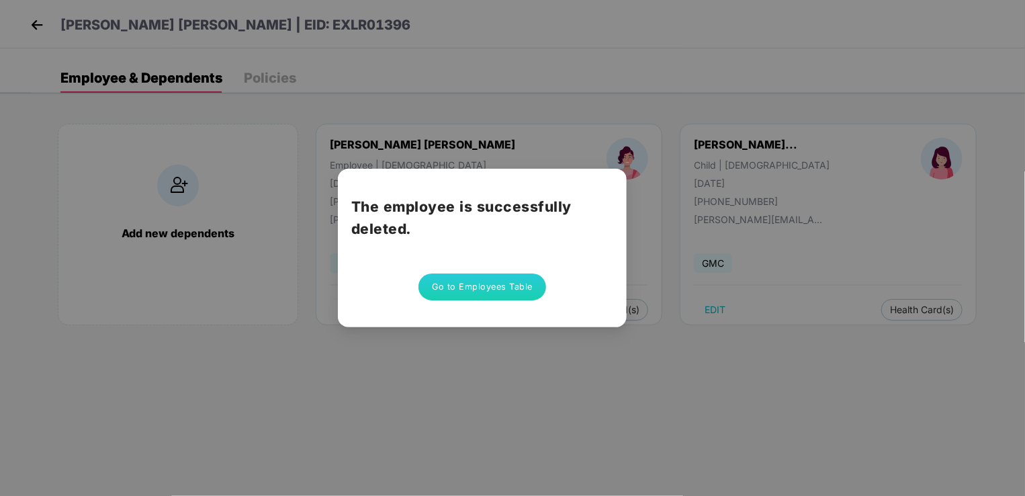
click at [472, 290] on button "Go to Employees Table" at bounding box center [482, 286] width 128 height 27
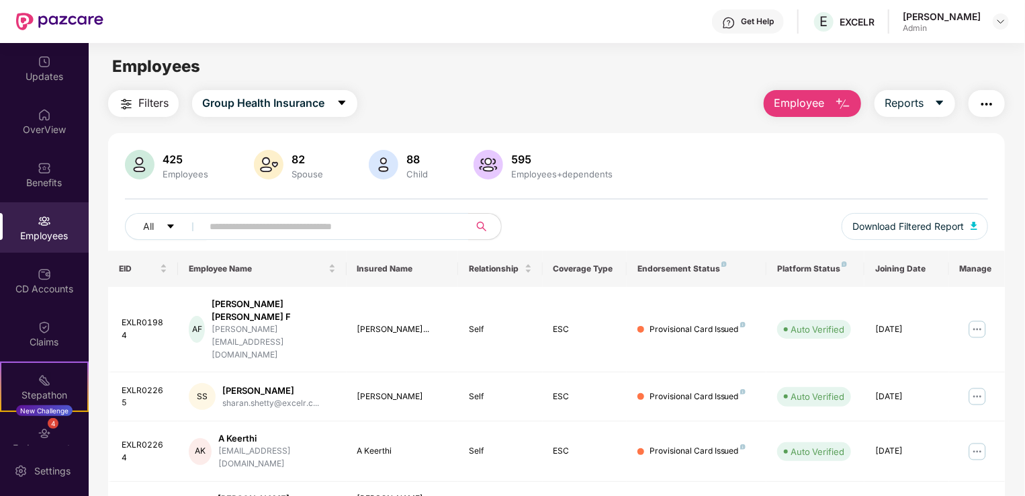
click at [810, 112] on button "Employee" at bounding box center [812, 103] width 97 height 27
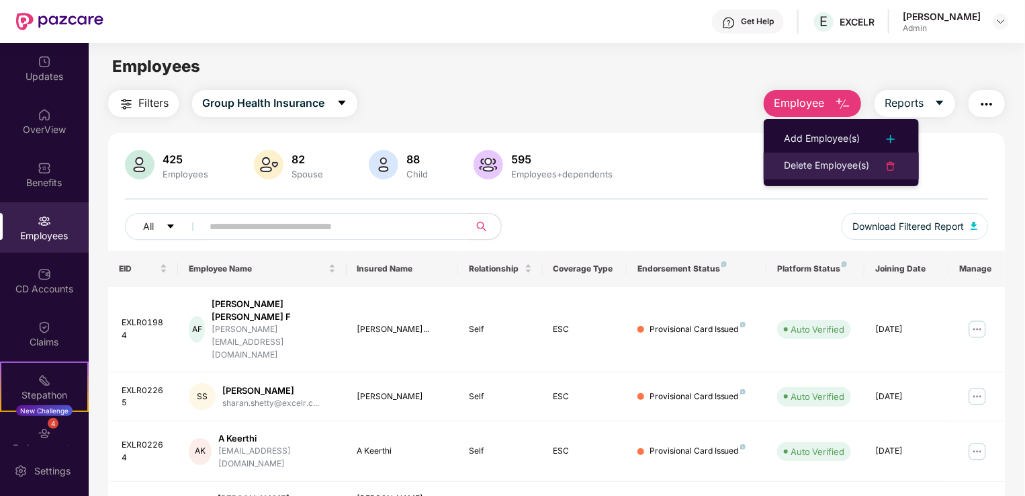
click at [825, 158] on div "Delete Employee(s)" at bounding box center [826, 166] width 85 height 16
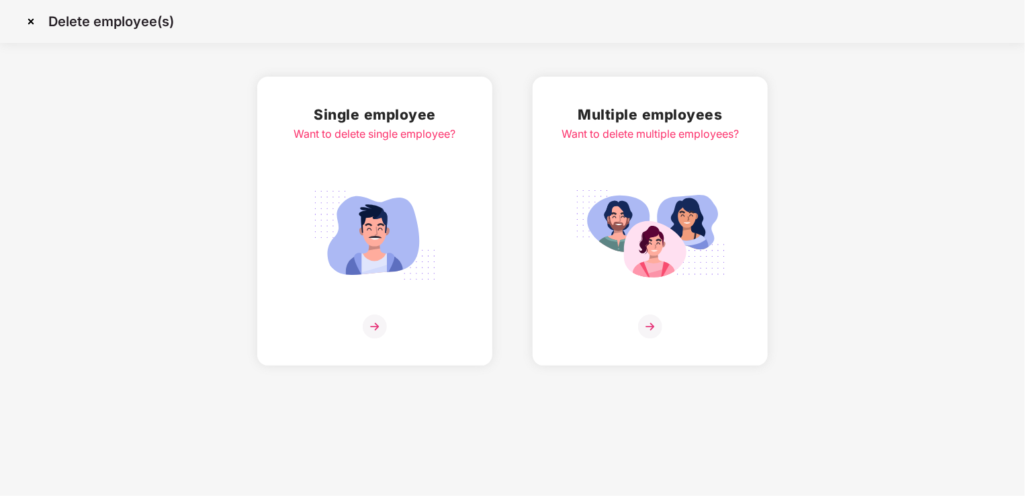
click at [405, 230] on img at bounding box center [375, 235] width 150 height 105
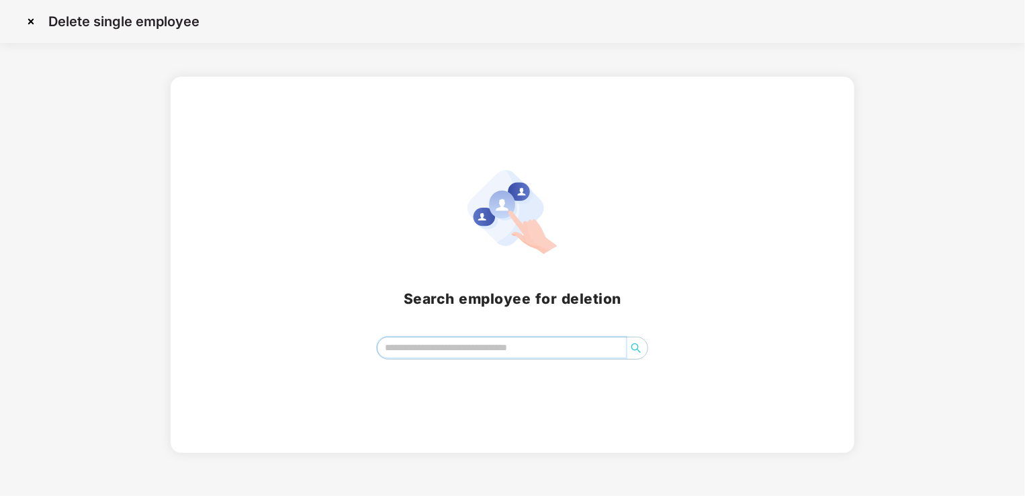
click at [463, 351] on input "search" at bounding box center [501, 347] width 249 height 20
paste input "**********"
type input "**********"
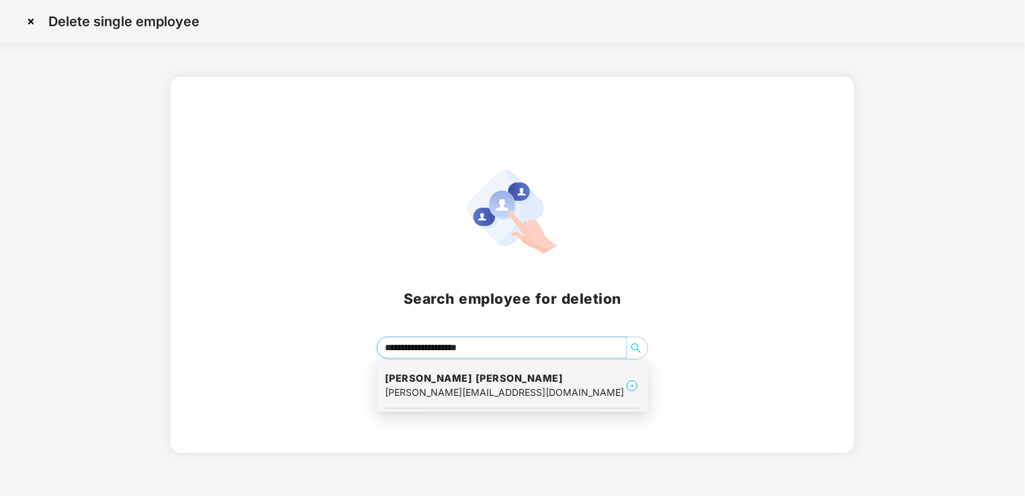
click at [492, 383] on h4 "[PERSON_NAME] [PERSON_NAME]" at bounding box center [504, 377] width 239 height 13
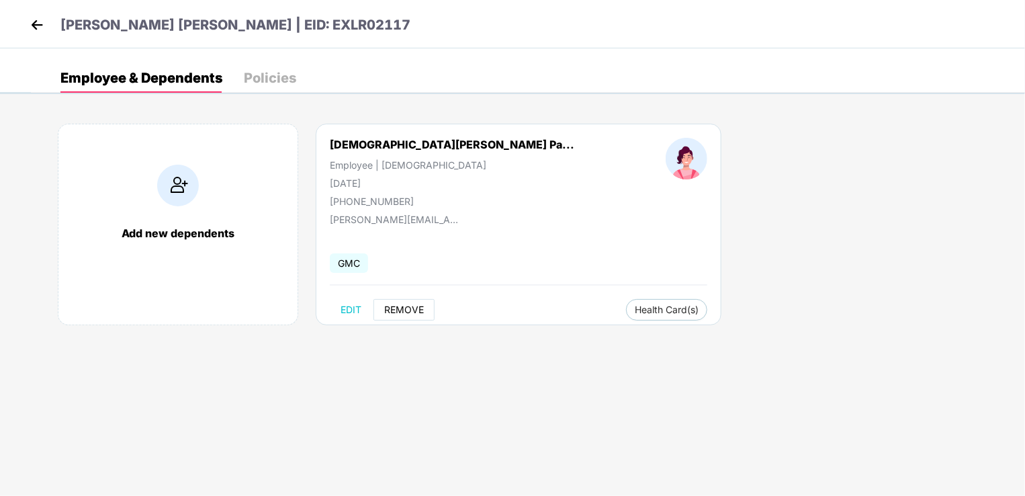
click at [407, 315] on button "REMOVE" at bounding box center [403, 309] width 61 height 21
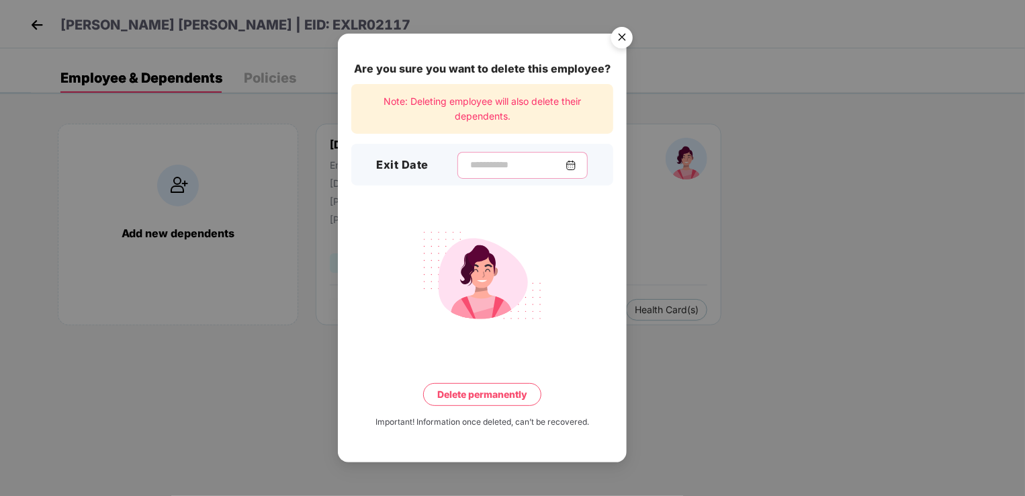
click at [492, 170] on input at bounding box center [517, 165] width 97 height 14
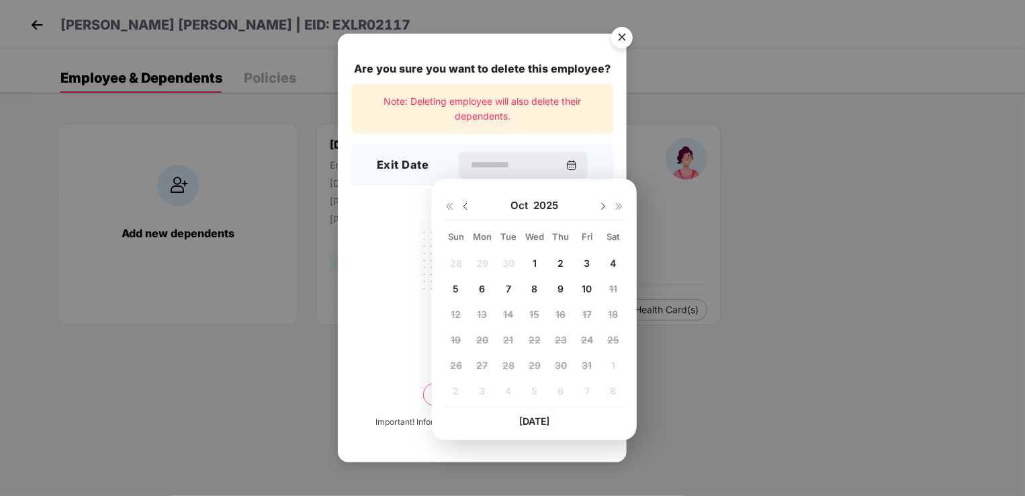
click at [533, 261] on span "1" at bounding box center [535, 262] width 4 height 11
type input "**********"
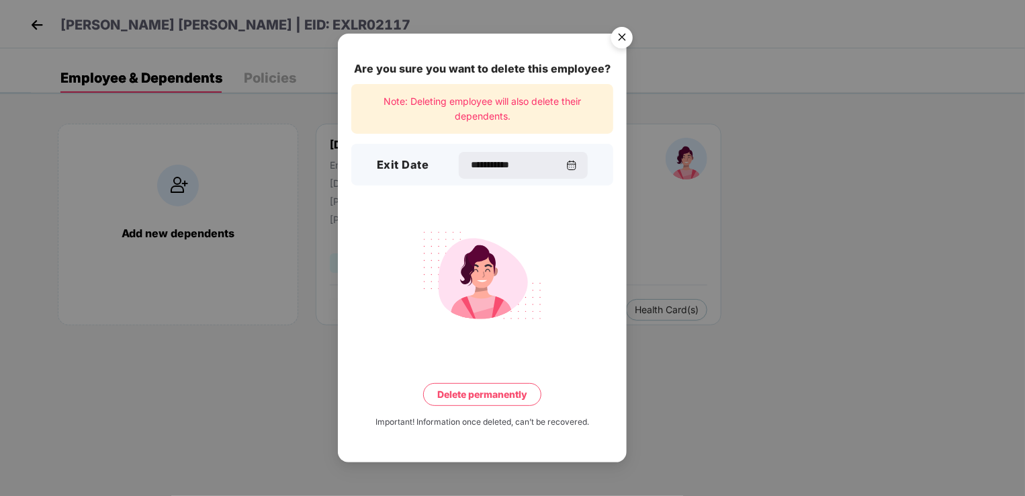
click at [484, 395] on button "Delete permanently" at bounding box center [482, 394] width 118 height 23
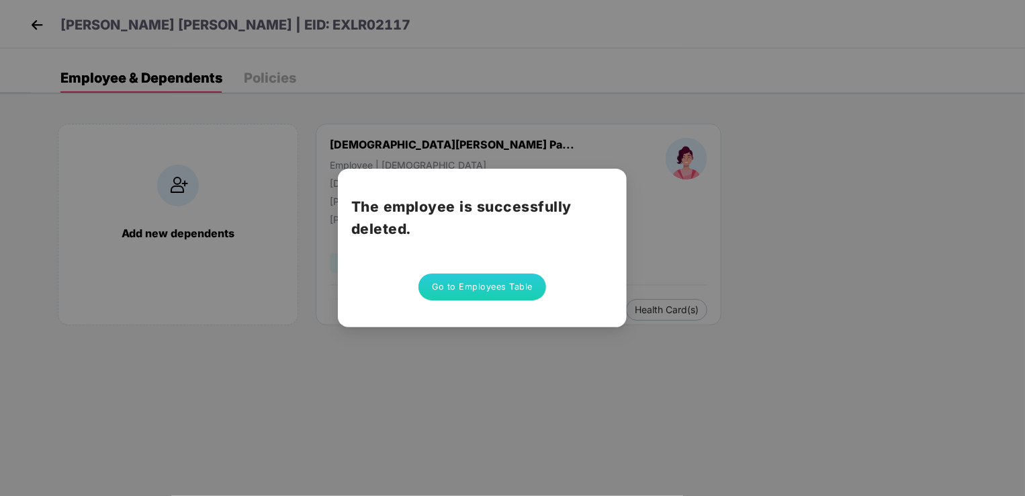
click at [510, 294] on button "Go to Employees Table" at bounding box center [482, 286] width 128 height 27
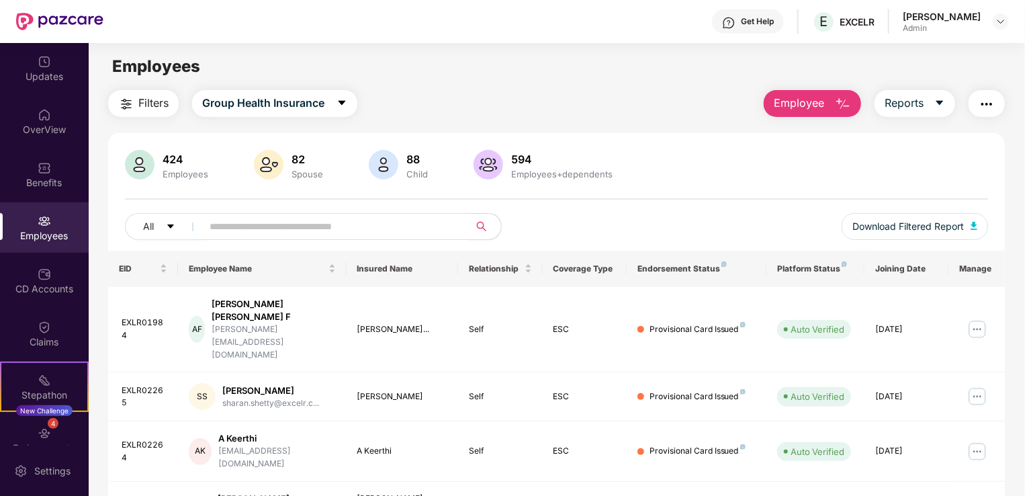
click at [799, 100] on span "Employee" at bounding box center [799, 103] width 50 height 17
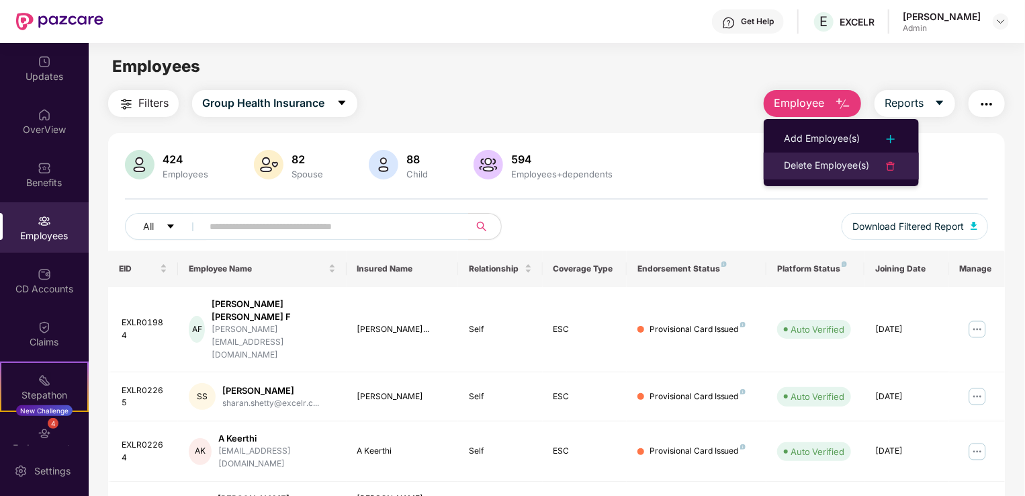
click at [819, 160] on div "Delete Employee(s)" at bounding box center [826, 166] width 85 height 16
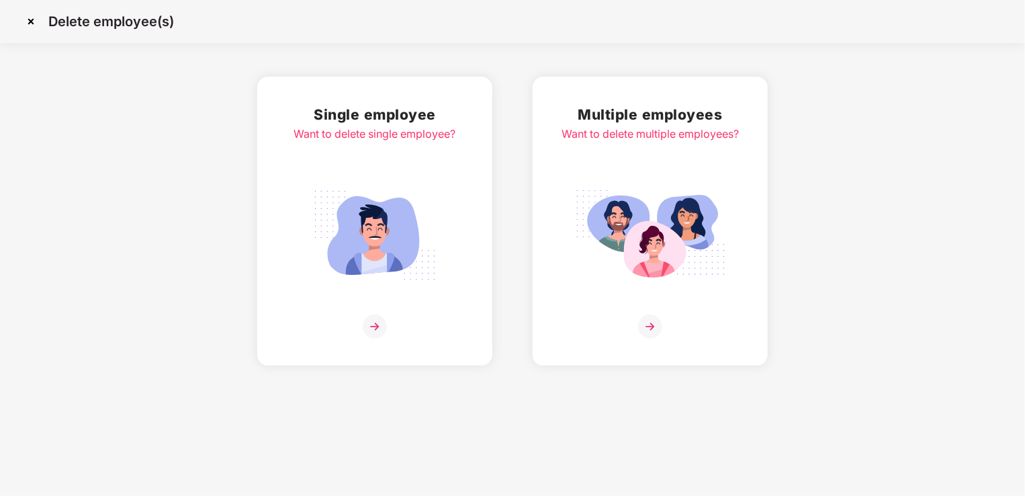
click at [361, 219] on img at bounding box center [375, 235] width 150 height 105
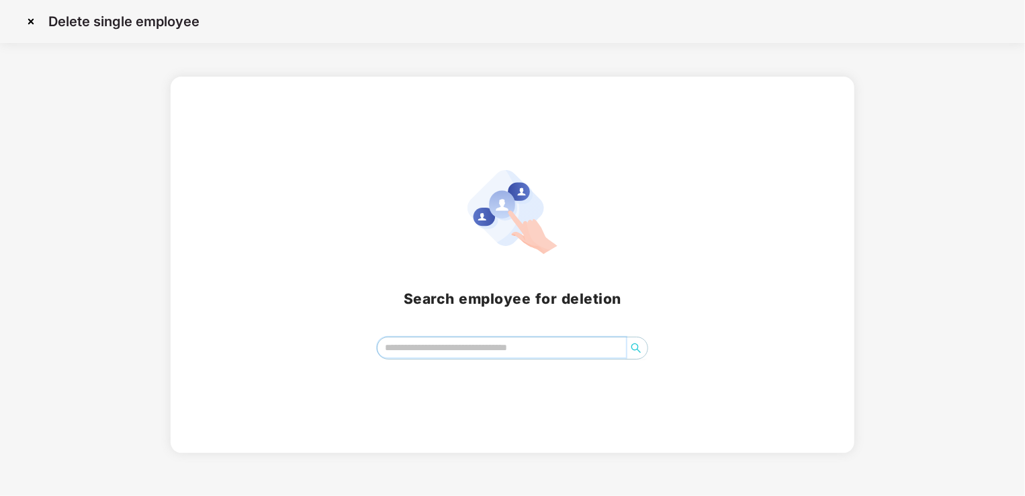
click at [455, 350] on input "search" at bounding box center [501, 347] width 249 height 20
paste input "**********"
type input "**********"
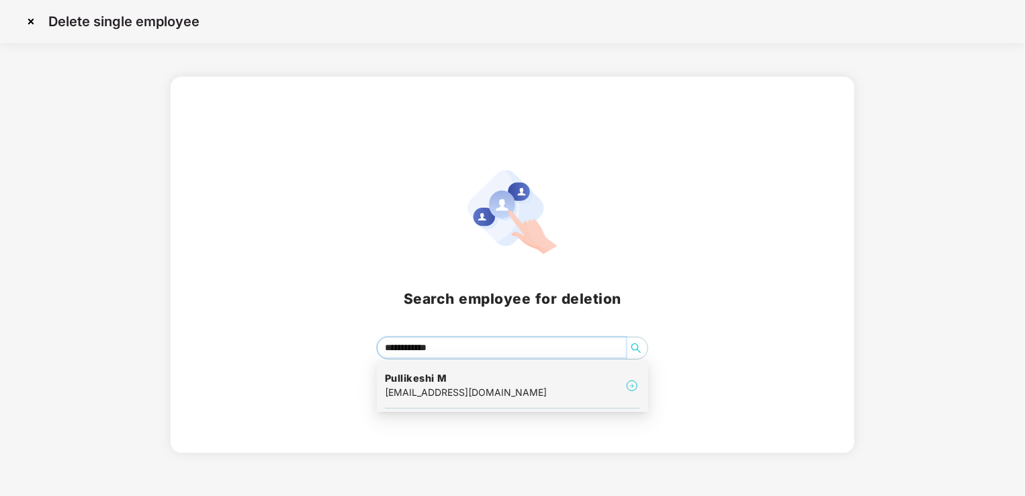
click at [422, 382] on h4 "Pullikeshi M" at bounding box center [466, 377] width 162 height 13
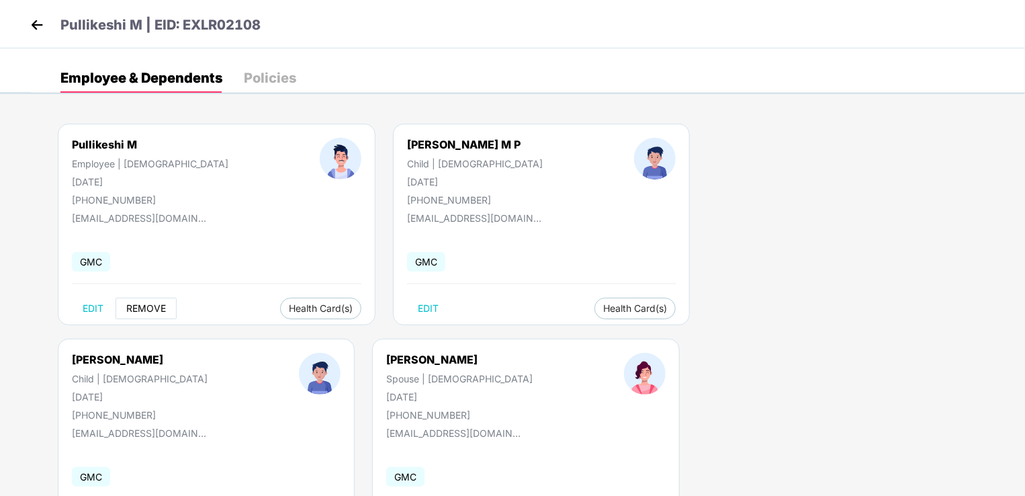
click at [155, 303] on span "REMOVE" at bounding box center [146, 308] width 40 height 11
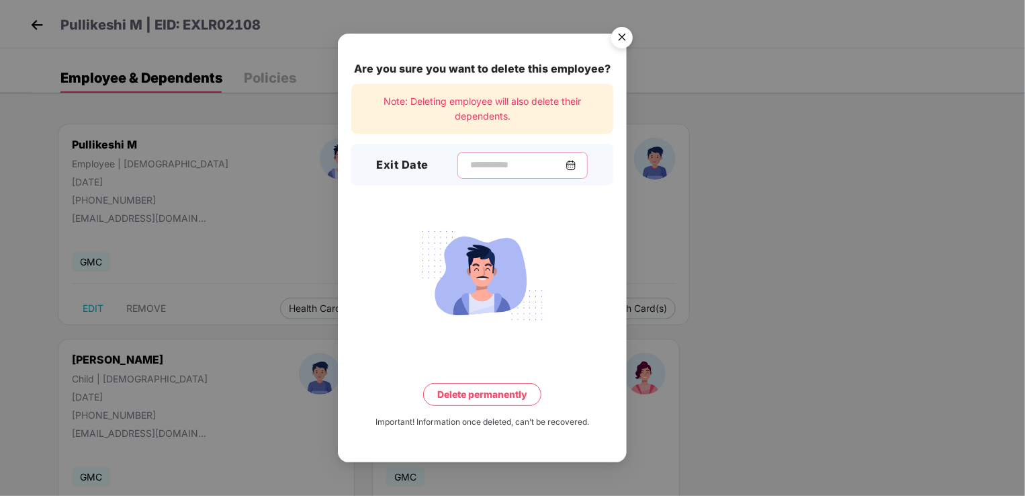
click at [484, 167] on input at bounding box center [517, 165] width 97 height 14
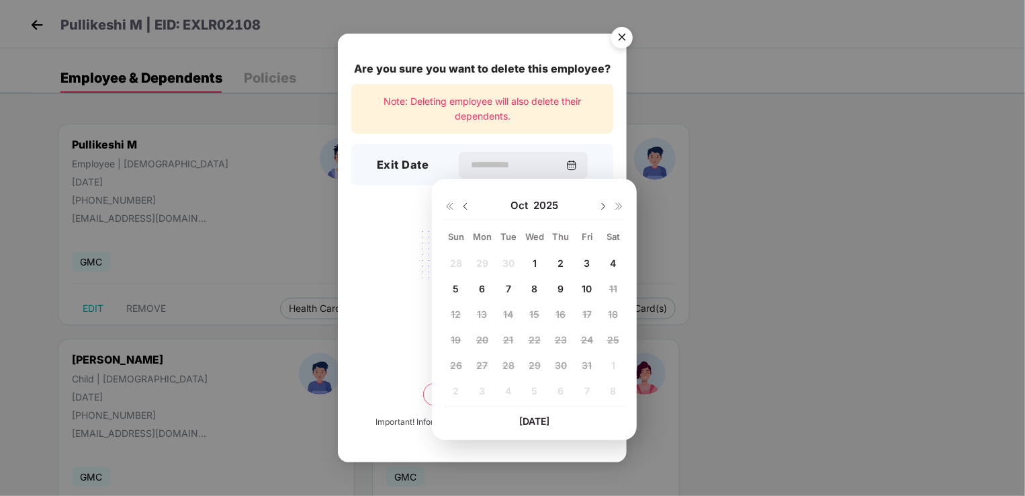
click at [613, 262] on span "4" at bounding box center [613, 262] width 6 height 11
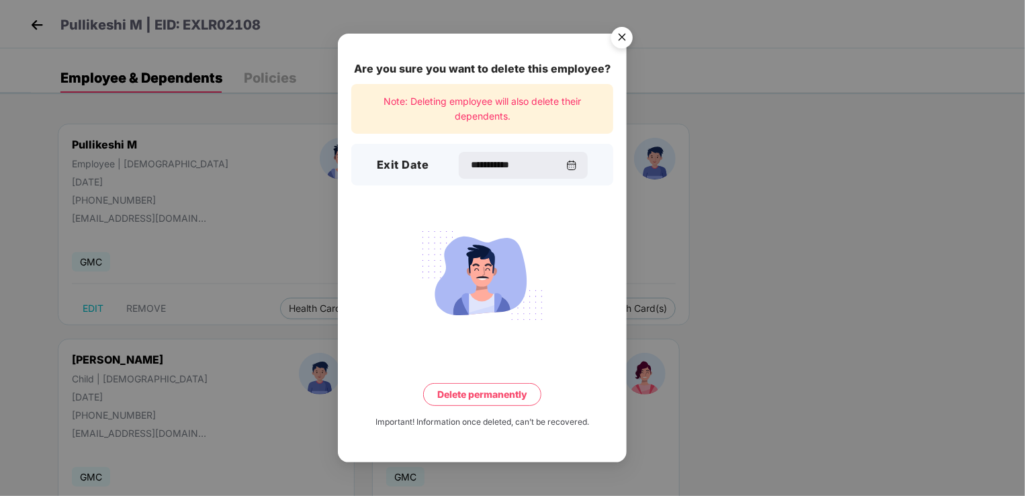
type input "**********"
click at [492, 394] on button "Delete permanently" at bounding box center [482, 394] width 118 height 23
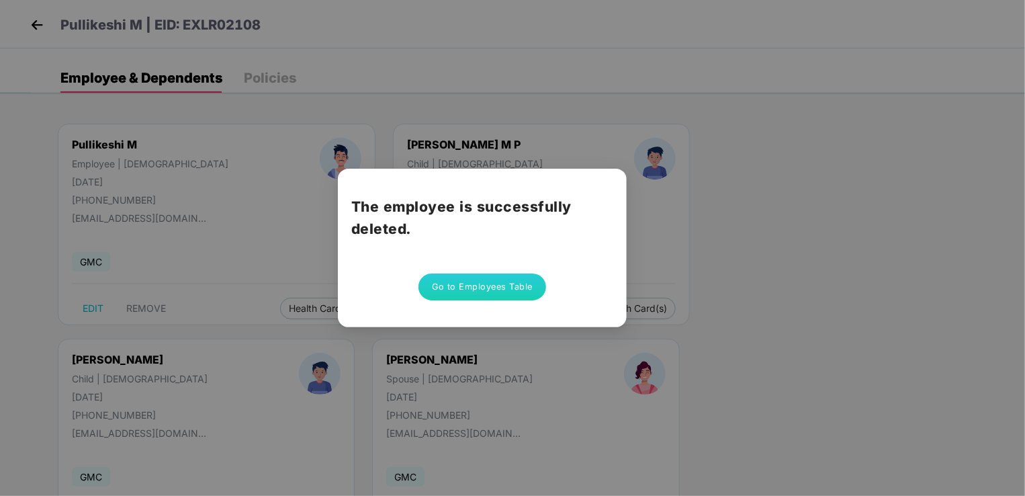
click at [522, 285] on button "Go to Employees Table" at bounding box center [482, 286] width 128 height 27
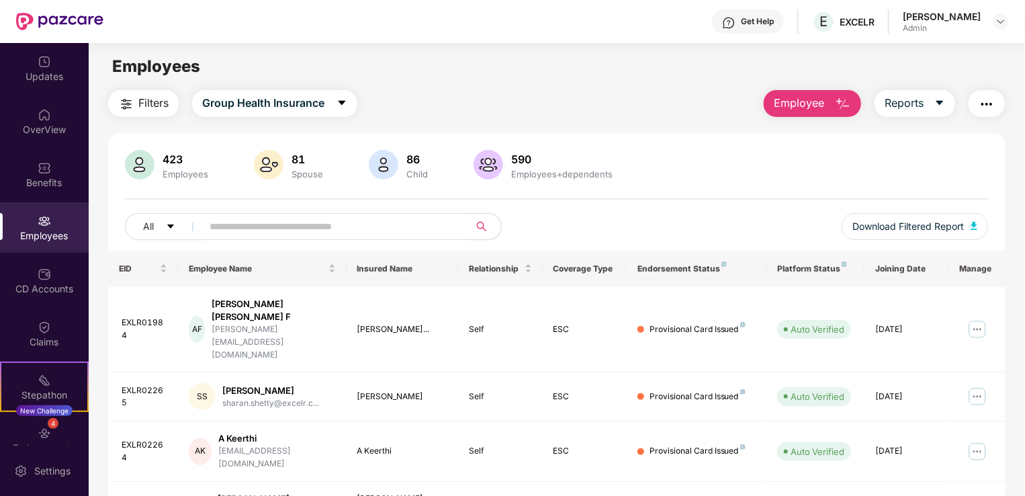
click at [815, 93] on button "Employee" at bounding box center [812, 103] width 97 height 27
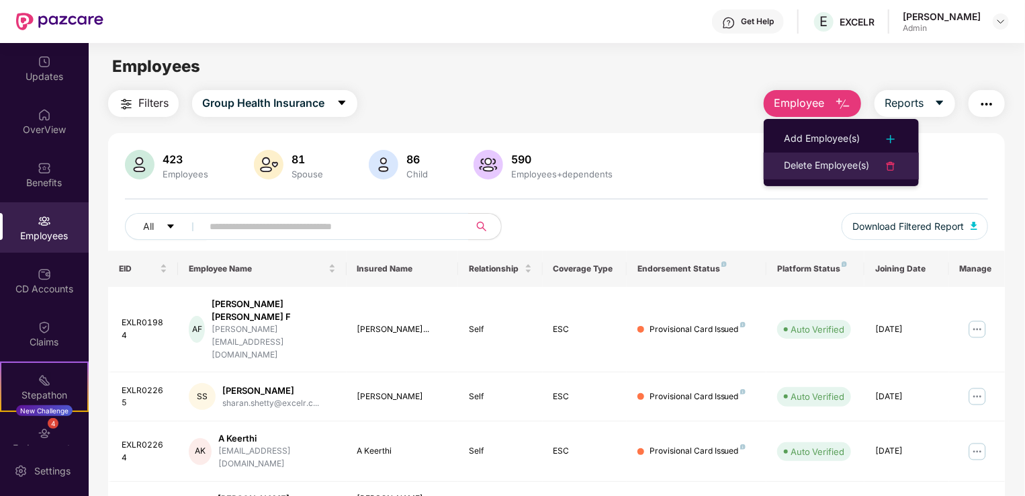
click at [823, 163] on div "Delete Employee(s)" at bounding box center [826, 166] width 85 height 16
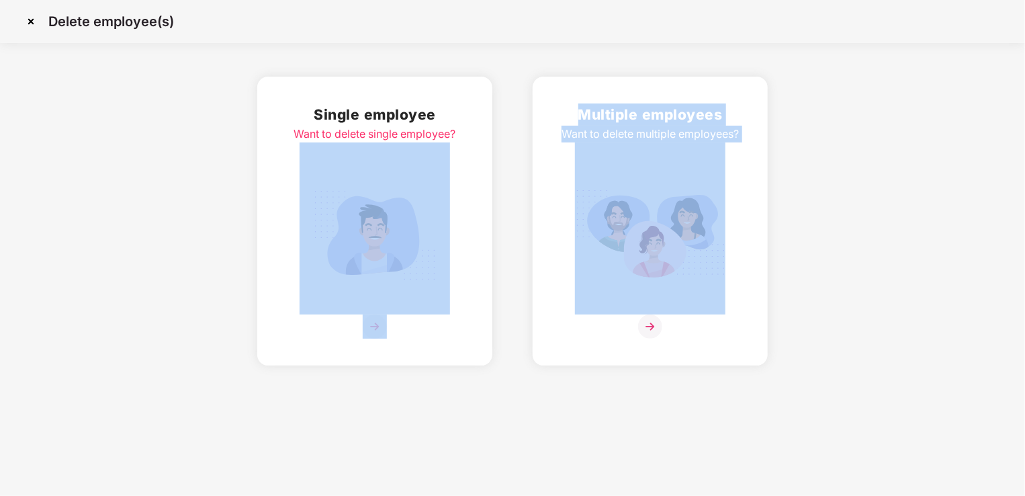
drag, startPoint x: 823, startPoint y: 163, endPoint x: 474, endPoint y: 230, distance: 355.1
click at [474, 230] on div "Single employee Want to delete single employee? Multiple employees Want to dele…" at bounding box center [512, 221] width 1025 height 289
drag, startPoint x: 474, startPoint y: 230, endPoint x: 371, endPoint y: 238, distance: 103.7
click at [371, 238] on img at bounding box center [375, 235] width 150 height 105
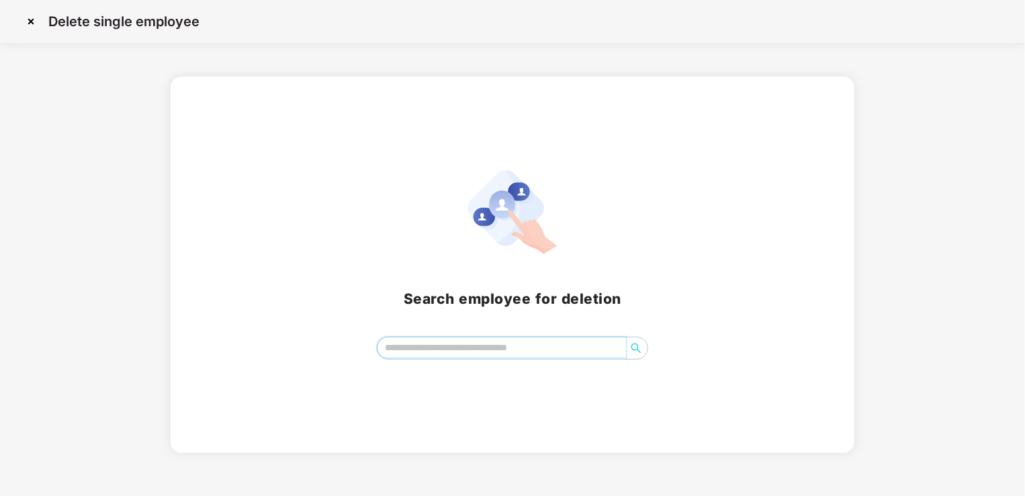
click at [492, 350] on input "search" at bounding box center [501, 347] width 249 height 20
paste input "**********"
type input "**********"
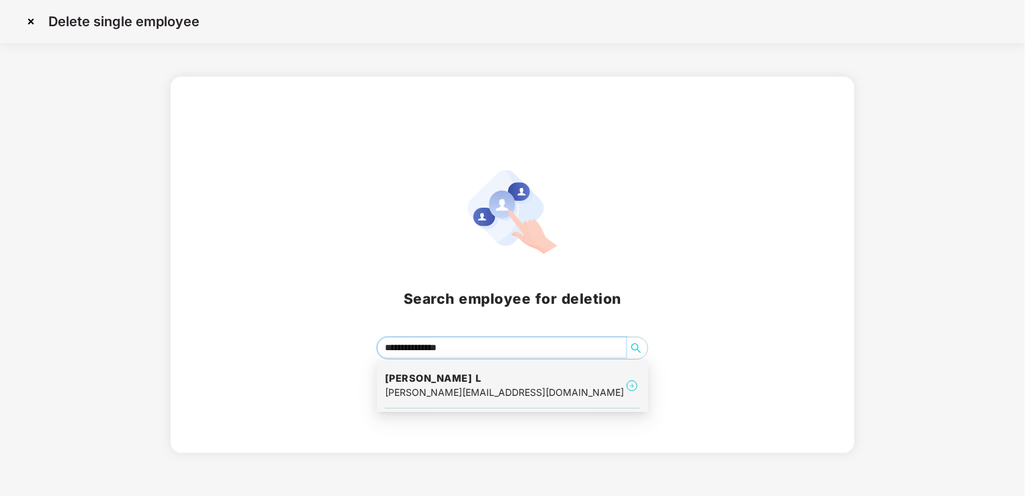
click at [446, 392] on div "[PERSON_NAME][EMAIL_ADDRESS][DOMAIN_NAME]" at bounding box center [504, 392] width 239 height 15
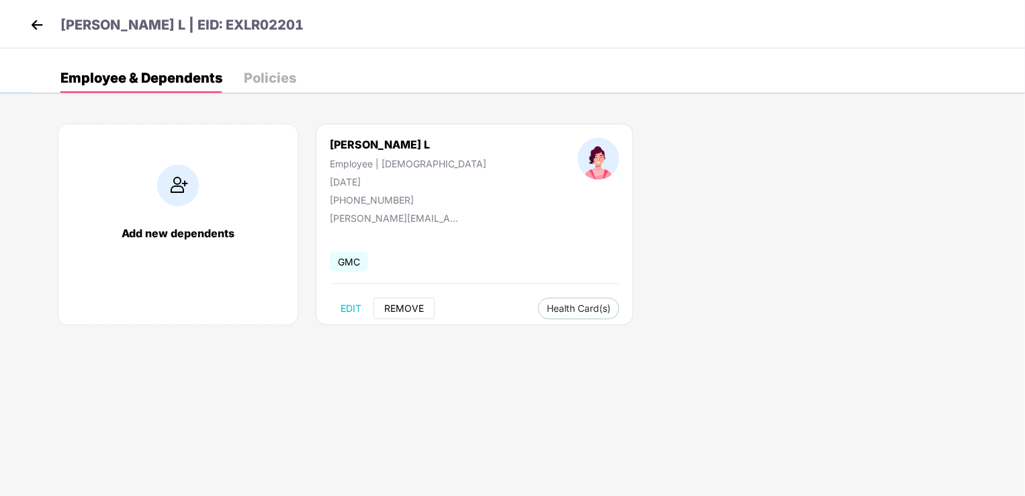
click at [412, 300] on button "REMOVE" at bounding box center [403, 308] width 61 height 21
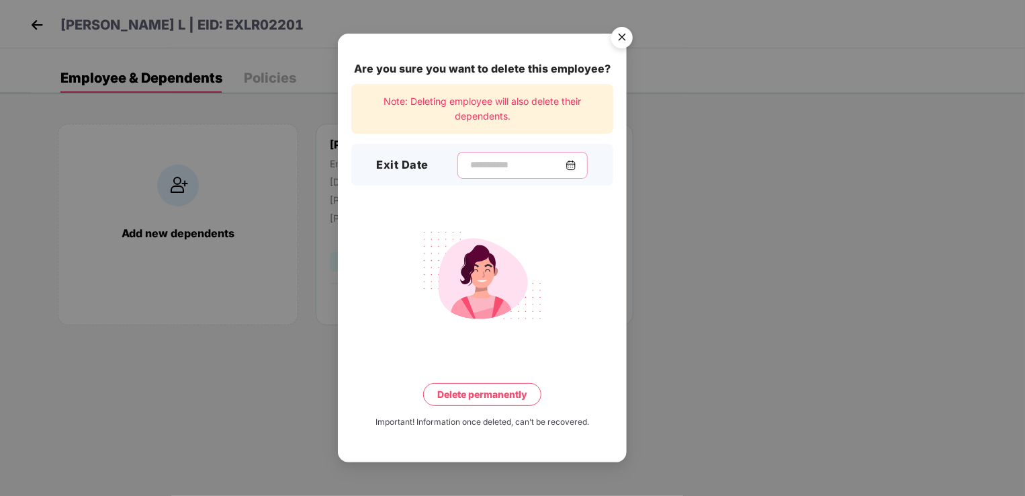
click at [483, 169] on input at bounding box center [517, 165] width 97 height 14
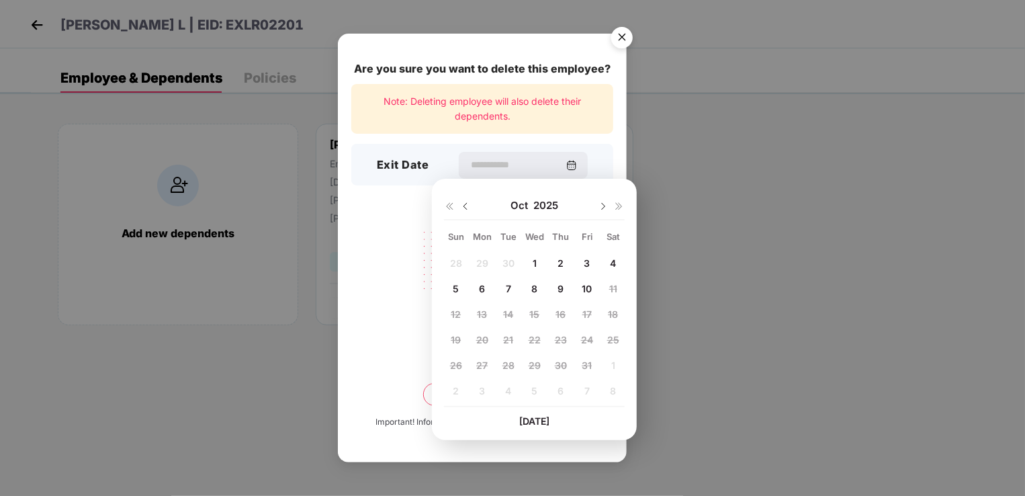
click at [483, 289] on span "6" at bounding box center [482, 288] width 6 height 11
type input "**********"
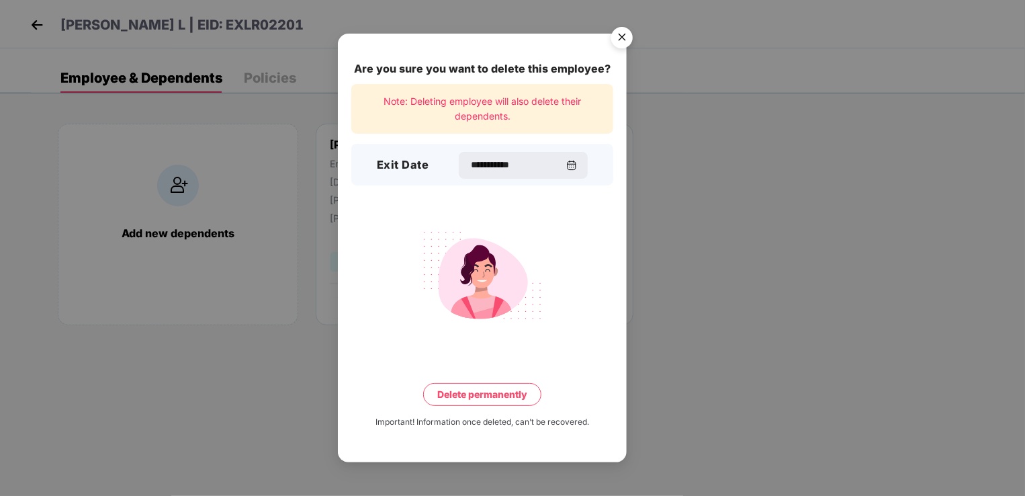
click at [490, 396] on button "Delete permanently" at bounding box center [482, 394] width 118 height 23
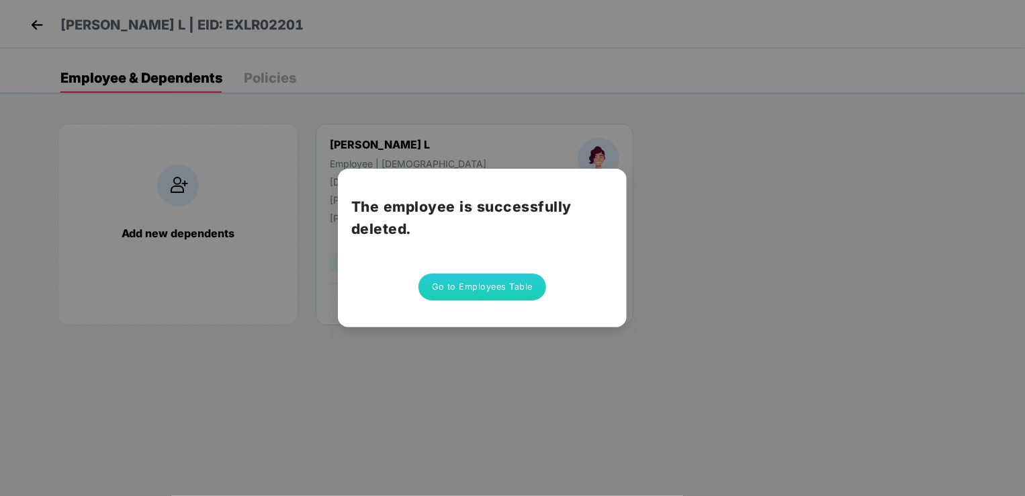
click at [506, 287] on button "Go to Employees Table" at bounding box center [482, 286] width 128 height 27
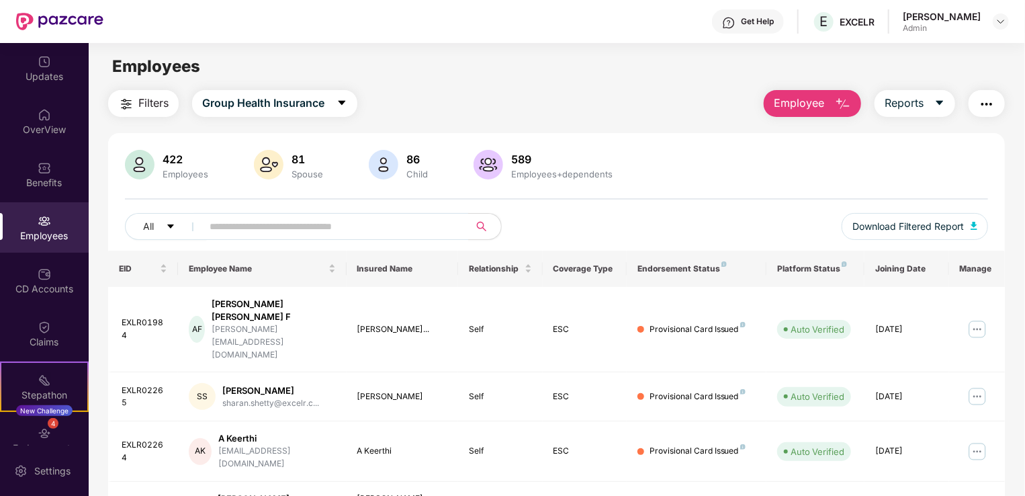
click at [826, 110] on button "Employee" at bounding box center [812, 103] width 97 height 27
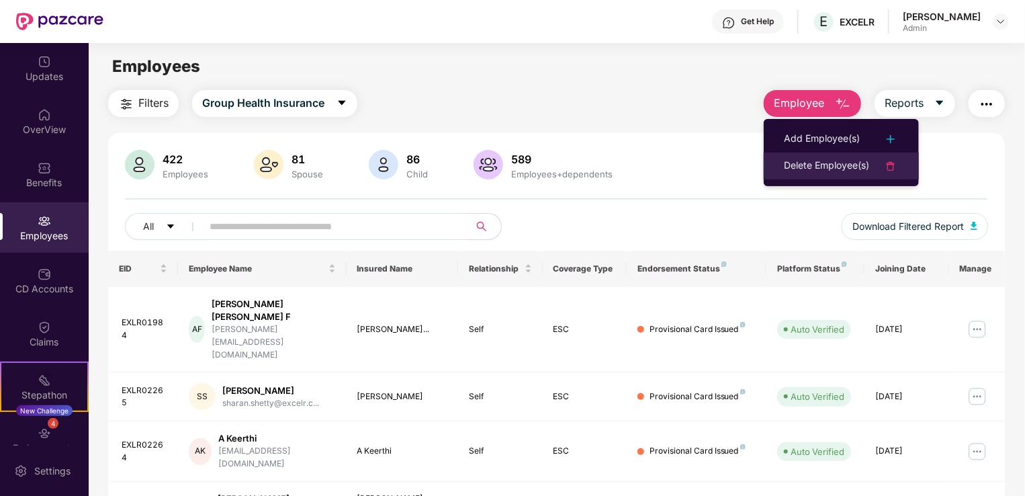
click at [831, 160] on div "Delete Employee(s)" at bounding box center [826, 166] width 85 height 16
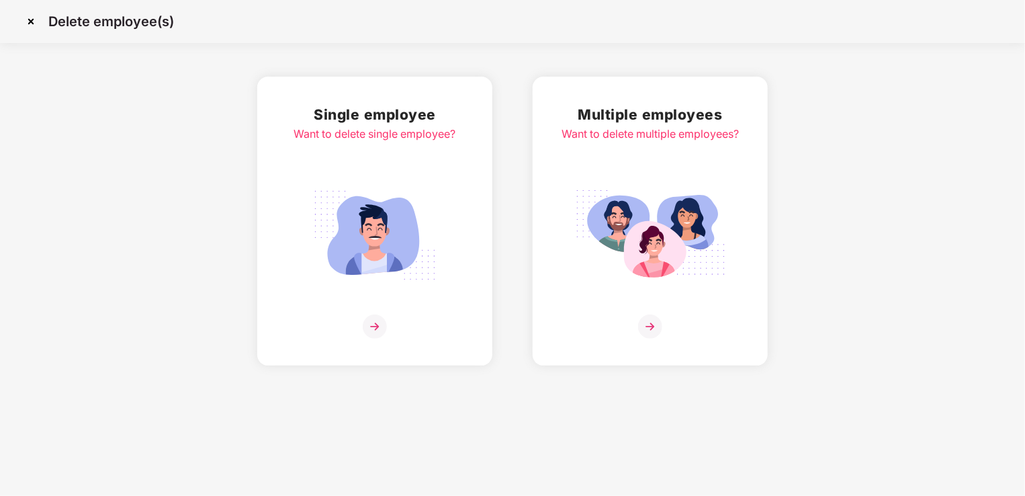
click at [357, 214] on img at bounding box center [375, 235] width 150 height 105
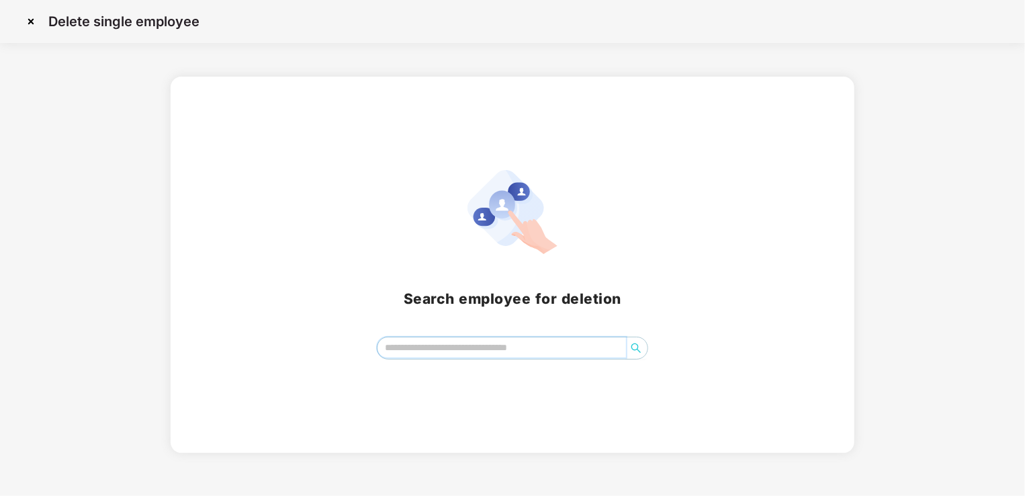
click at [449, 349] on input "search" at bounding box center [501, 347] width 249 height 20
paste input "**********"
type input "**********"
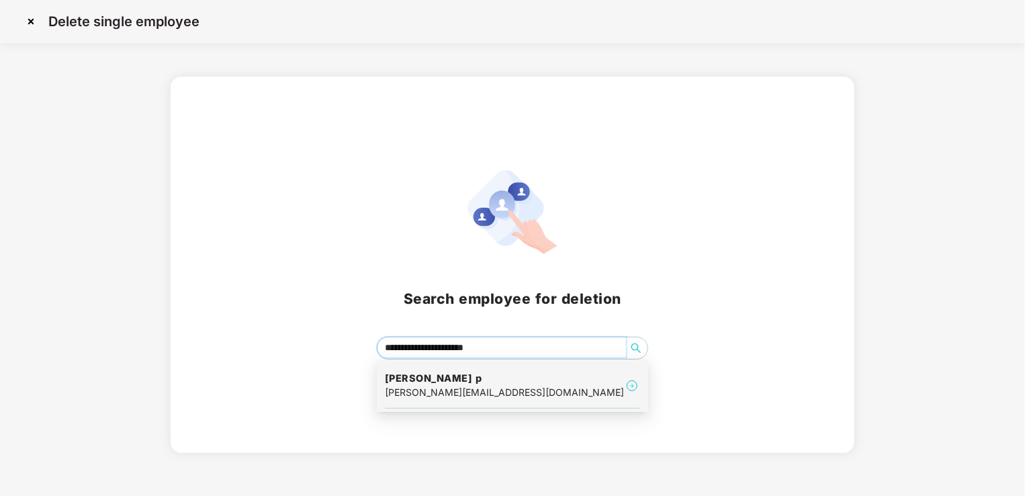
click at [481, 383] on h4 "[PERSON_NAME] p" at bounding box center [504, 377] width 239 height 13
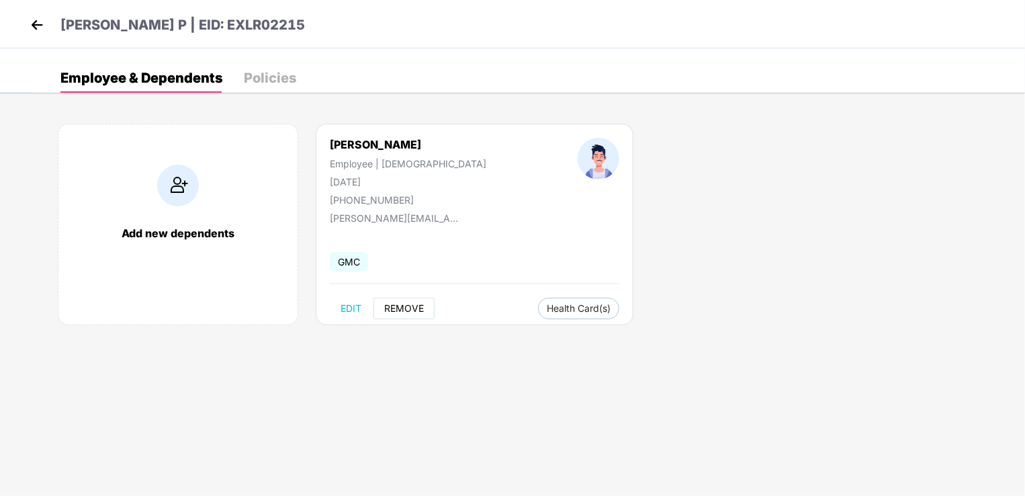
click at [402, 305] on span "REMOVE" at bounding box center [404, 308] width 40 height 11
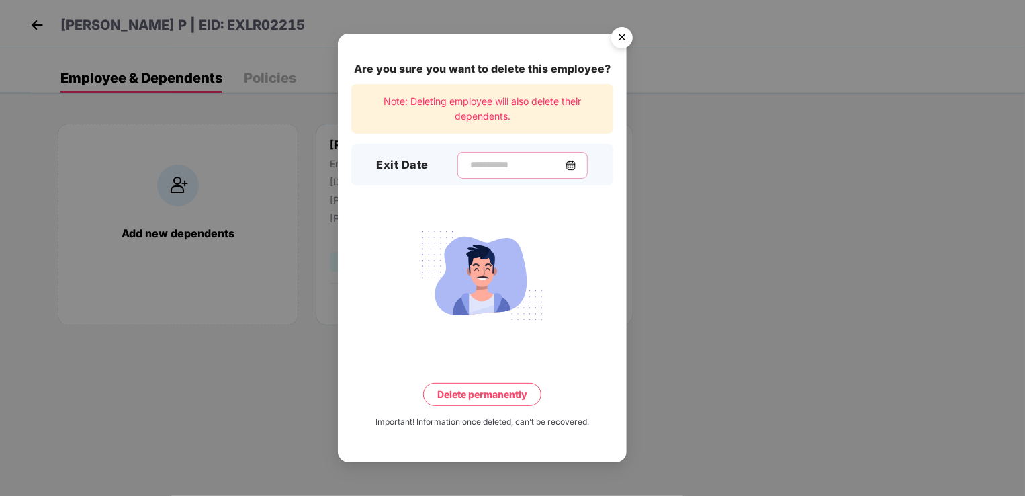
click at [469, 160] on input at bounding box center [517, 165] width 97 height 14
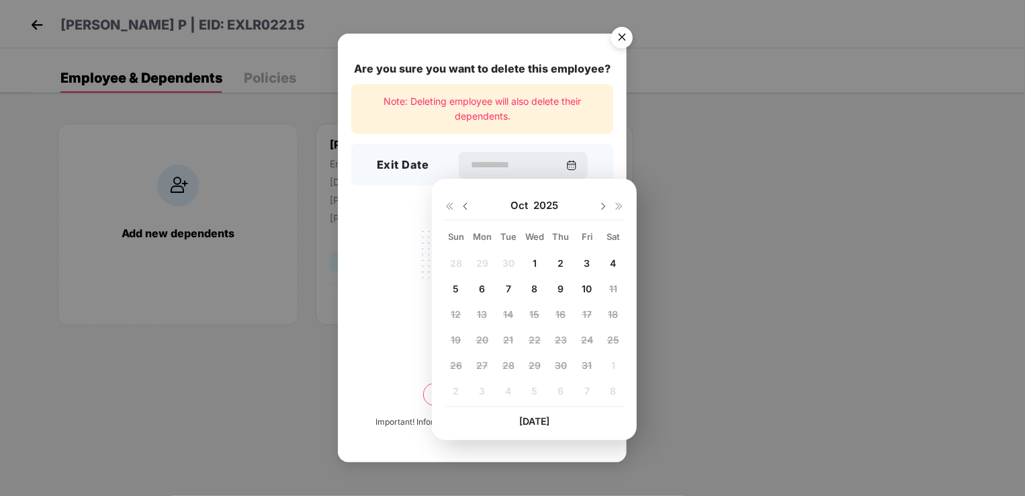
click at [482, 286] on span "6" at bounding box center [482, 288] width 6 height 11
type input "**********"
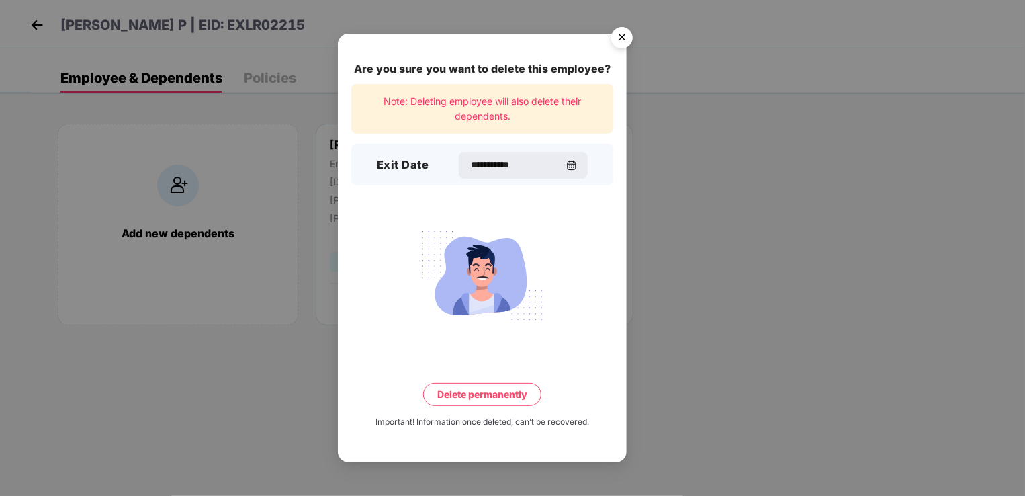
click at [500, 399] on button "Delete permanently" at bounding box center [482, 394] width 118 height 23
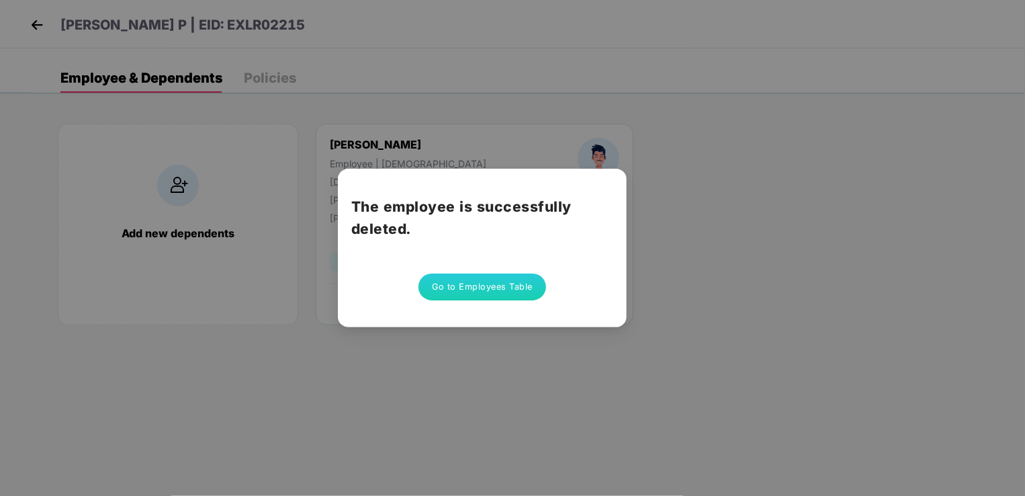
click at [517, 285] on button "Go to Employees Table" at bounding box center [482, 286] width 128 height 27
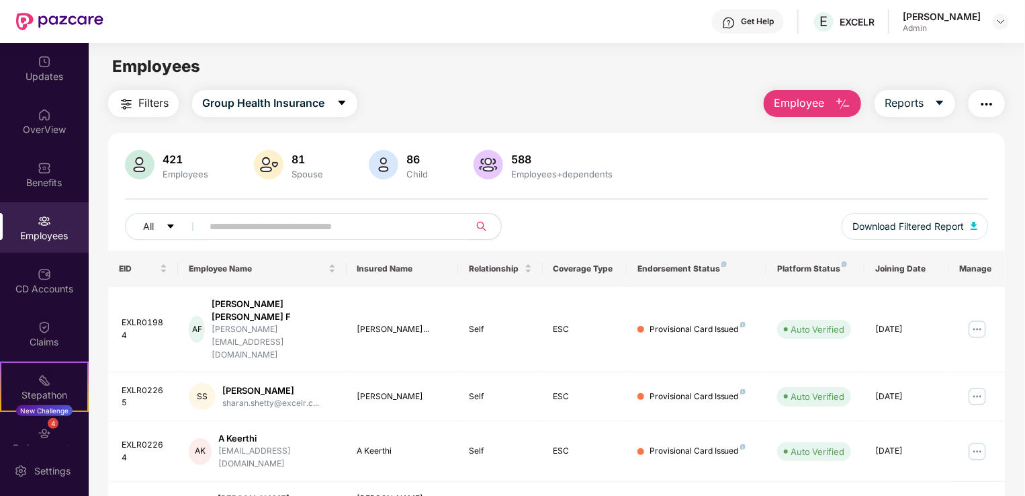
click at [814, 99] on span "Employee" at bounding box center [799, 103] width 50 height 17
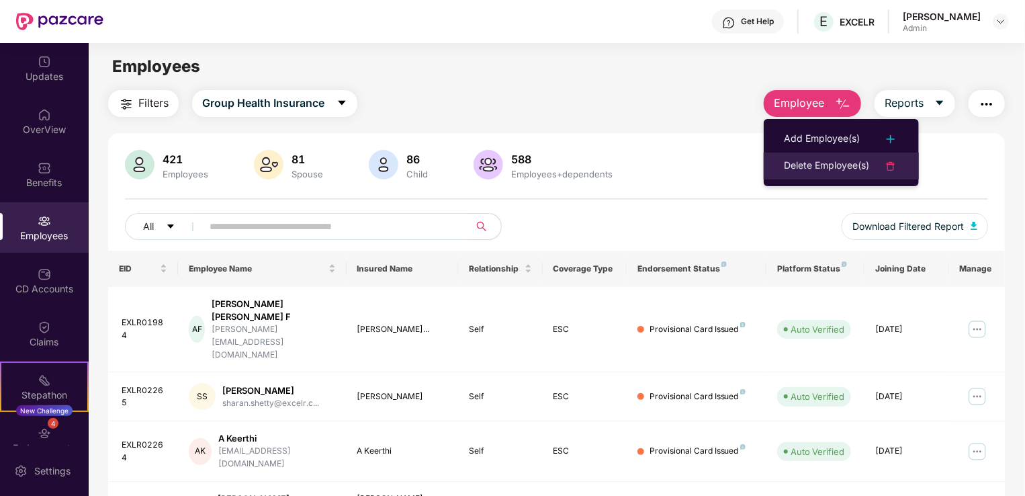
click at [831, 161] on div "Delete Employee(s)" at bounding box center [826, 166] width 85 height 16
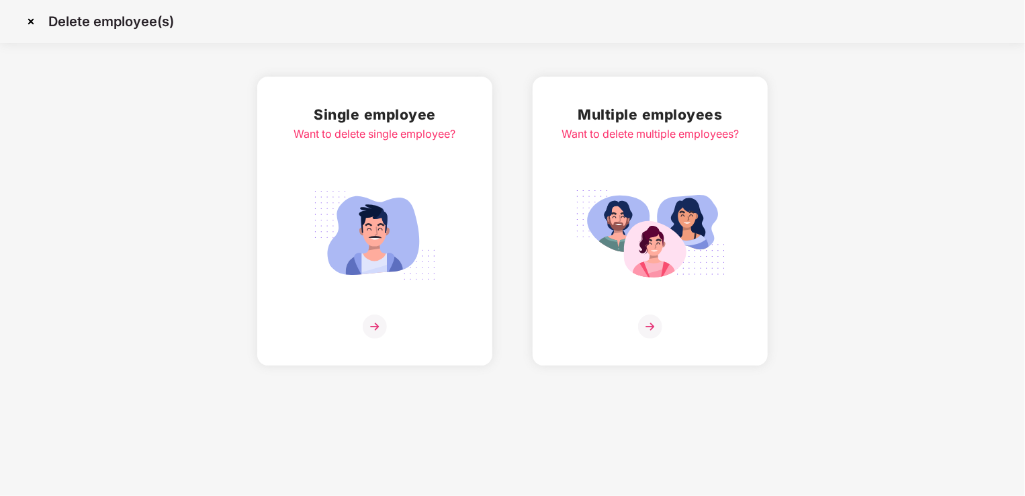
click at [390, 247] on img at bounding box center [375, 235] width 150 height 105
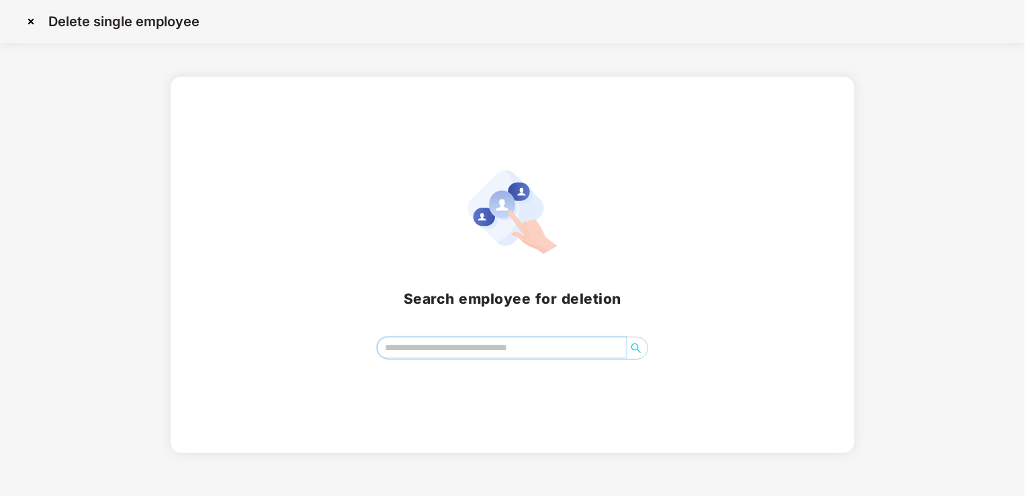
click at [431, 353] on input "search" at bounding box center [501, 347] width 249 height 20
paste input "**********"
type input "**********"
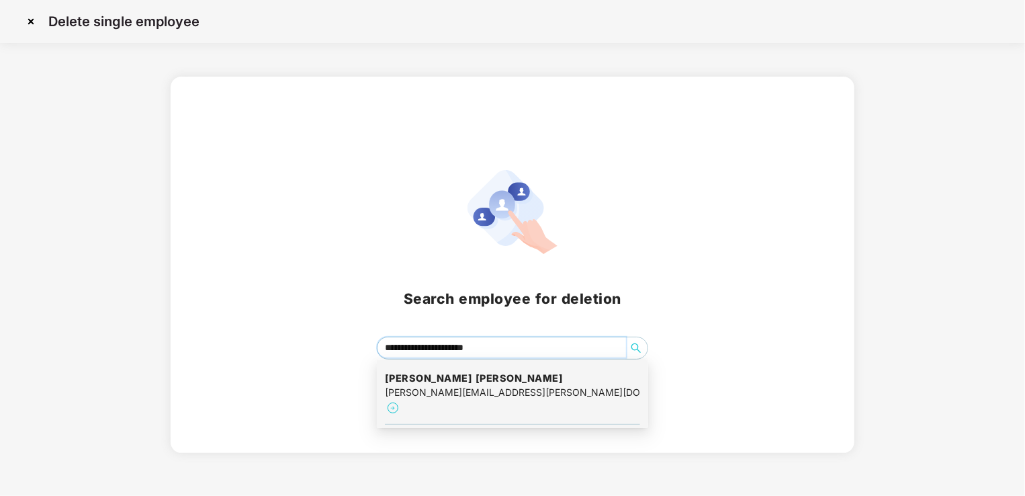
click at [410, 388] on div "[PERSON_NAME][EMAIL_ADDRESS][PERSON_NAME][DOMAIN_NAME]" at bounding box center [512, 392] width 255 height 15
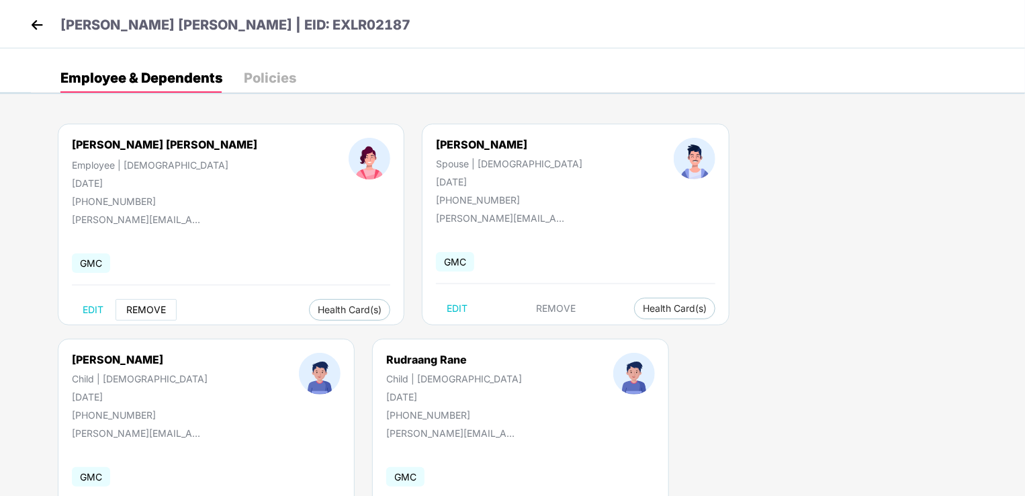
click at [154, 307] on span "REMOVE" at bounding box center [146, 309] width 40 height 11
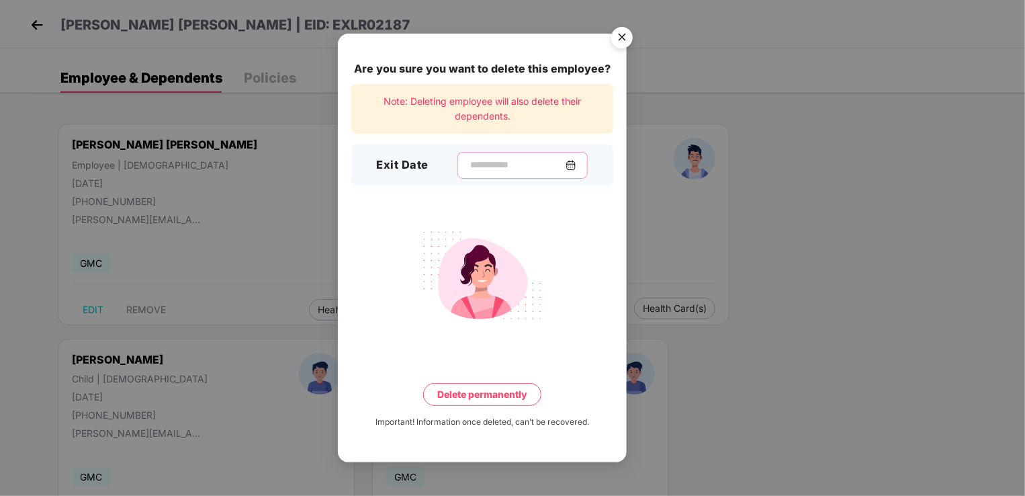
click at [506, 170] on input at bounding box center [517, 165] width 97 height 14
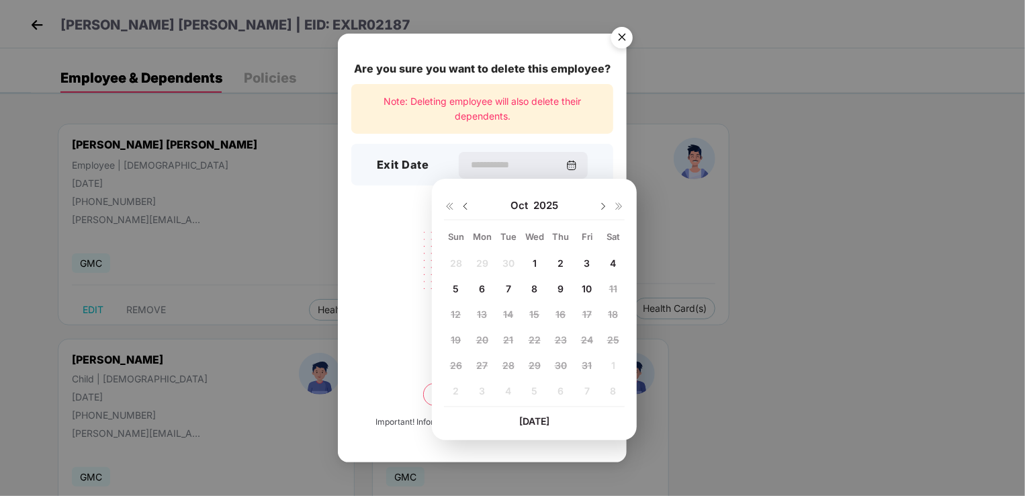
click at [532, 286] on span "8" at bounding box center [534, 288] width 6 height 11
type input "**********"
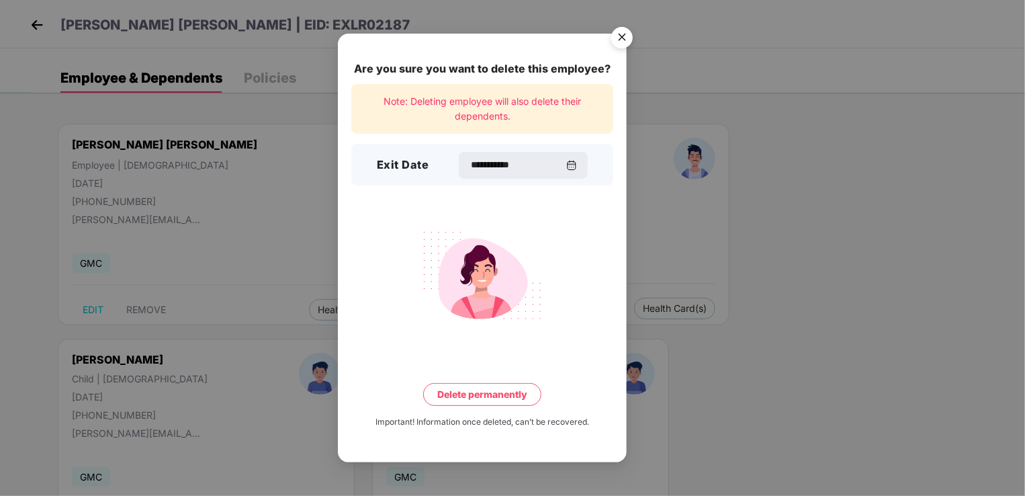
click at [486, 394] on button "Delete permanently" at bounding box center [482, 394] width 118 height 23
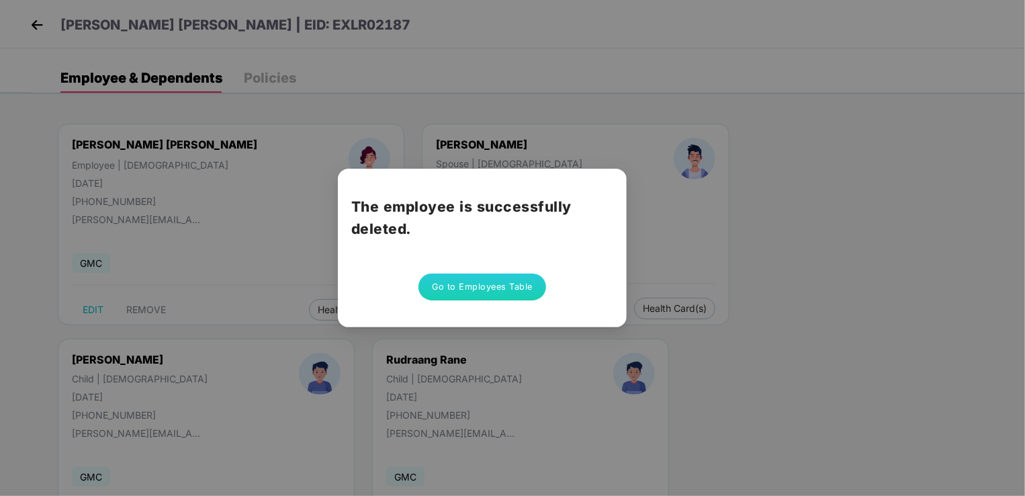
click at [519, 290] on button "Go to Employees Table" at bounding box center [482, 286] width 128 height 27
